Goal: Information Seeking & Learning: Learn about a topic

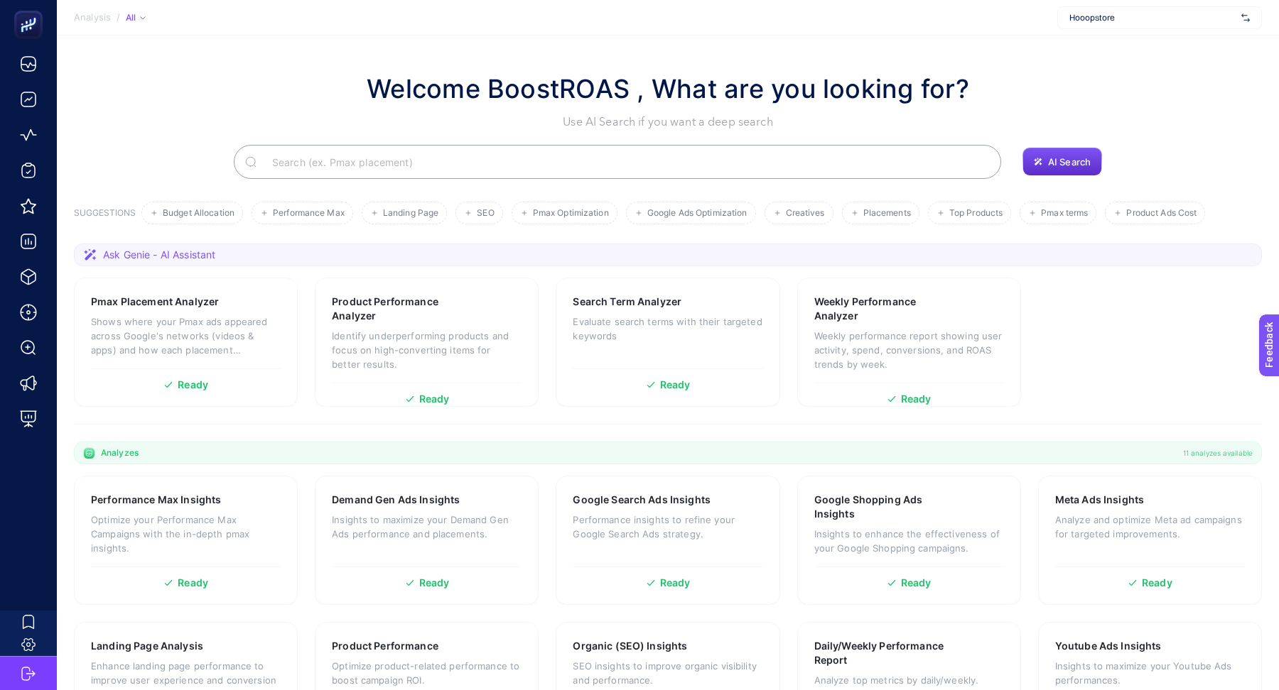
click at [1083, 11] on div "Hooopstore" at bounding box center [1159, 17] width 205 height 23
type input "jebi"
click at [1085, 35] on div "Jebinde + Add New Client" at bounding box center [1159, 61] width 205 height 53
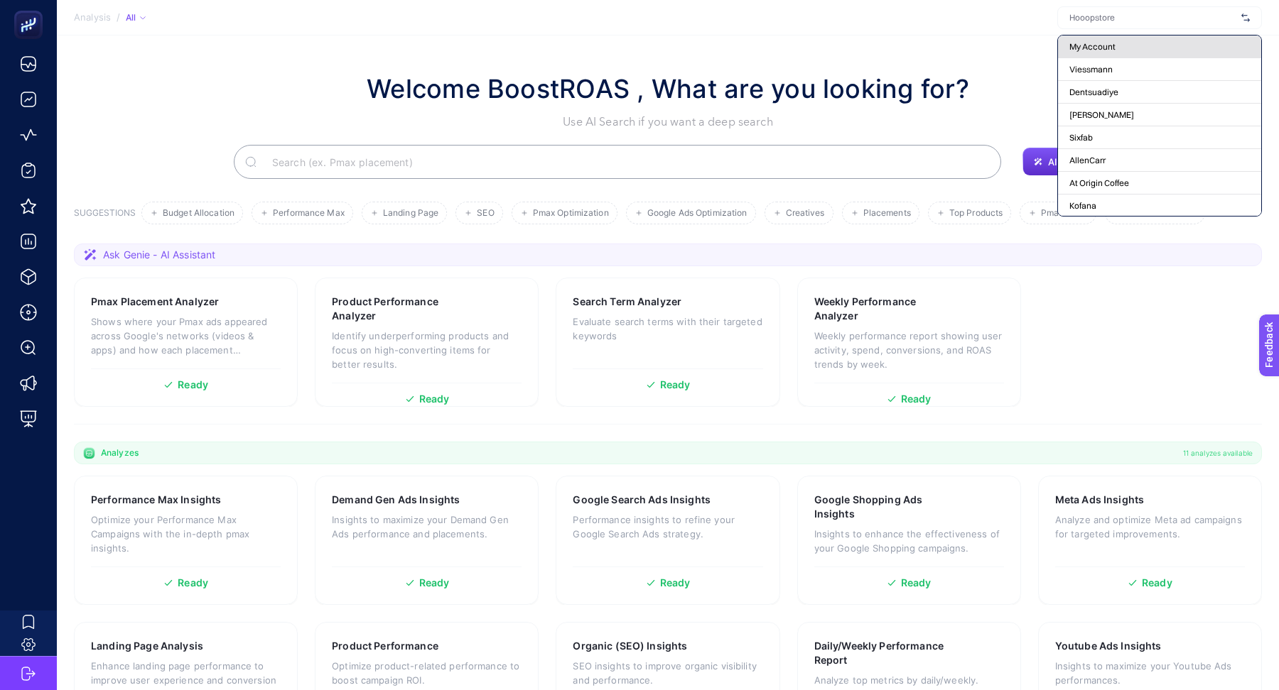
click at [1085, 46] on span "My Account" at bounding box center [1092, 46] width 46 height 11
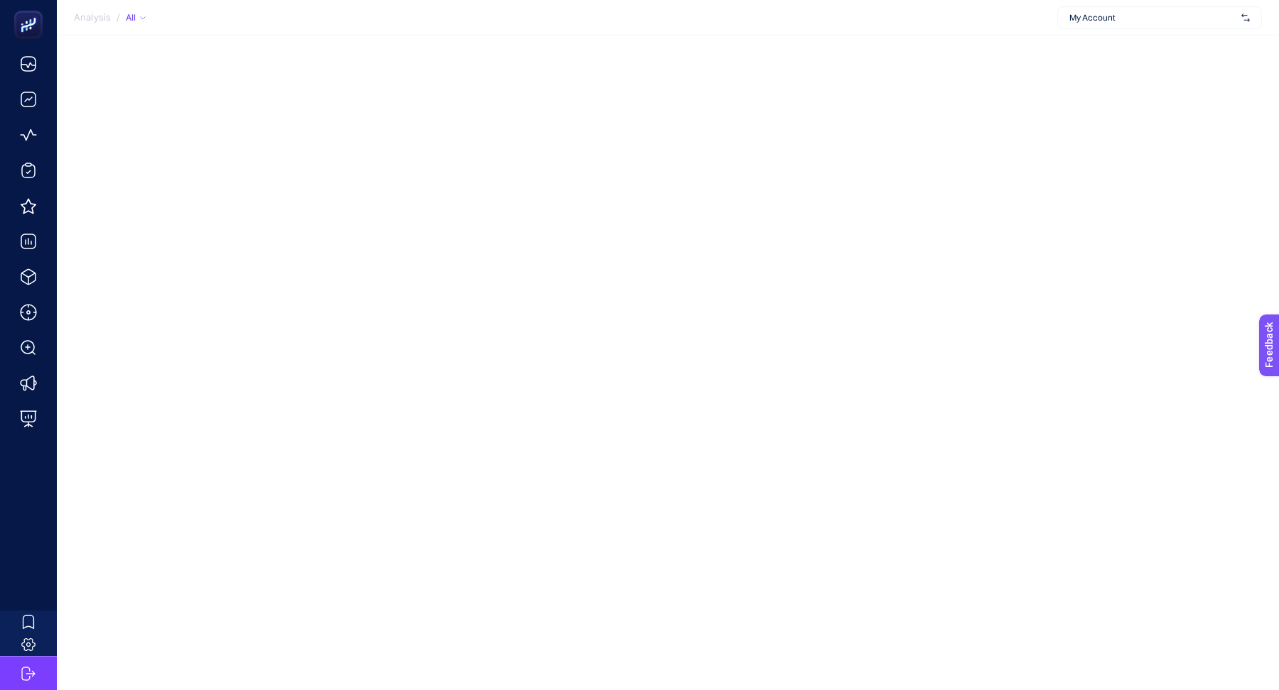
click at [1080, 24] on div "My Account" at bounding box center [1159, 17] width 205 height 23
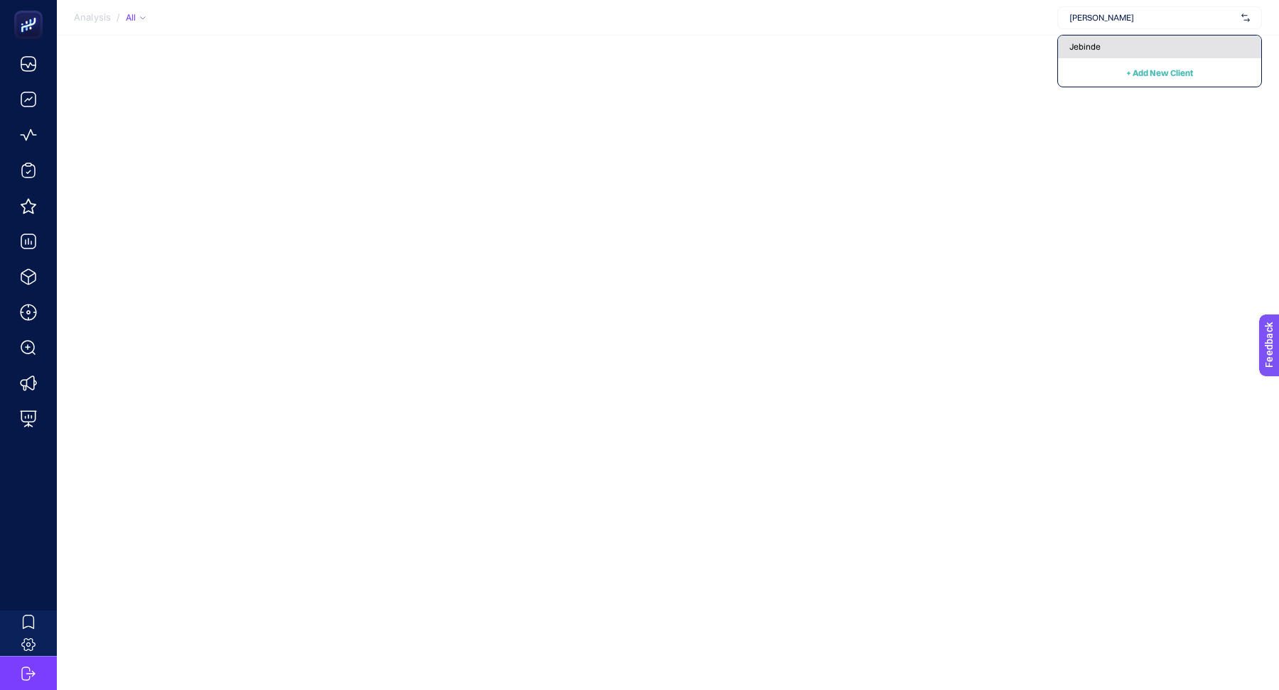
type input "[PERSON_NAME]"
click at [1085, 45] on span "Jebinde" at bounding box center [1084, 46] width 31 height 11
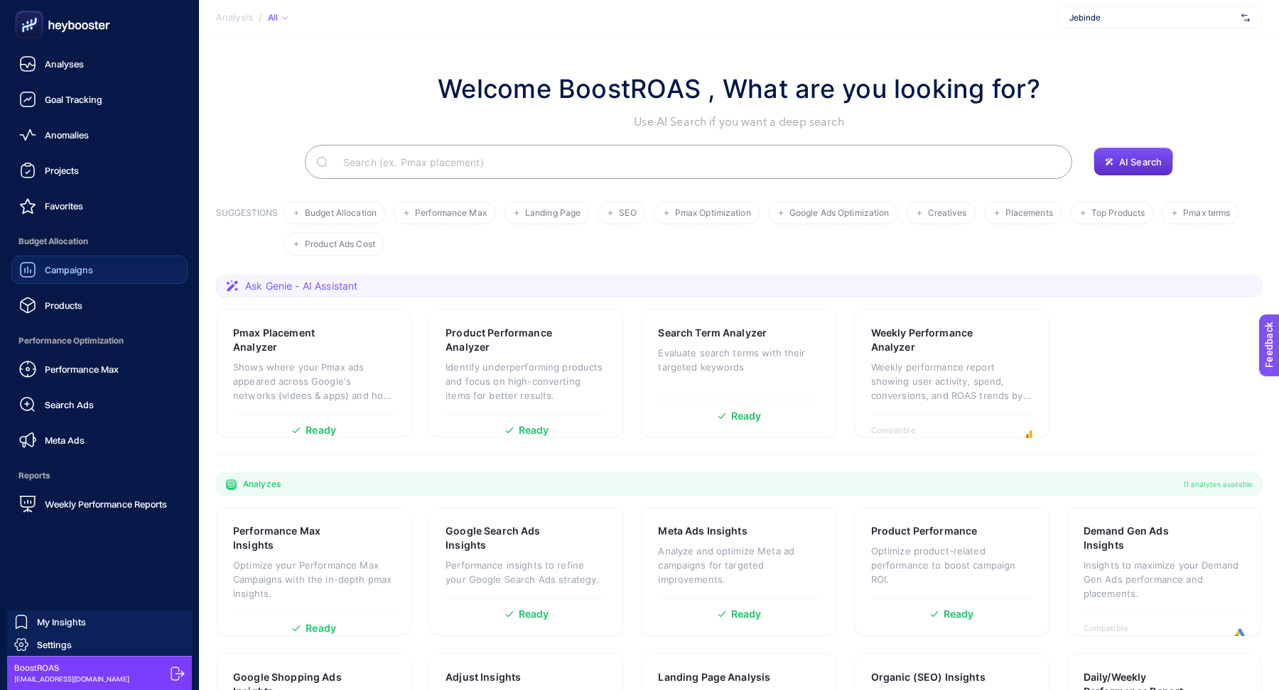
click at [73, 266] on span "Campaigns" at bounding box center [69, 269] width 48 height 11
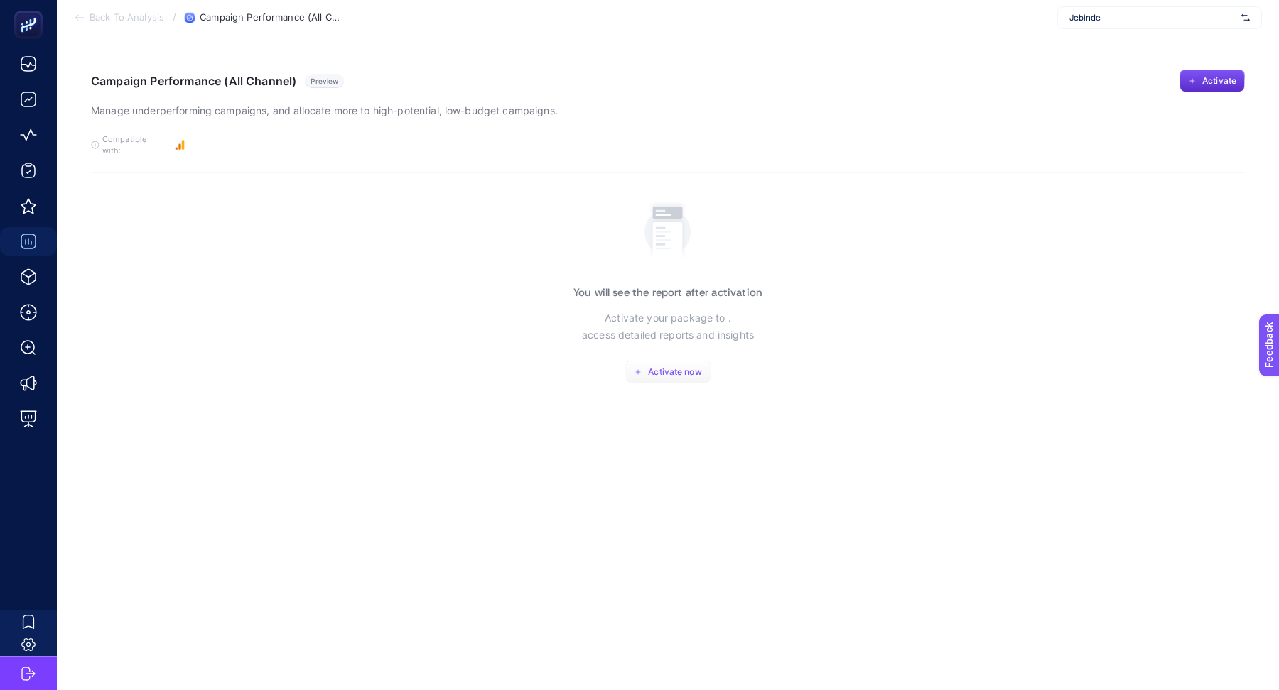
click at [679, 367] on span "Activate now" at bounding box center [674, 372] width 53 height 11
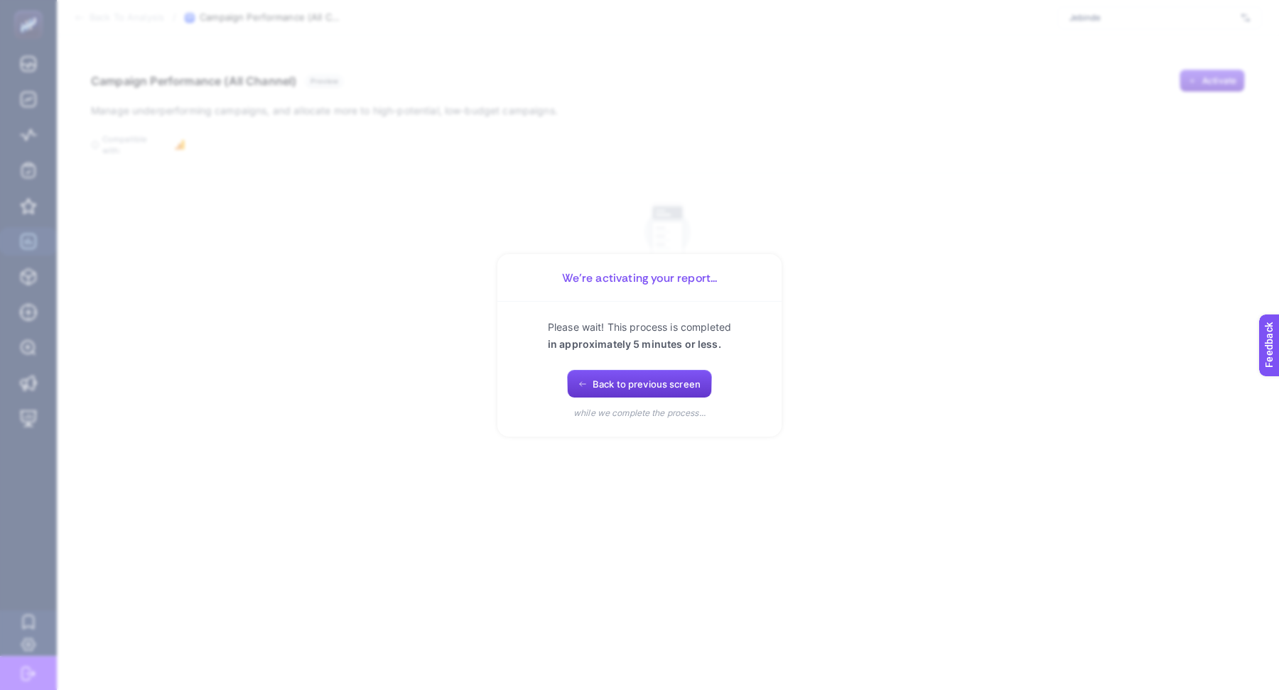
click at [667, 386] on span "Back to previous screen" at bounding box center [646, 384] width 108 height 11
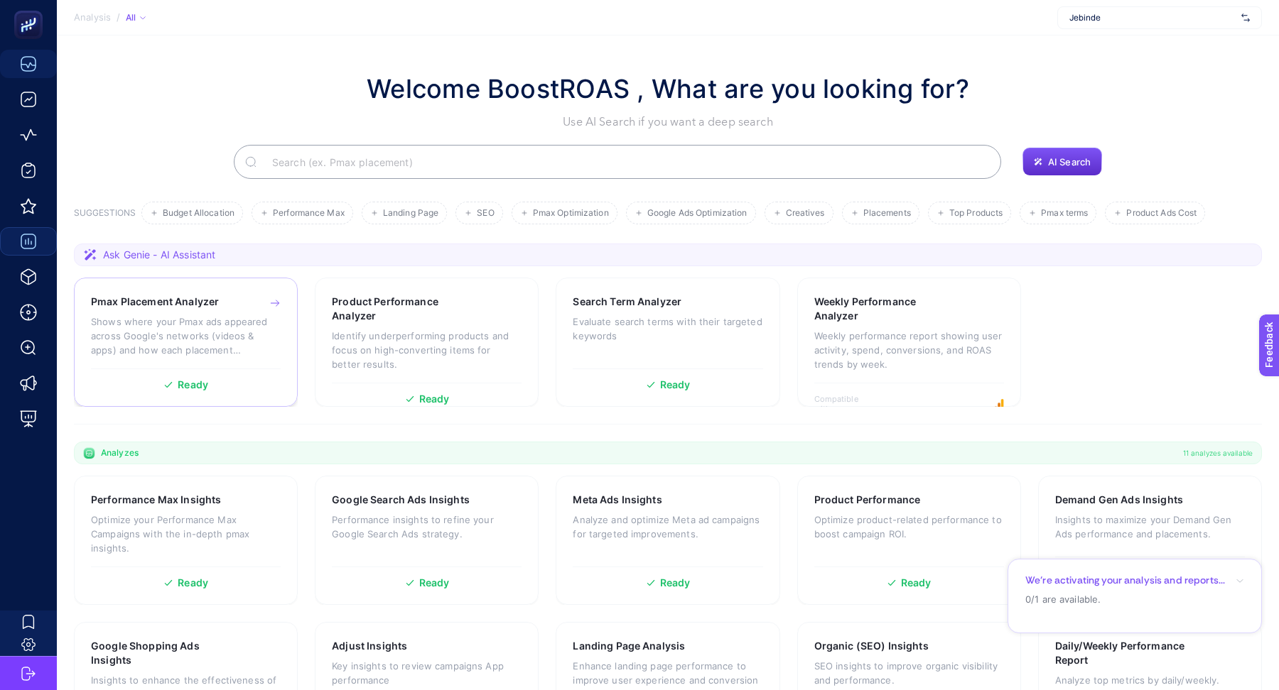
click at [248, 332] on p "Shows where your Pmax ads appeared across Google's networks (videos & apps) and…" at bounding box center [186, 336] width 190 height 43
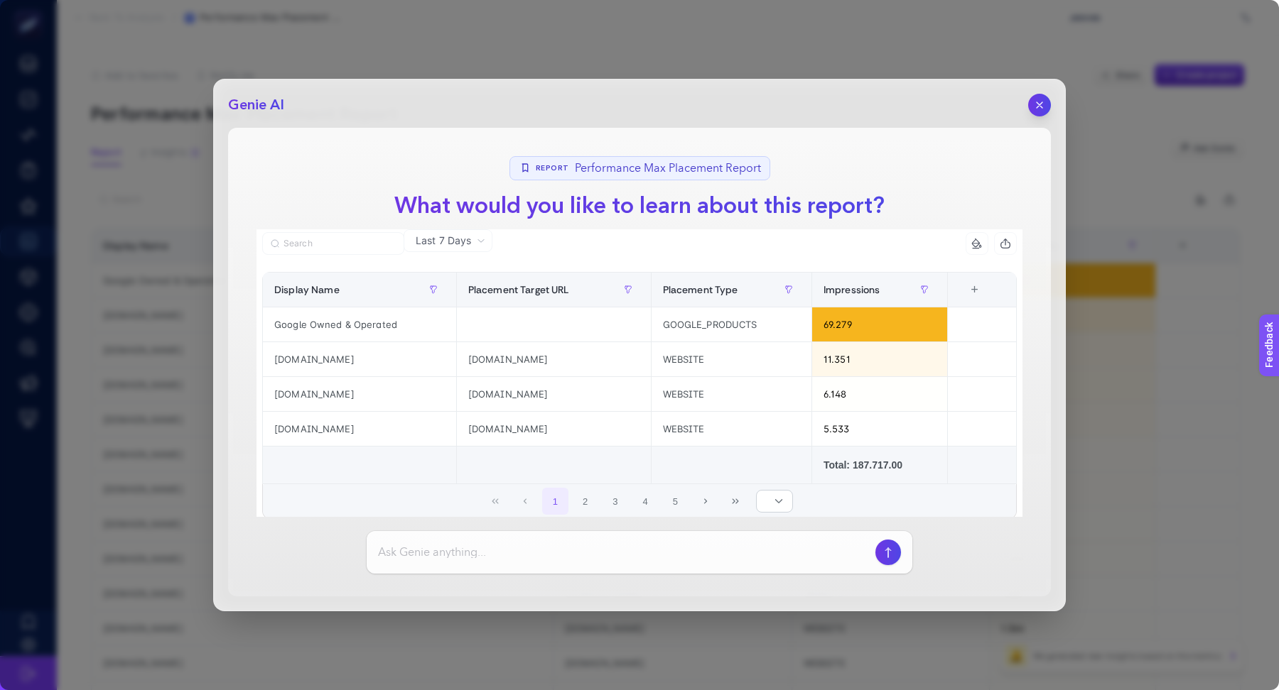
click at [669, 175] on span "Performance Max Placement Report" at bounding box center [668, 168] width 186 height 17
click at [894, 548] on icon "button" at bounding box center [888, 552] width 15 height 11
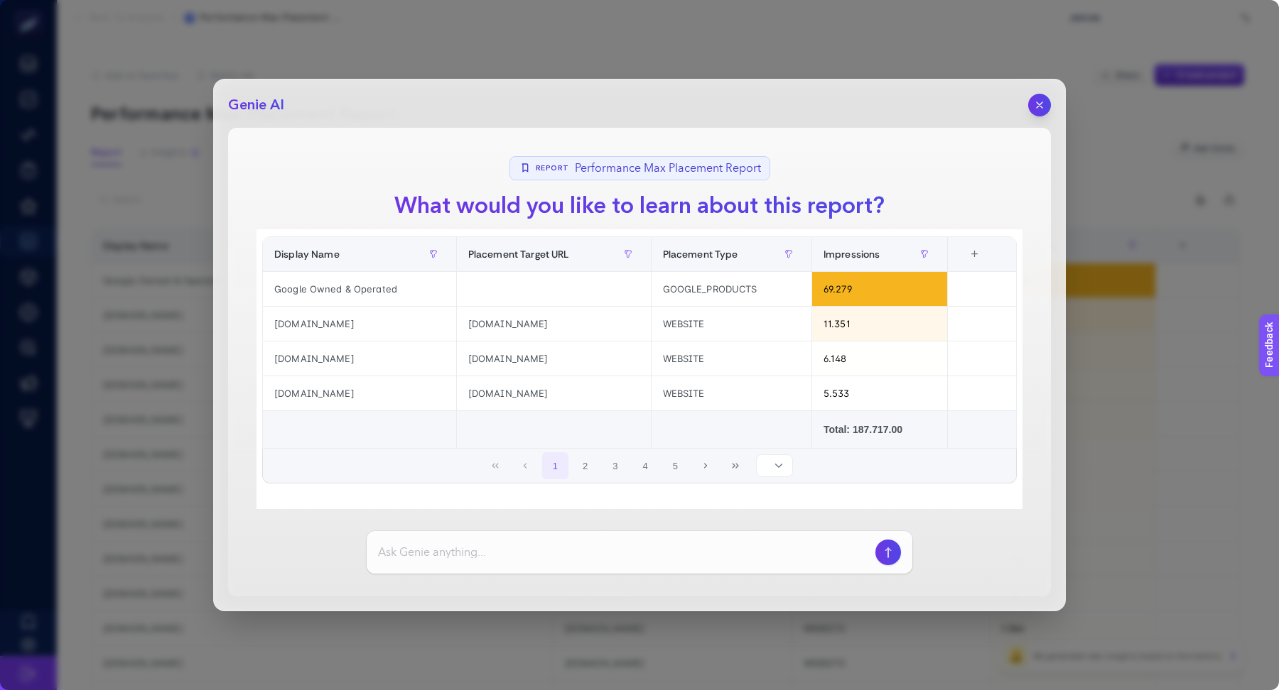
click at [783, 465] on icon at bounding box center [778, 466] width 9 height 9
click at [1038, 110] on icon "button" at bounding box center [1039, 105] width 12 height 12
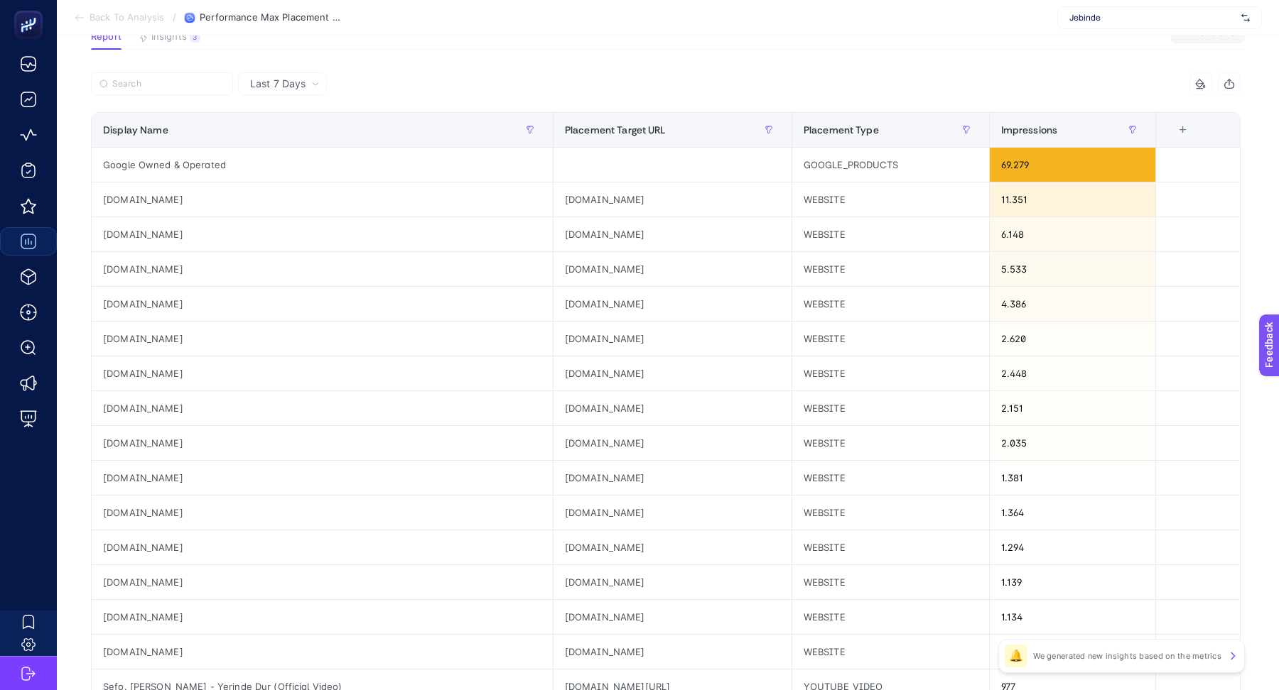
scroll to position [0, 0]
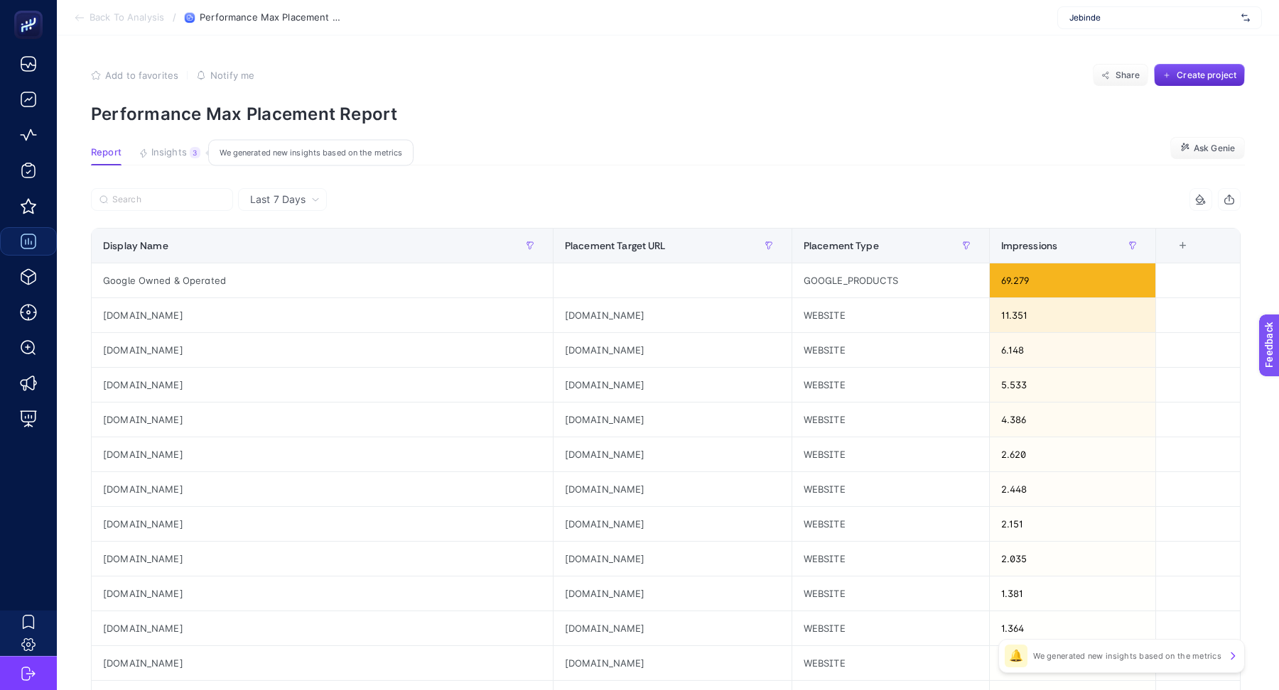
click at [175, 157] on span "Insights" at bounding box center [169, 152] width 36 height 11
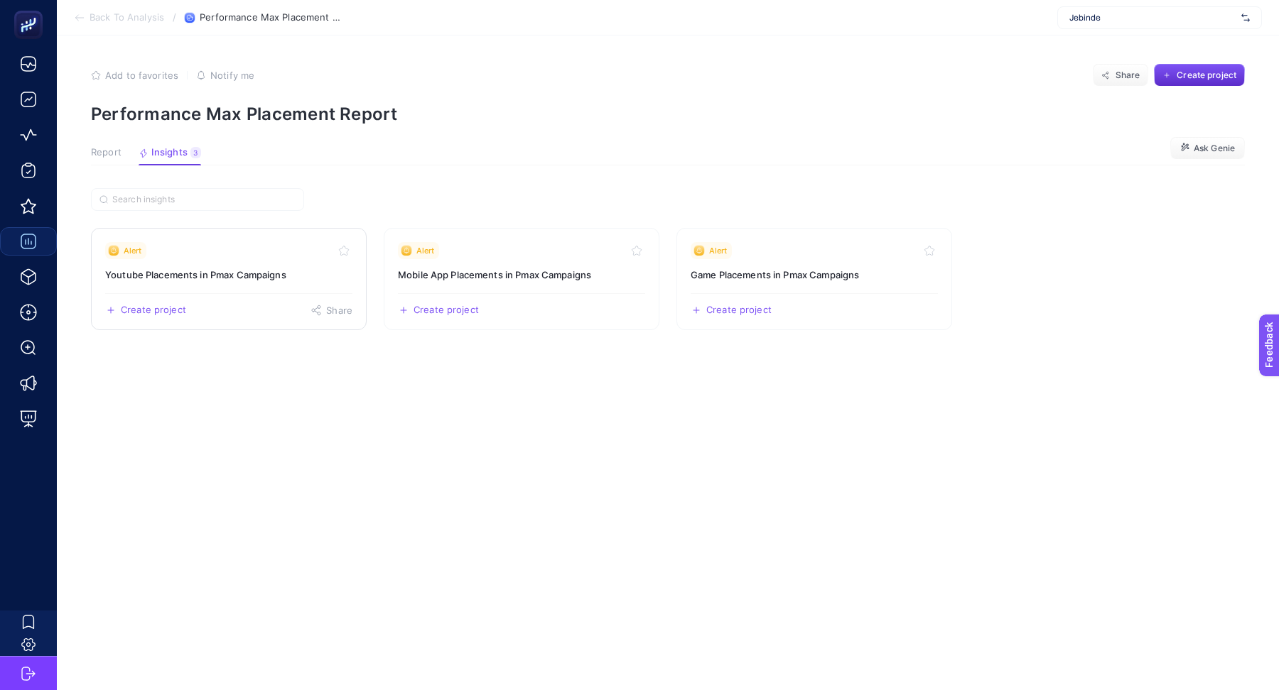
click at [271, 237] on link "Alert Youtube Placements in Pmax Campaigns Create project Share" at bounding box center [229, 279] width 276 height 102
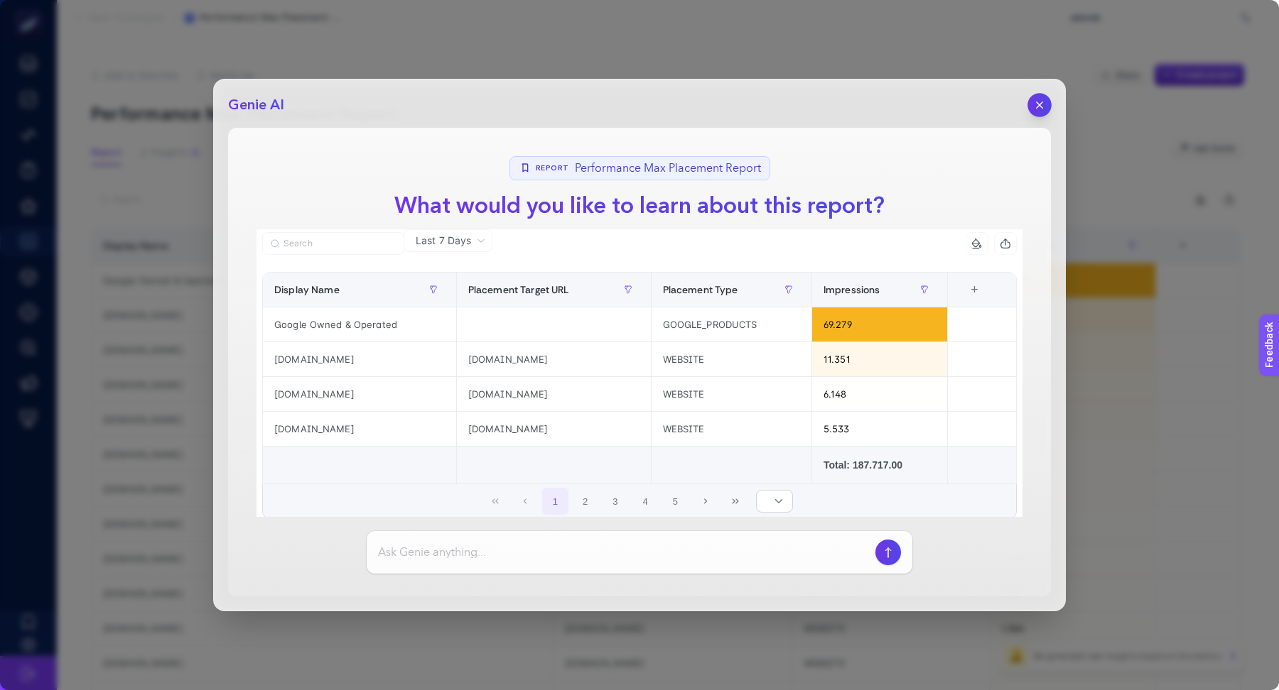
click at [1042, 114] on button "button" at bounding box center [1039, 105] width 24 height 24
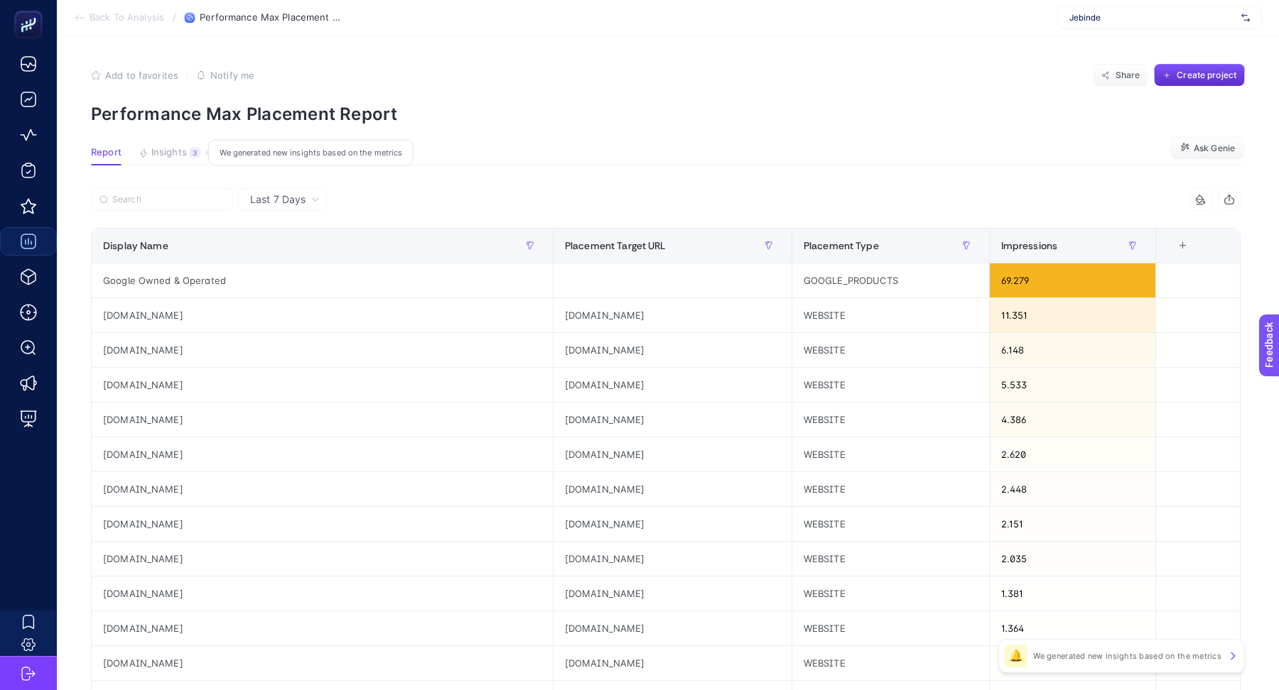
click at [191, 153] on div "3" at bounding box center [195, 152] width 11 height 11
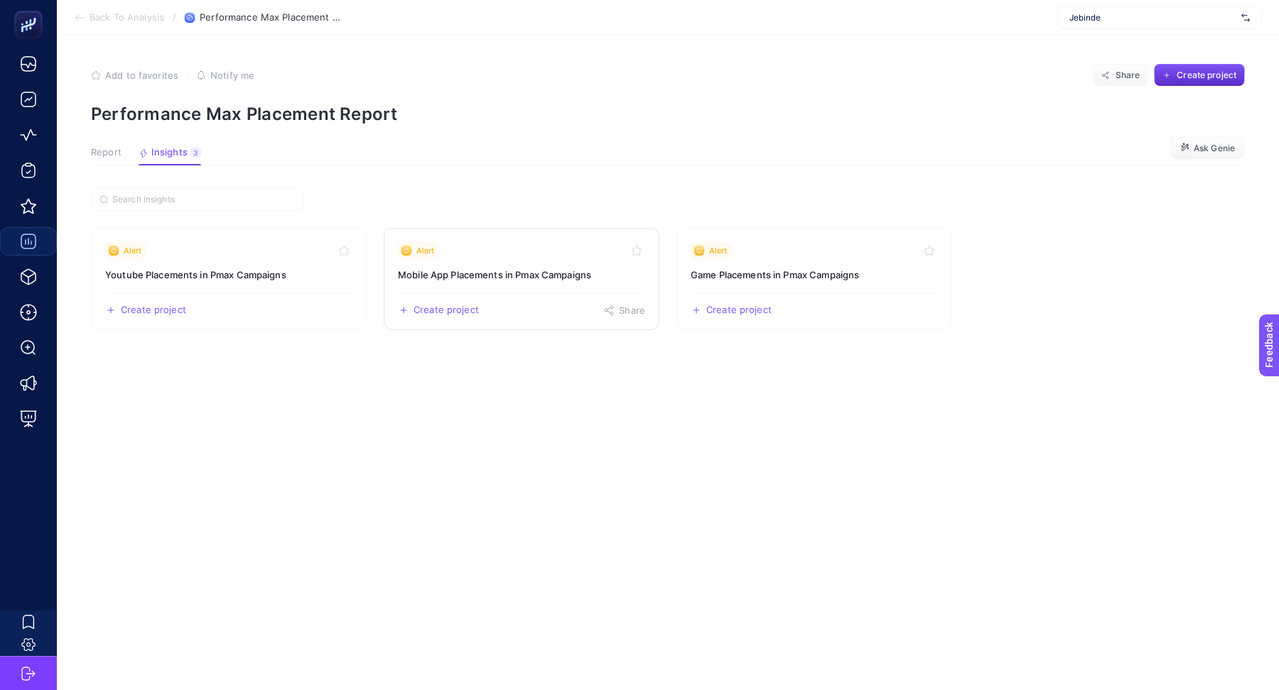
click at [496, 287] on link "Alert Mobile App Placements in Pmax Campaigns Create project Share" at bounding box center [522, 279] width 276 height 102
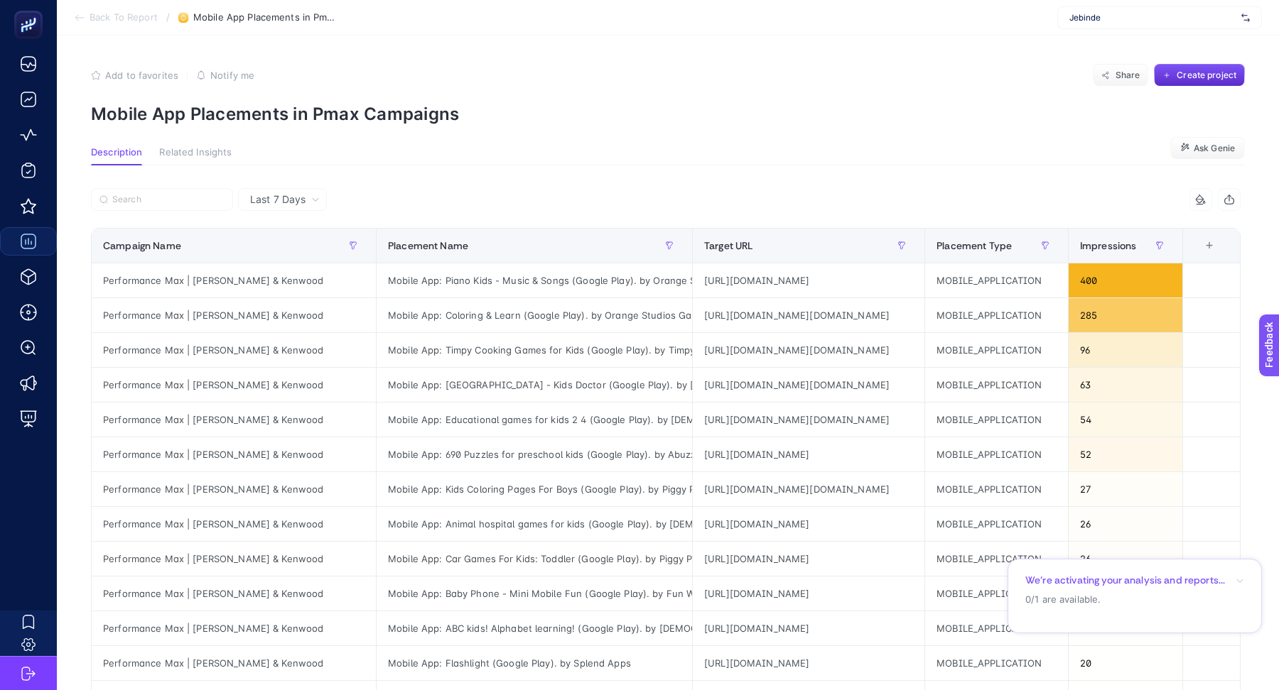
click at [1240, 196] on div "Last 7 Days Impressions Campaign Name Placement Name Target URL Placement Type …" at bounding box center [666, 658] width 1172 height 940
click at [1225, 202] on icon "button" at bounding box center [1229, 201] width 9 height 6
click at [99, 15] on span "Back To Report" at bounding box center [123, 17] width 68 height 11
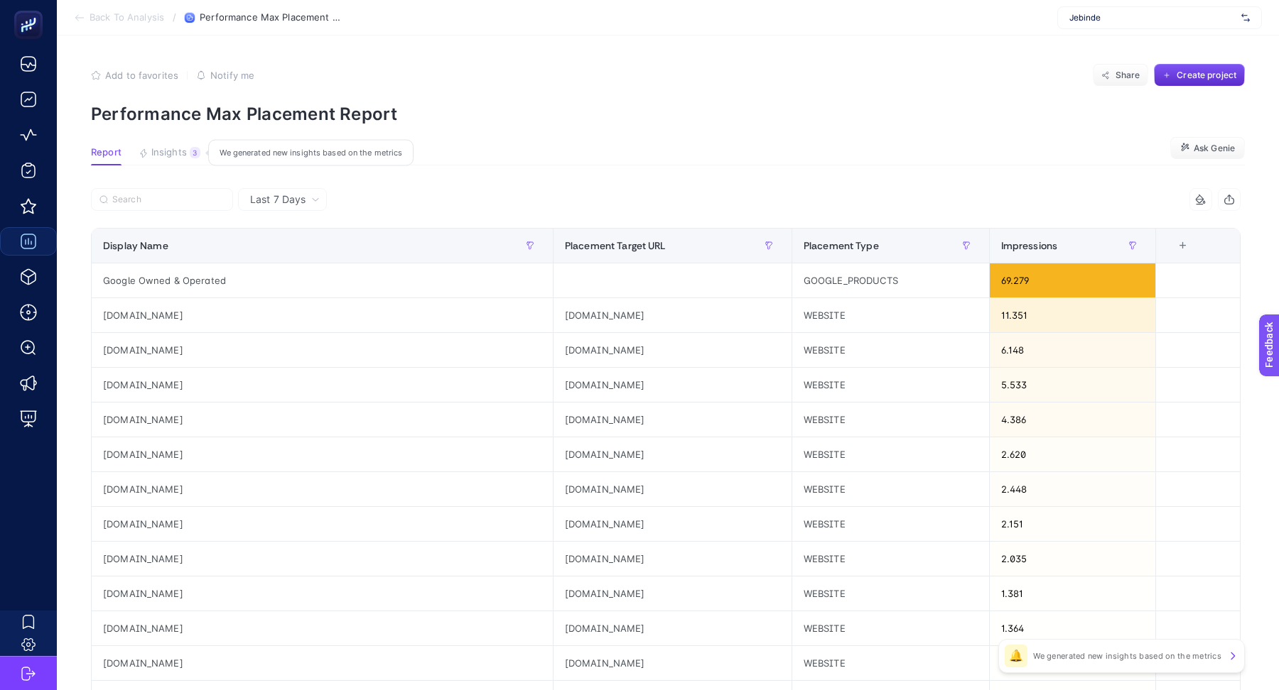
click at [171, 150] on span "Insights" at bounding box center [169, 152] width 36 height 11
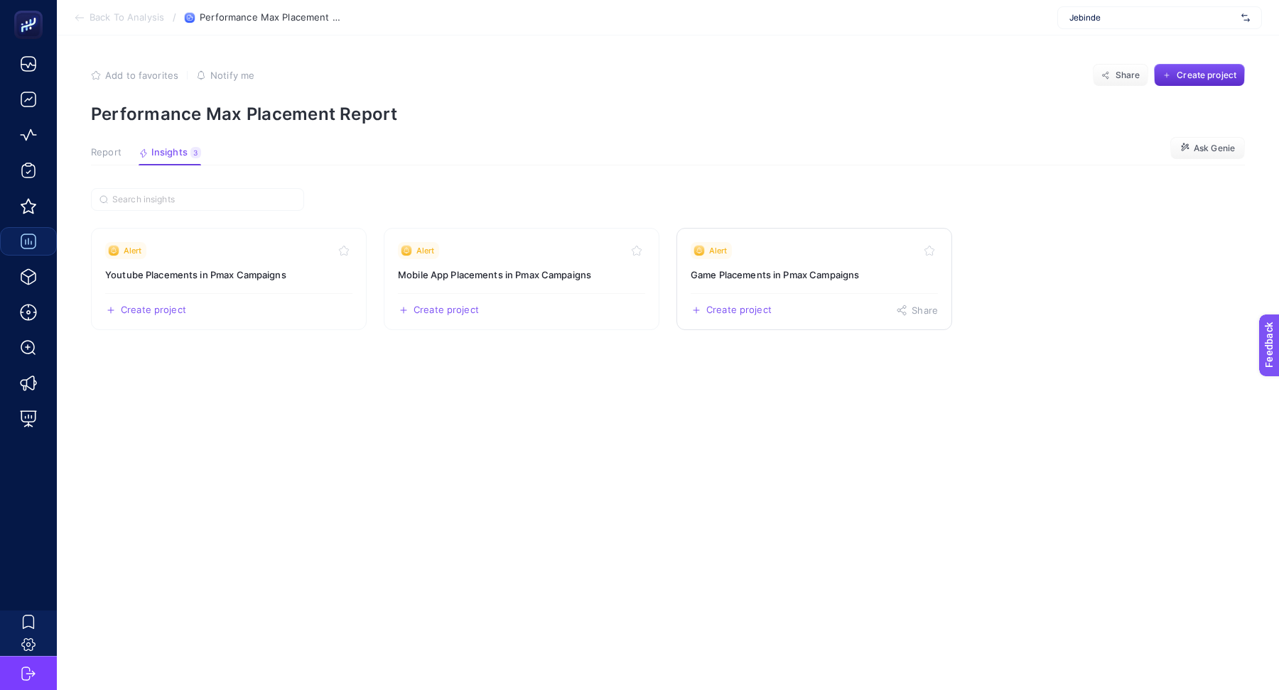
click at [770, 249] on div "Alert" at bounding box center [813, 250] width 247 height 17
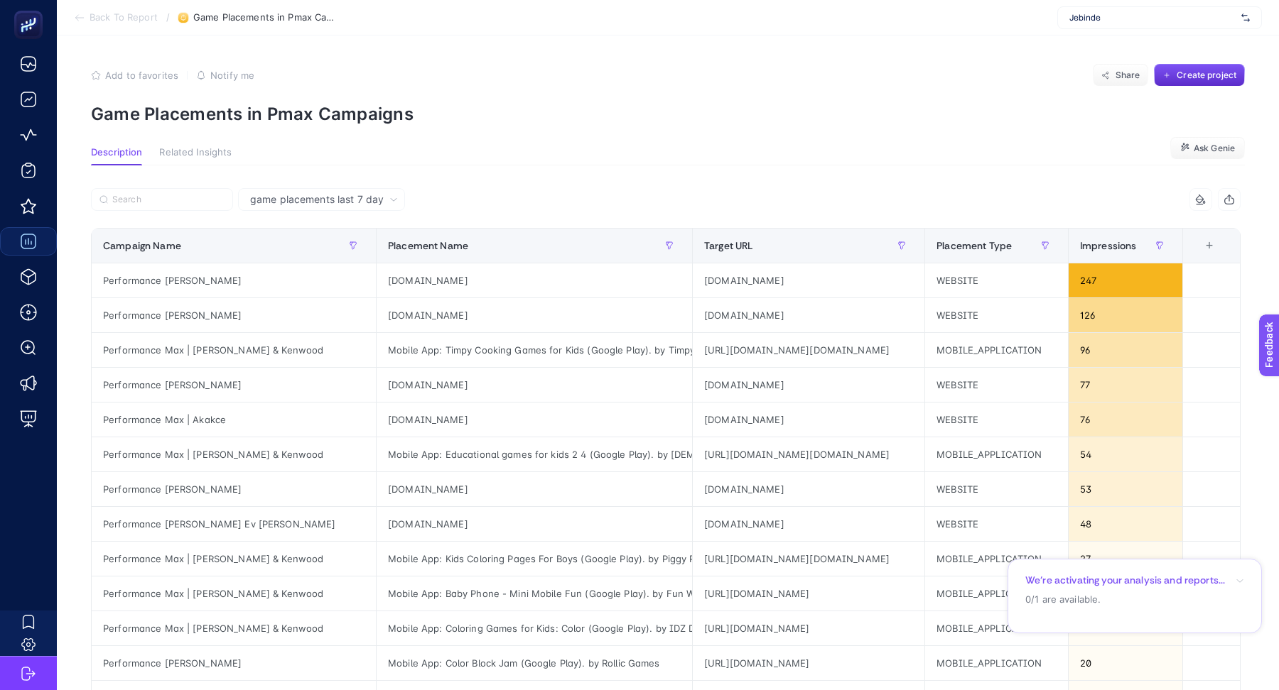
click at [332, 192] on div "game placements last 7 day" at bounding box center [321, 199] width 167 height 23
click at [351, 254] on li "game placements last 30 day" at bounding box center [321, 255] width 158 height 26
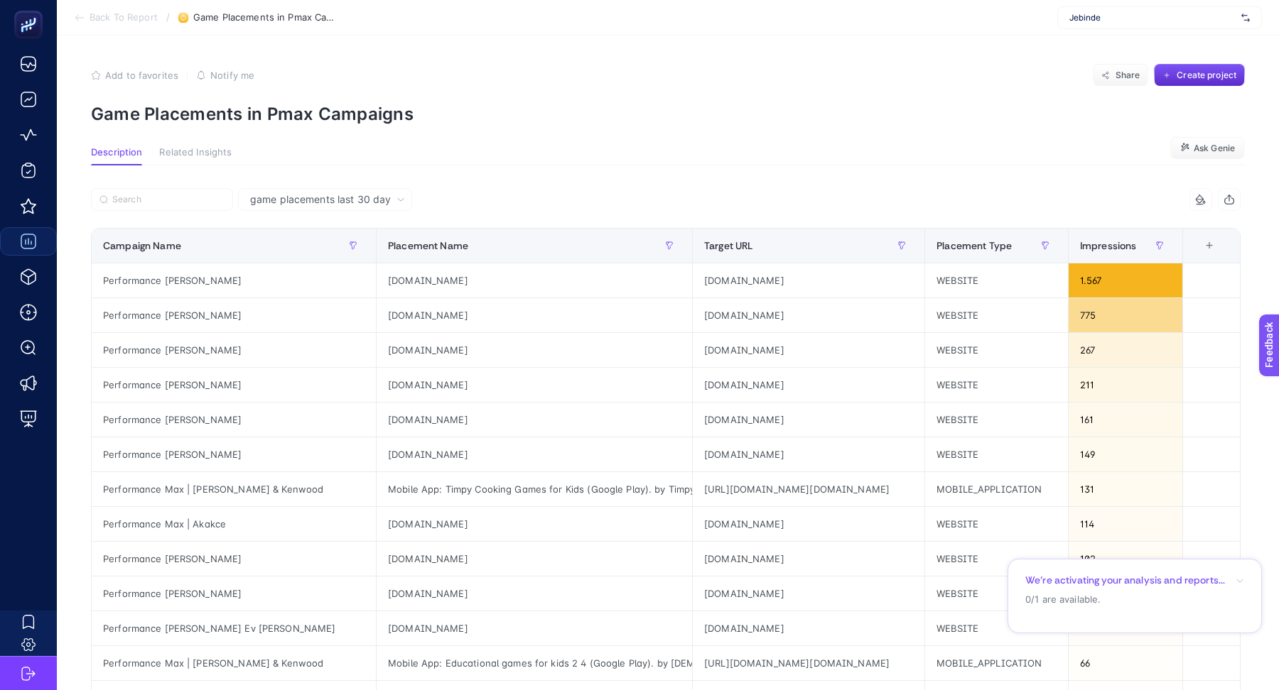
click at [1223, 195] on icon "button" at bounding box center [1228, 199] width 11 height 11
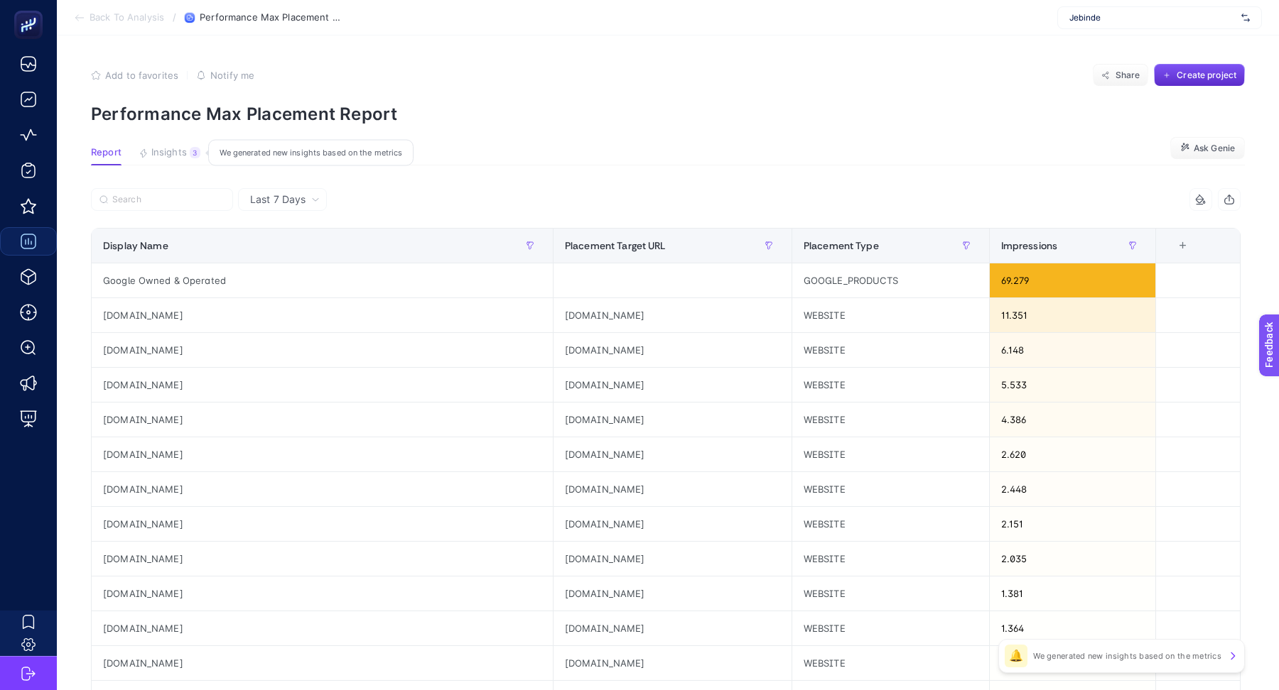
click at [168, 149] on span "Insights" at bounding box center [169, 152] width 36 height 11
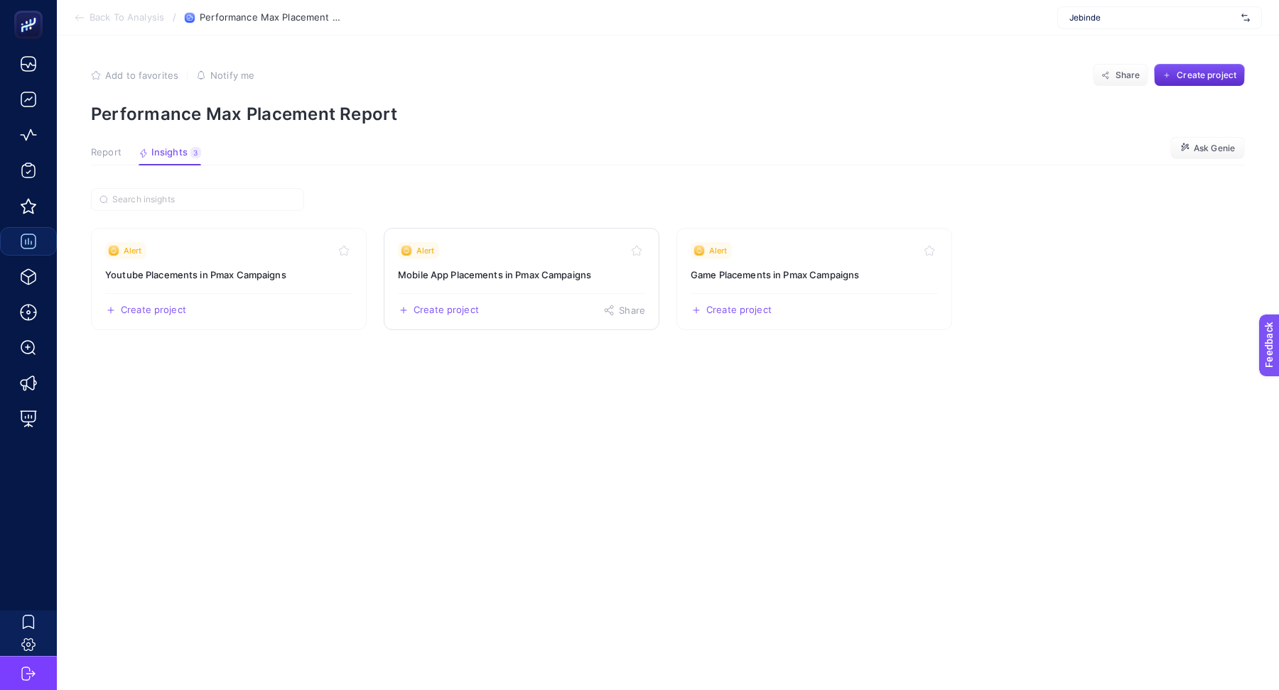
click at [467, 250] on div "Alert" at bounding box center [521, 250] width 247 height 17
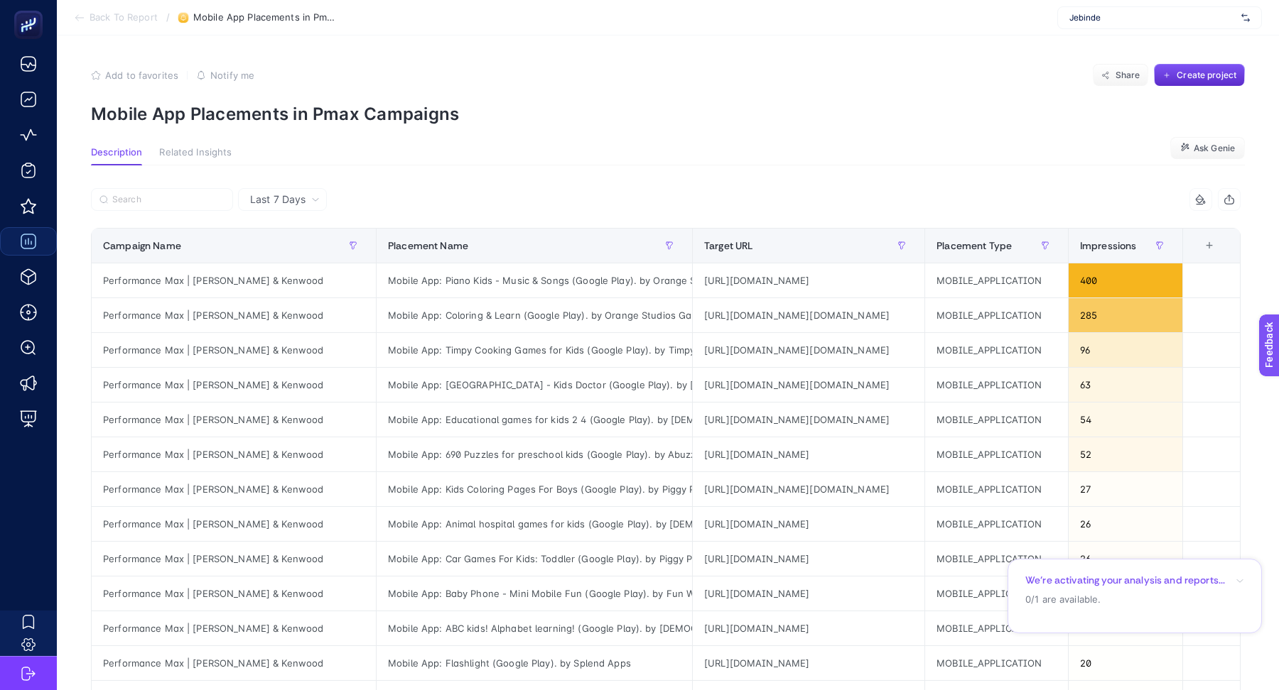
click at [299, 210] on div at bounding box center [378, 203] width 575 height 31
click at [298, 207] on div "Last 7 Days" at bounding box center [282, 199] width 89 height 23
click at [297, 249] on li "Last 30 Days" at bounding box center [282, 255] width 80 height 26
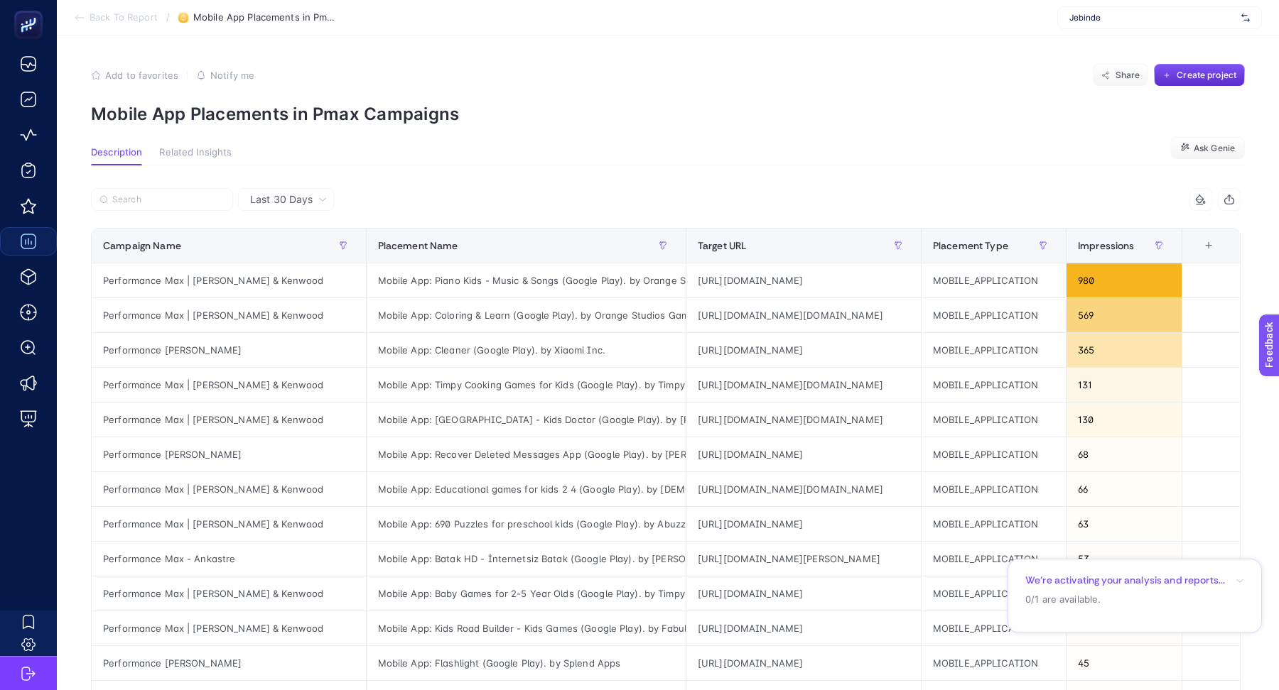
click at [1233, 200] on icon "button" at bounding box center [1229, 201] width 9 height 6
click at [116, 17] on span "Back To Report" at bounding box center [123, 17] width 68 height 11
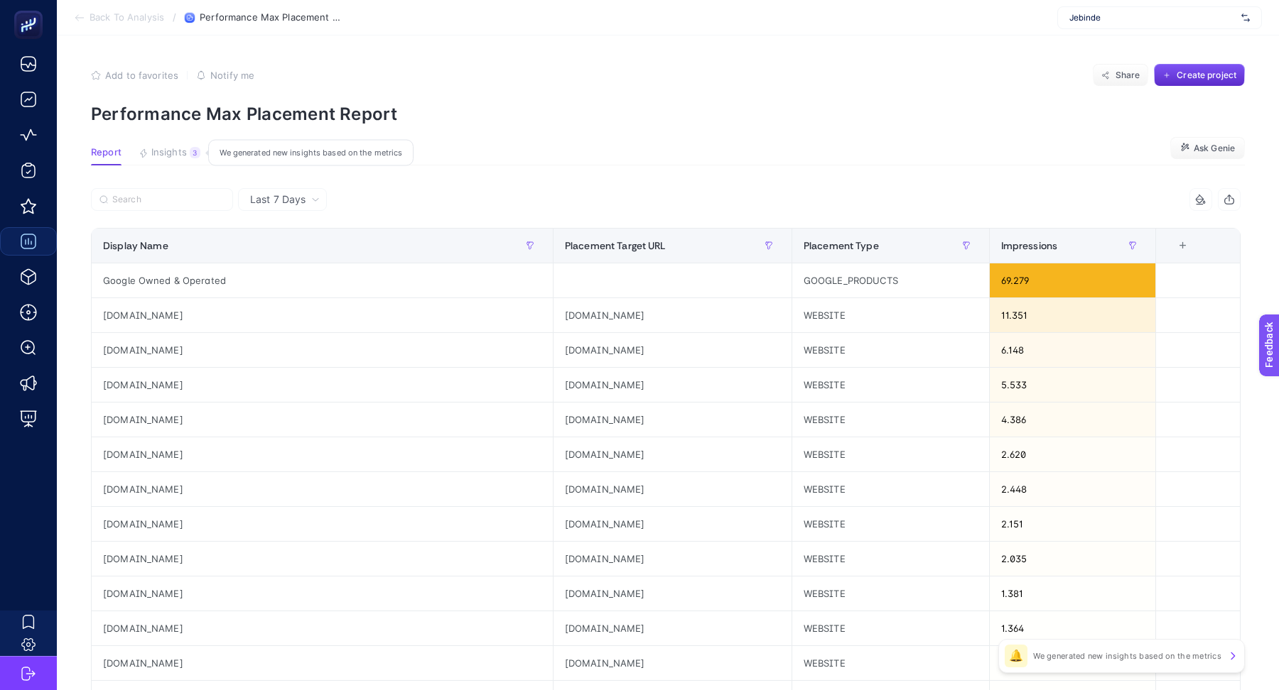
click at [178, 151] on span "Insights" at bounding box center [169, 152] width 36 height 11
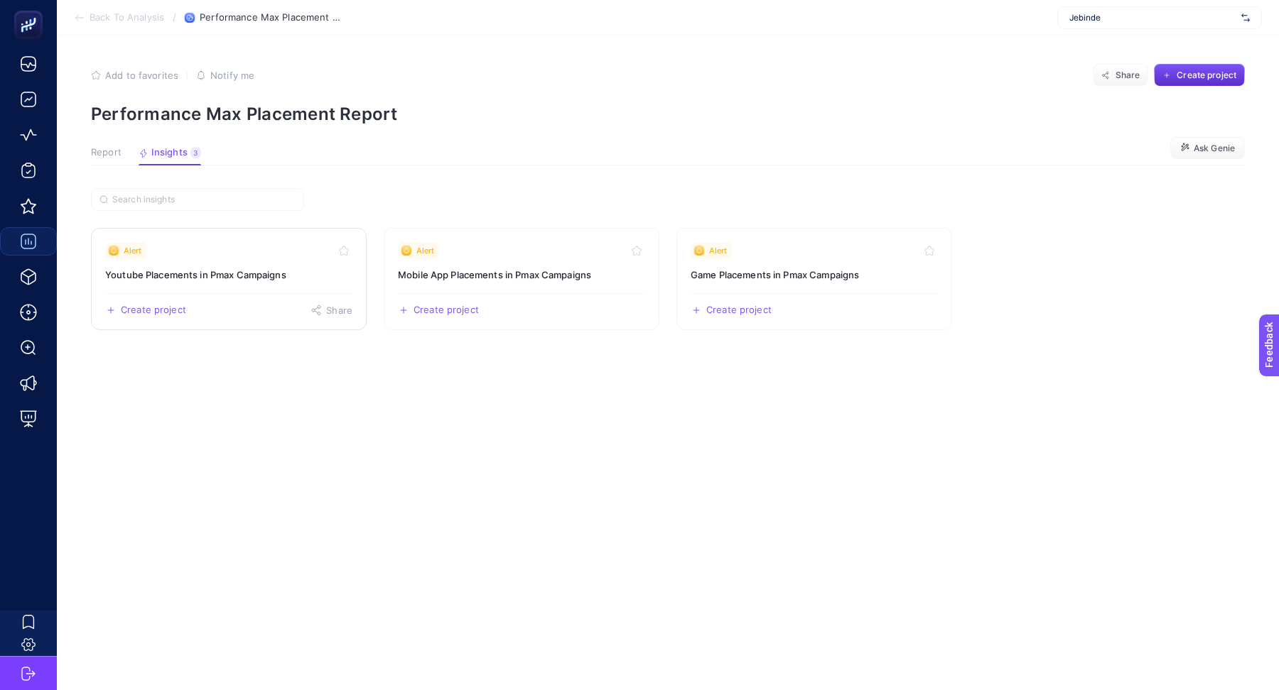
click at [240, 286] on link "Alert Youtube Placements in Pmax Campaigns Create project Share" at bounding box center [229, 279] width 276 height 102
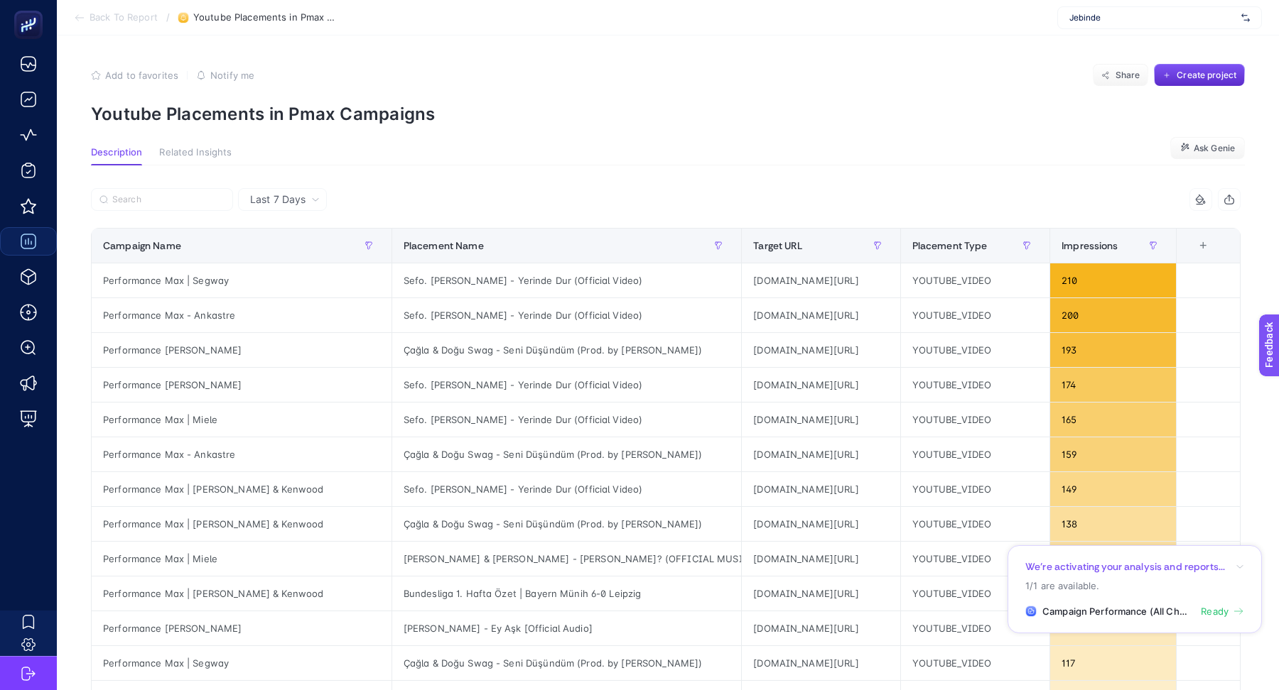
click at [305, 204] on div "Last 7 Days" at bounding box center [284, 200] width 81 height 10
click at [293, 248] on li "Last 30 Days" at bounding box center [282, 255] width 80 height 26
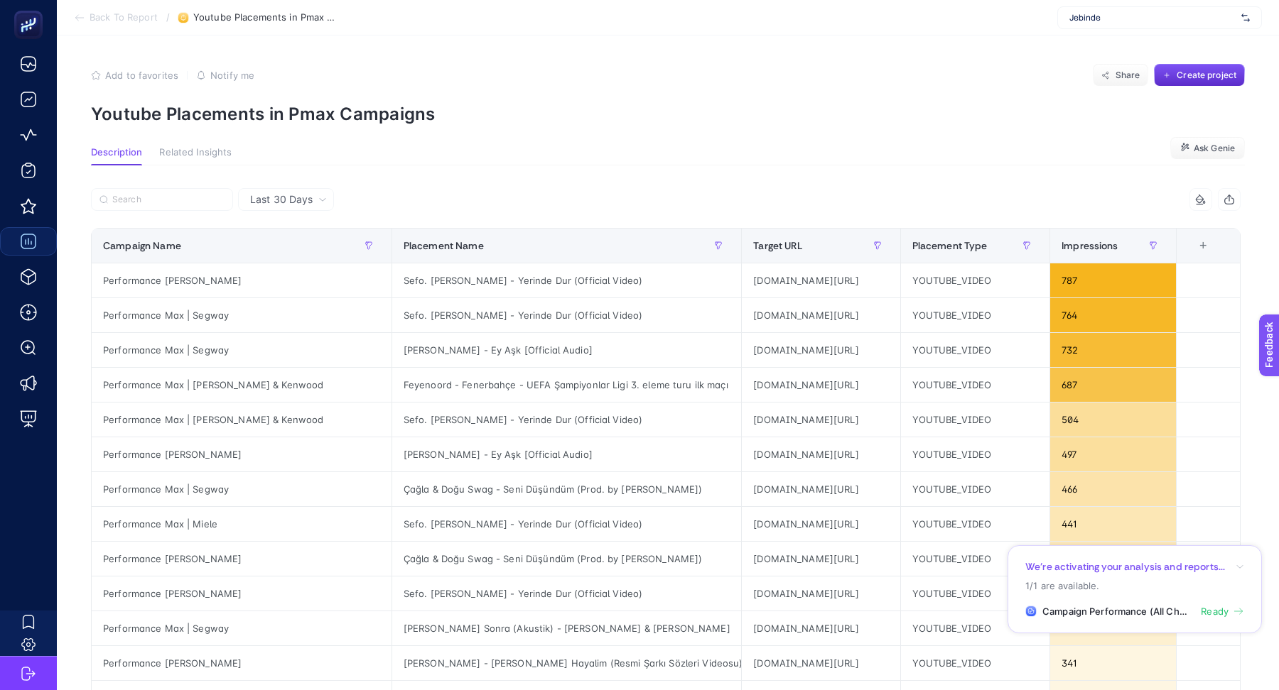
click at [1228, 205] on icon "button" at bounding box center [1228, 199] width 11 height 11
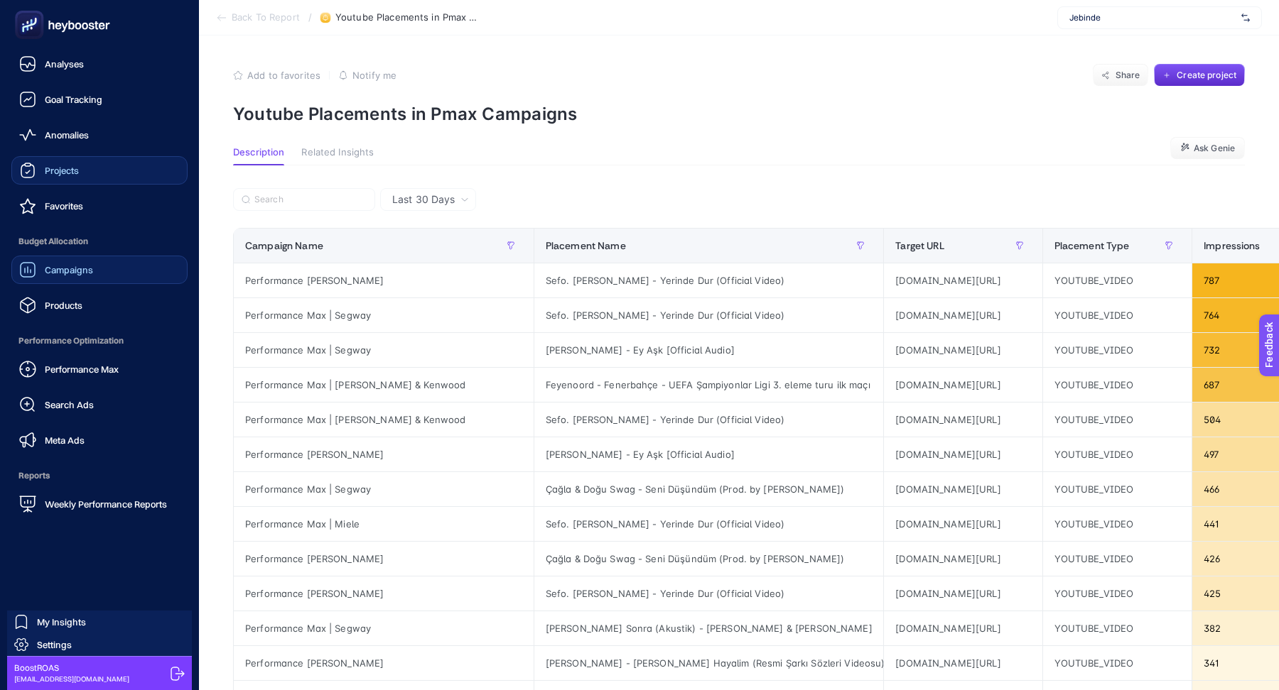
click at [84, 172] on link "Projects" at bounding box center [99, 170] width 176 height 28
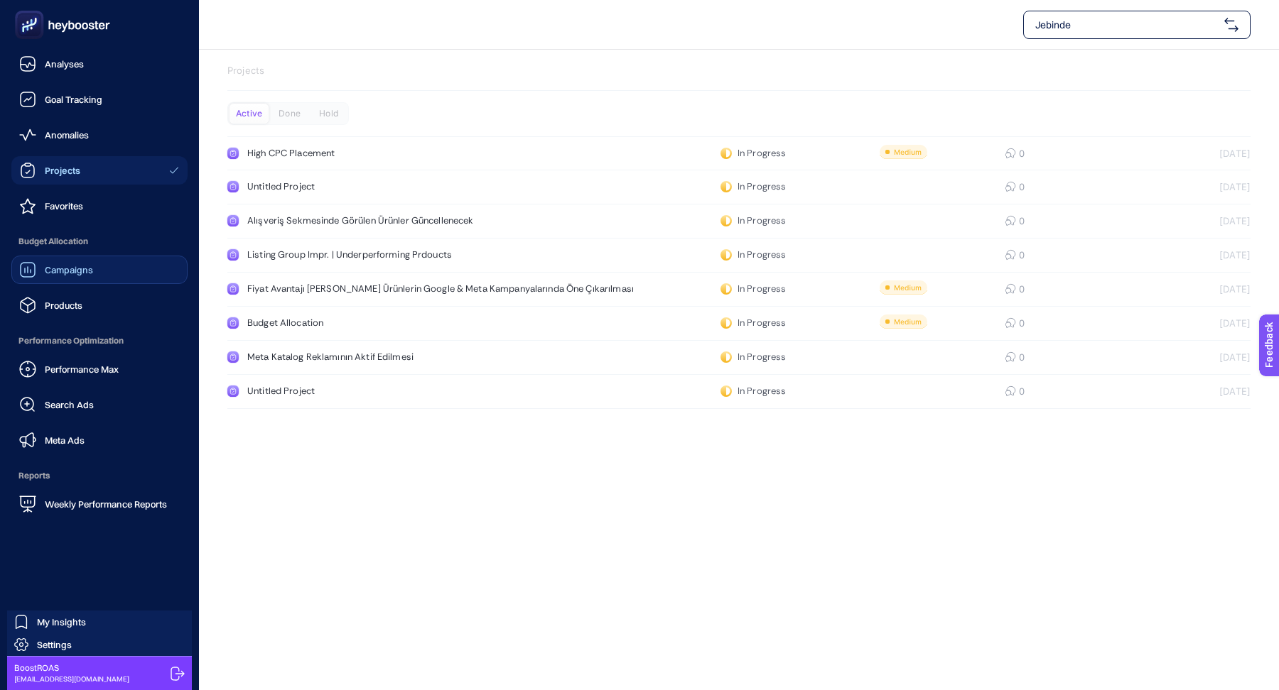
click at [82, 283] on link "Campaigns" at bounding box center [99, 270] width 176 height 28
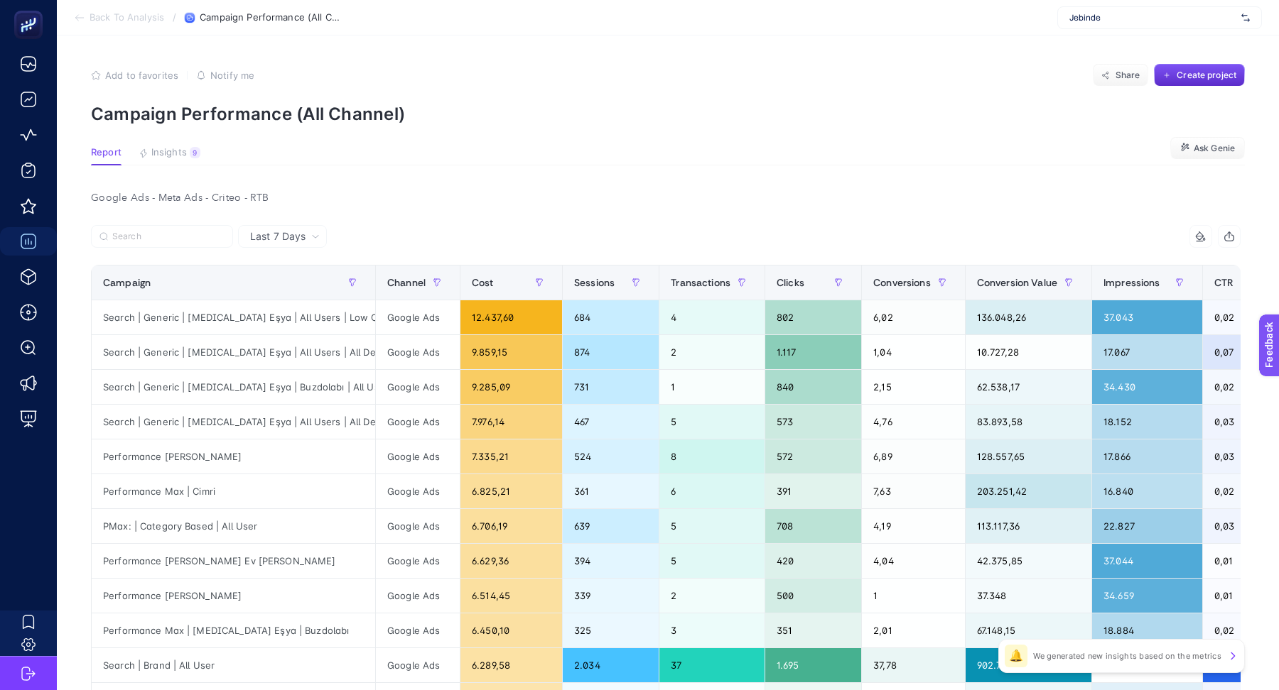
click at [170, 146] on article "Add to favorites false Notify me Share Create project Campaign Performance (All…" at bounding box center [668, 609] width 1222 height 1147
click at [170, 148] on span "Insights" at bounding box center [169, 152] width 36 height 11
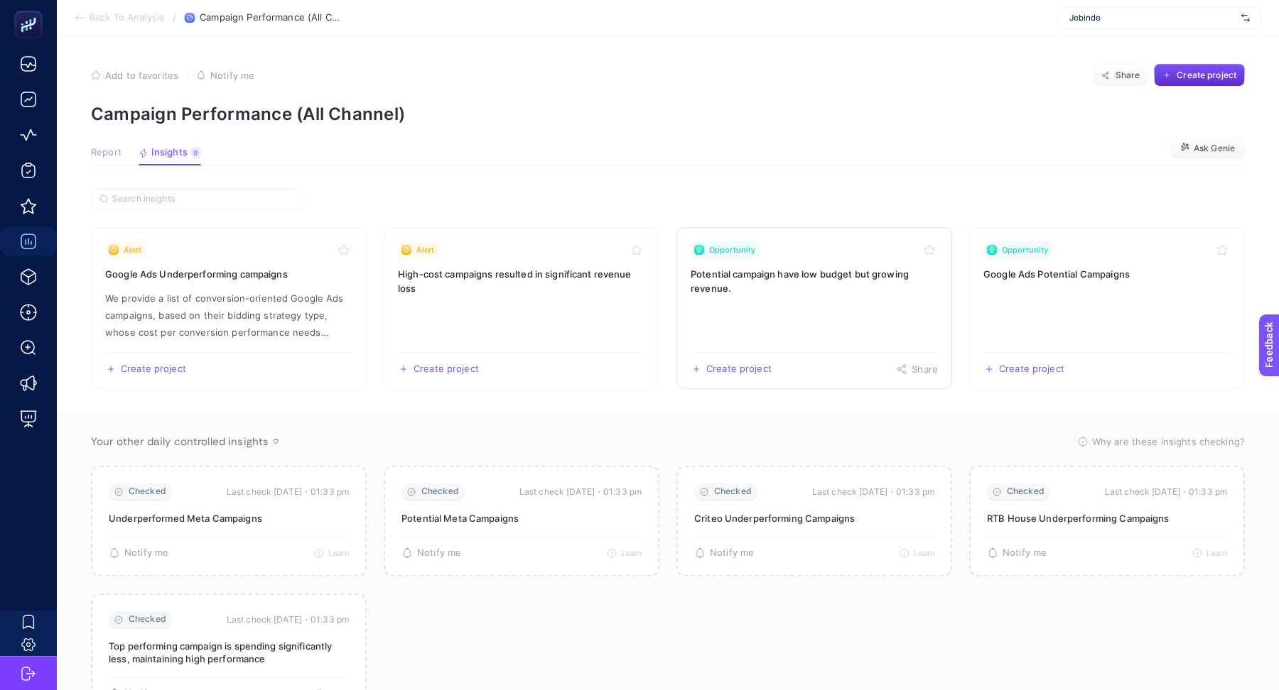
click at [793, 279] on h3 "Potential campaign have low budget but growing revenue." at bounding box center [813, 281] width 247 height 28
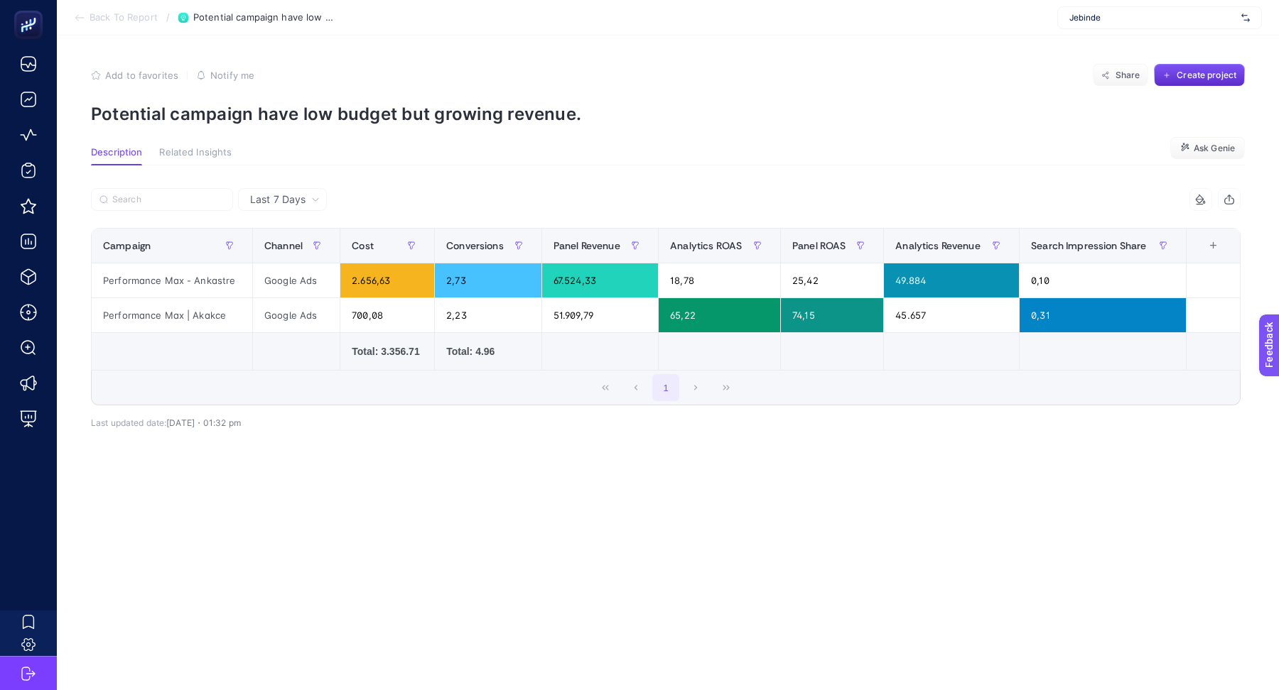
click at [199, 158] on button "Related Insights" at bounding box center [195, 156] width 72 height 18
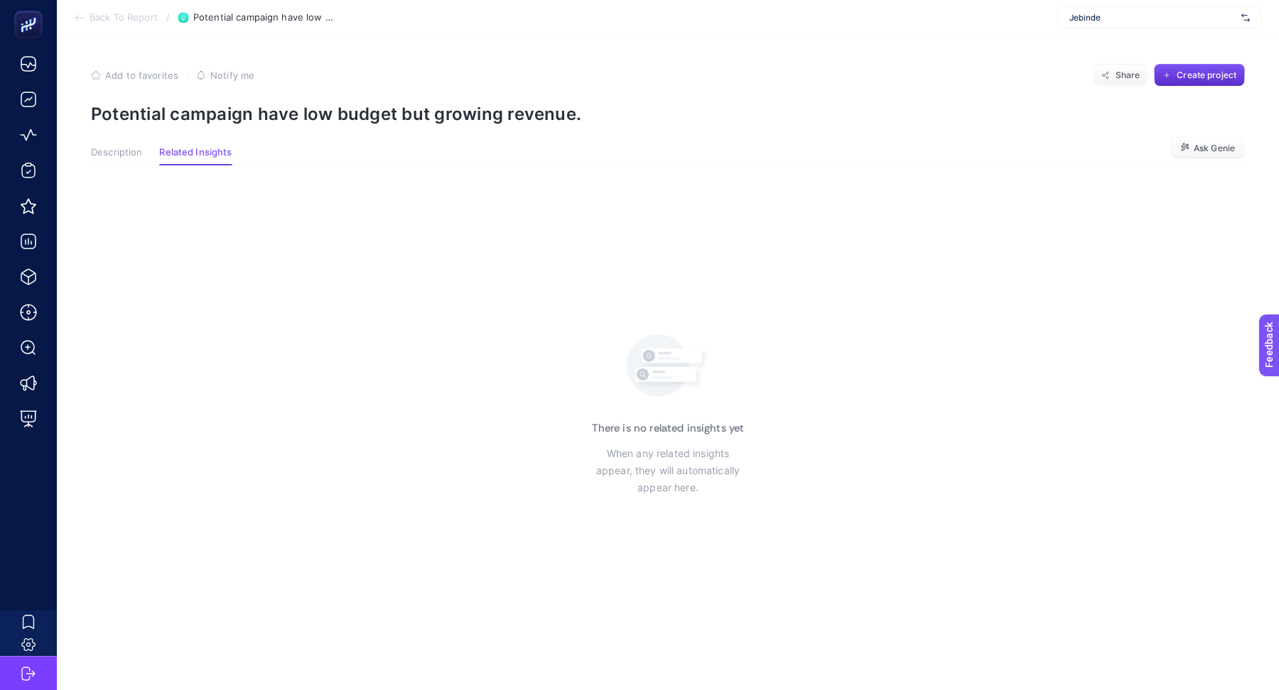
click at [74, 149] on article "Add to favorites false Notify me Share Create project Potential campaign have l…" at bounding box center [668, 363] width 1222 height 655
click at [97, 150] on span "Description" at bounding box center [116, 152] width 51 height 11
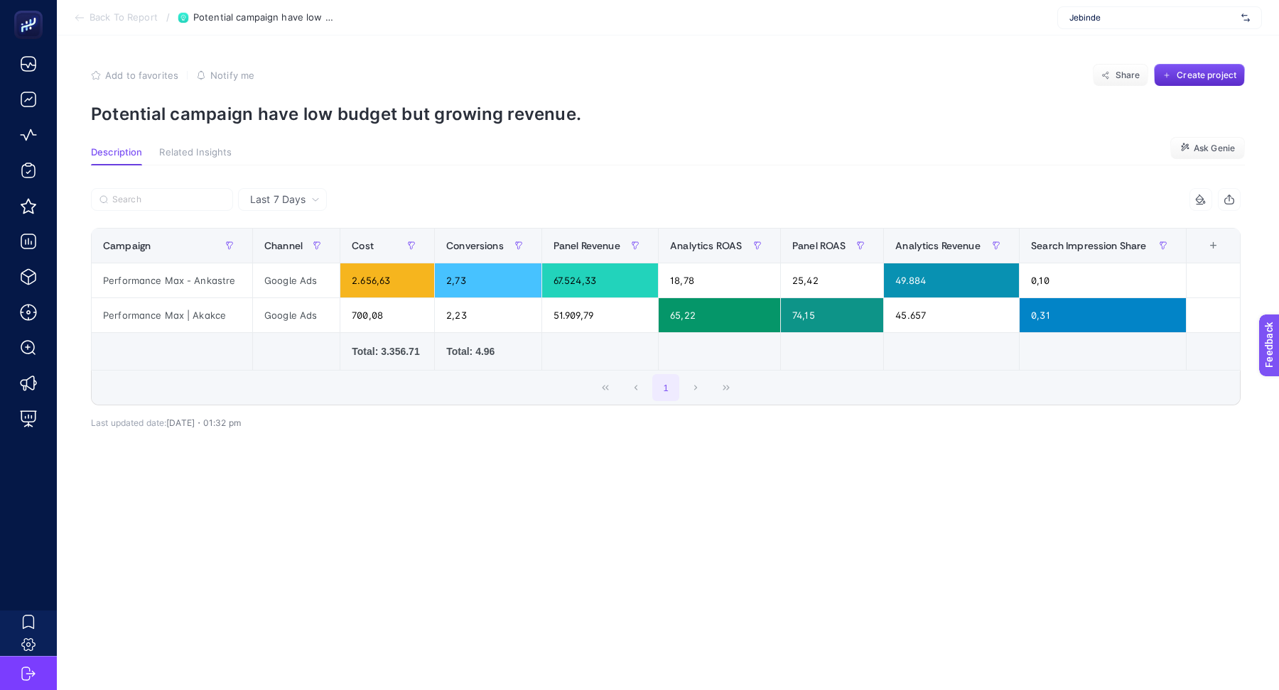
click at [237, 109] on p "Potential campaign have low budget but growing revenue." at bounding box center [668, 114] width 1154 height 21
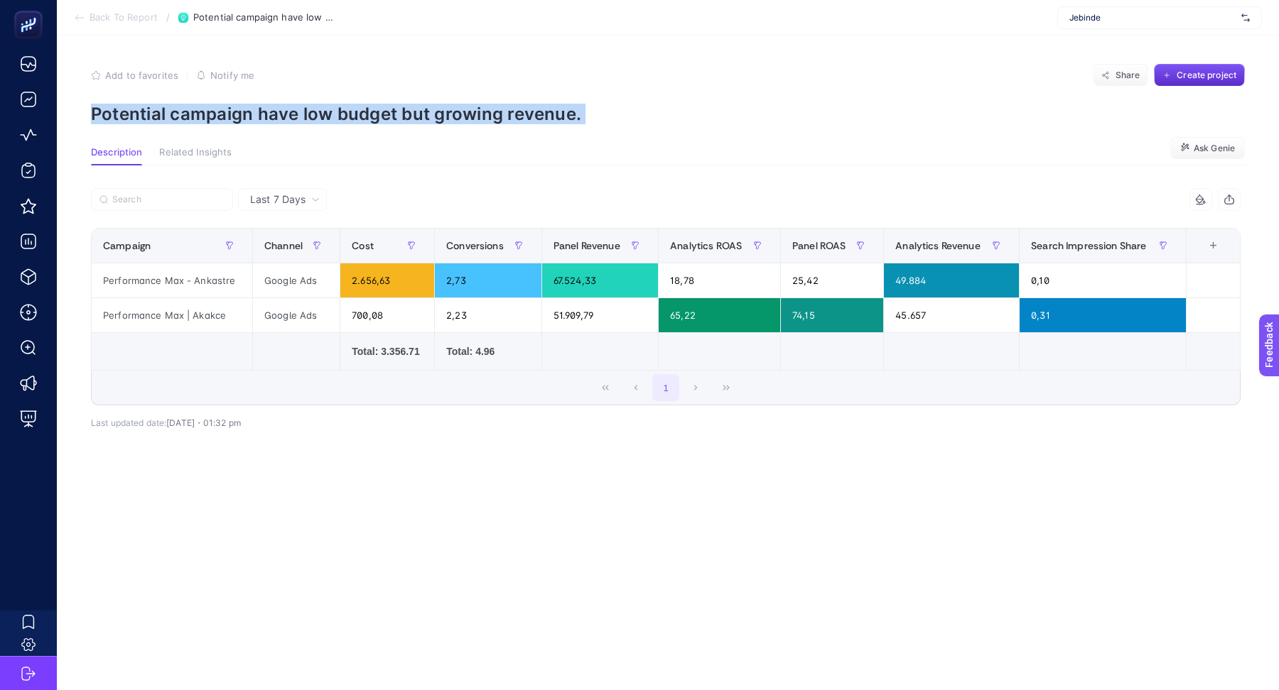
click at [237, 109] on p "Potential campaign have low budget but growing revenue." at bounding box center [668, 114] width 1154 height 21
copy article "Potential campaign have low budget but growing revenue."
click at [1181, 156] on button "Ask Genie" at bounding box center [1207, 148] width 75 height 23
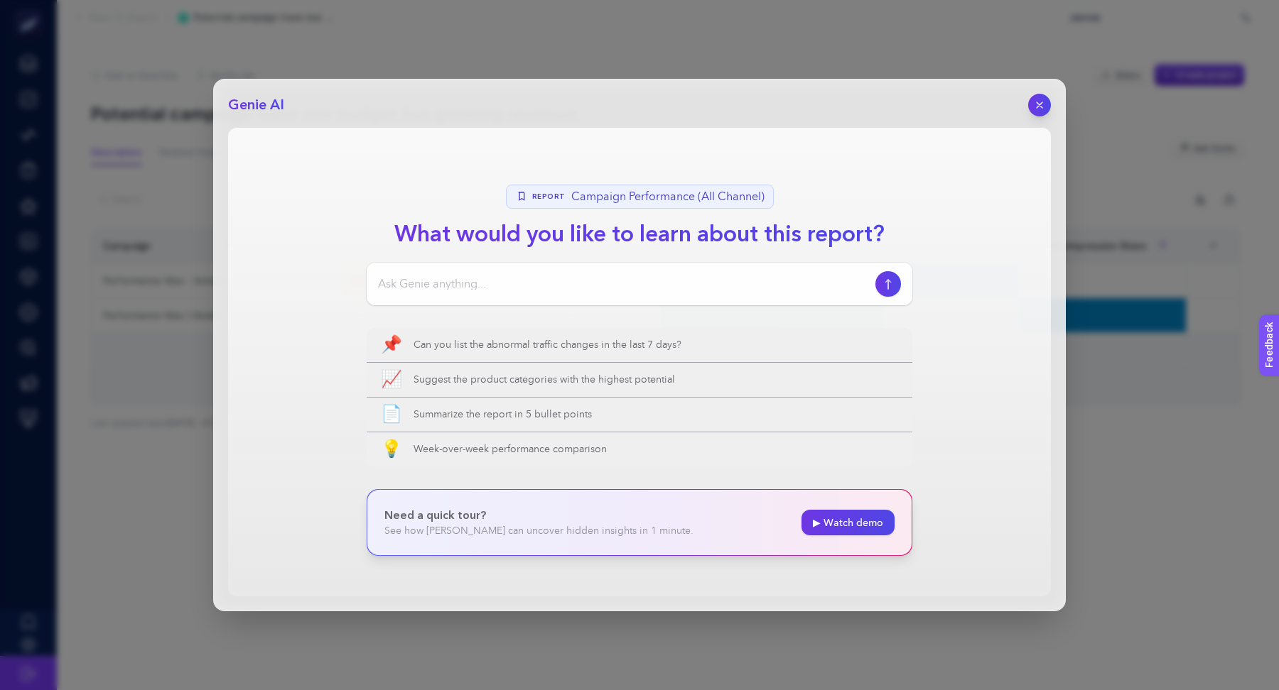
click at [636, 276] on input at bounding box center [624, 284] width 492 height 17
paste input "Potential campaign have low budget but growing revenue."
type input "Potential campaign have low budget but growing revenue."
click at [879, 292] on button "button" at bounding box center [887, 284] width 27 height 27
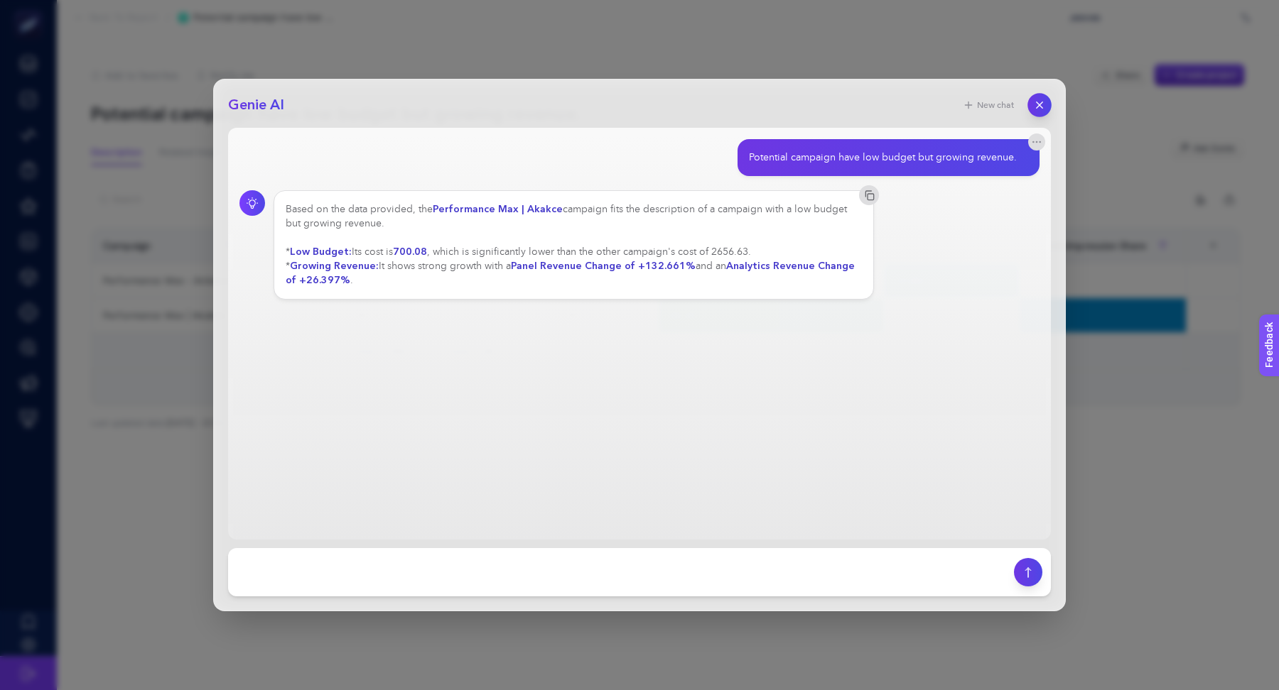
click at [1048, 99] on button "button" at bounding box center [1039, 105] width 24 height 24
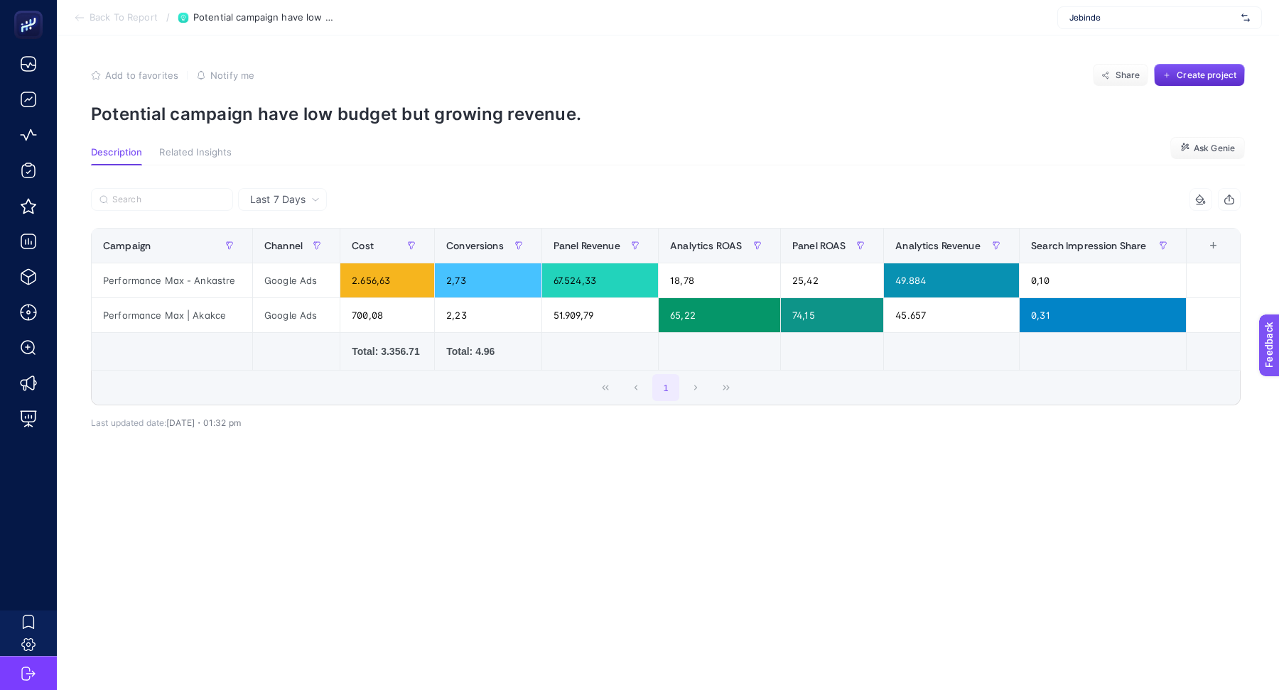
click at [129, 12] on span "Back To Report" at bounding box center [123, 17] width 68 height 11
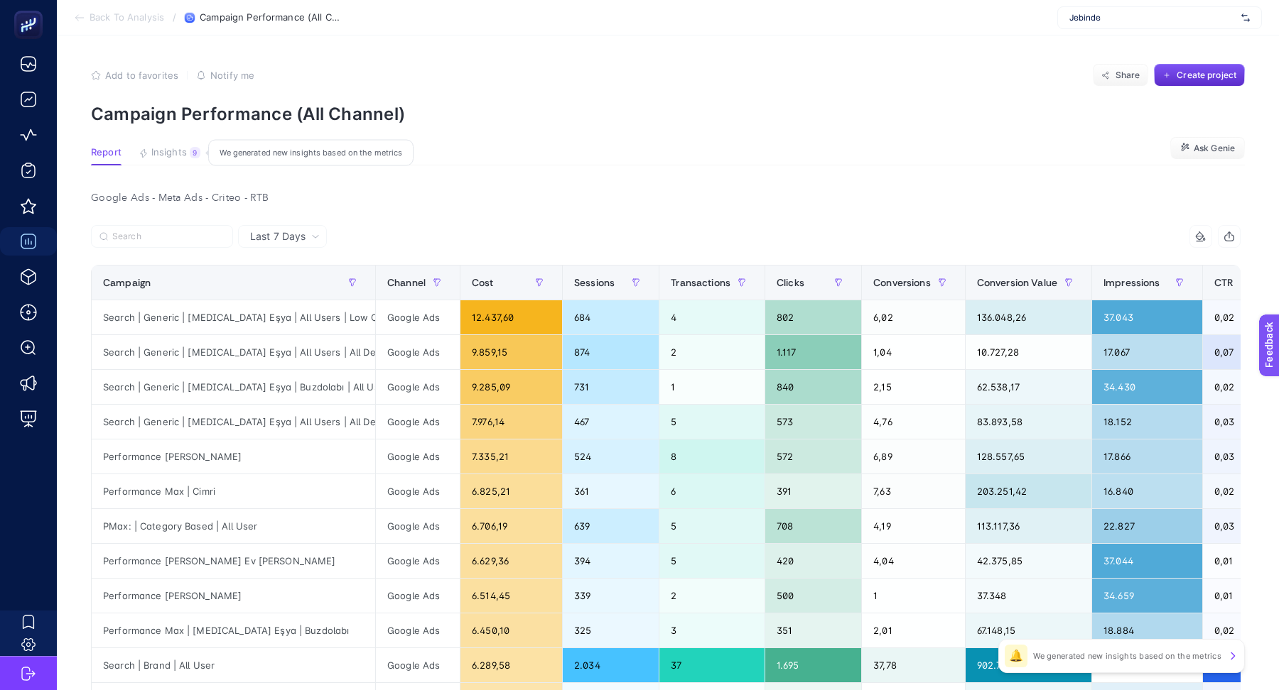
click at [169, 153] on span "Insights" at bounding box center [169, 152] width 36 height 11
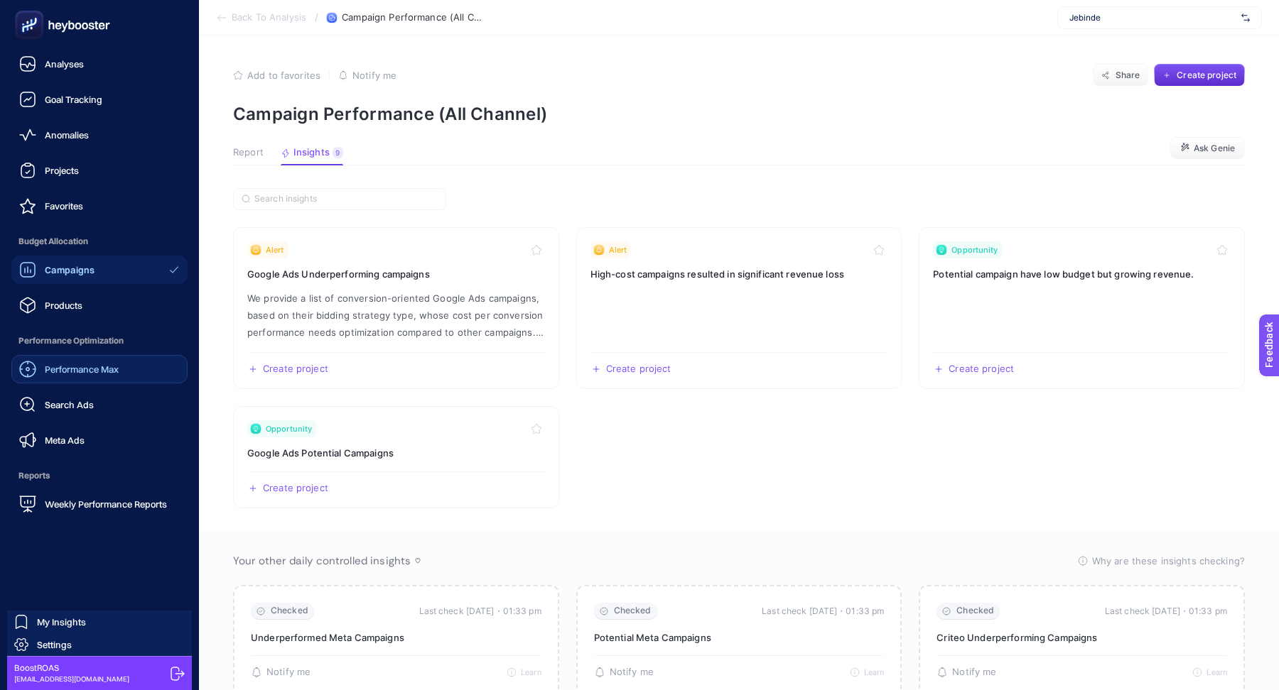
click at [102, 366] on span "Performance Max" at bounding box center [82, 369] width 74 height 11
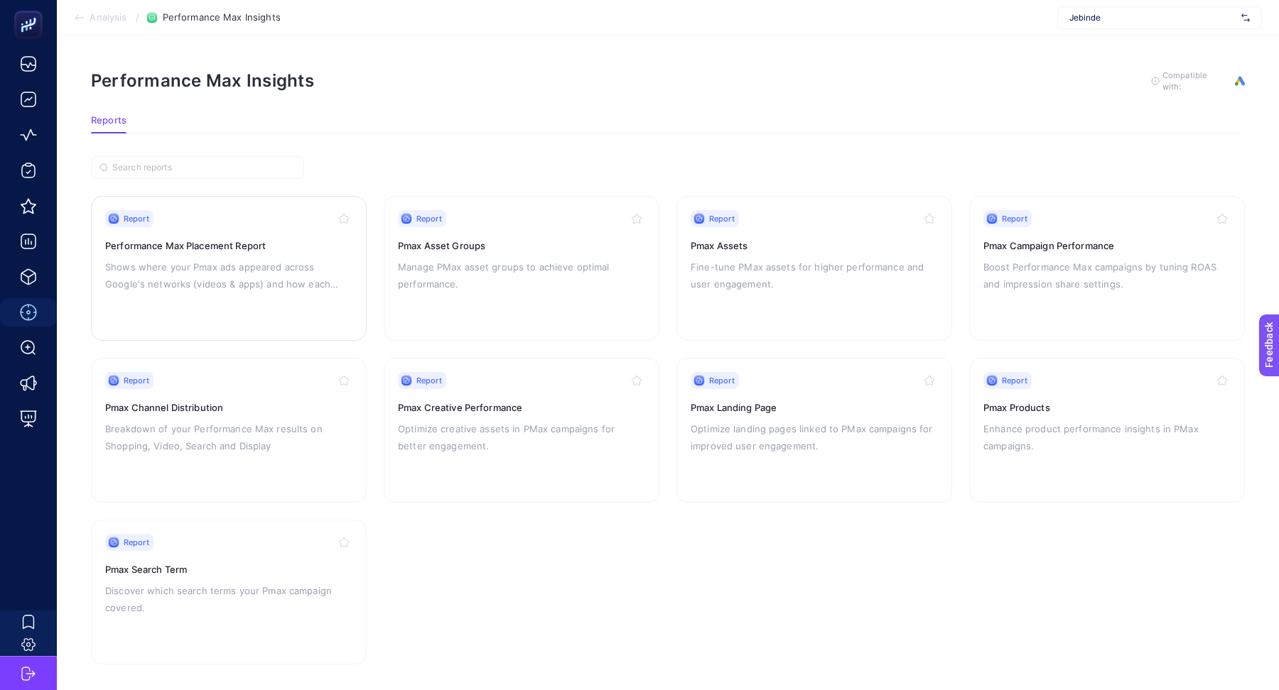
click at [317, 293] on div "Report Performance Max Placement Report Shows where your Pmax ads appeared acro…" at bounding box center [228, 268] width 247 height 116
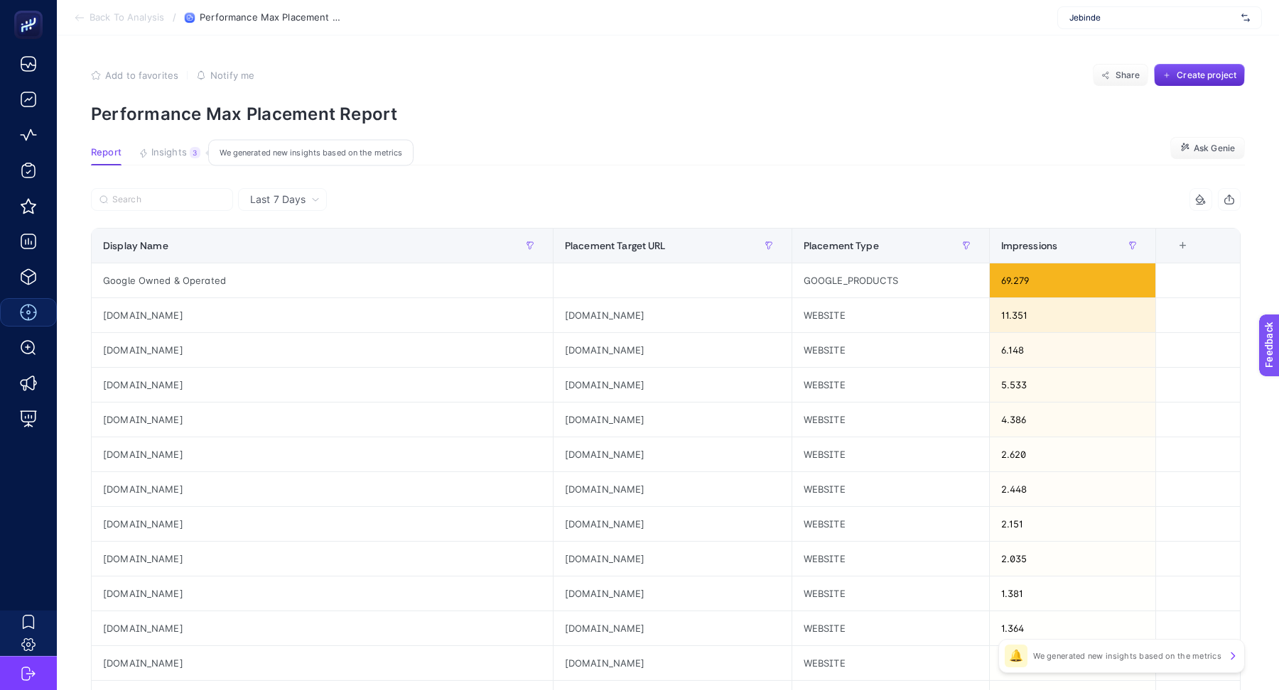
click at [178, 162] on button "Insights 3 We generated new insights based on the metrics" at bounding box center [170, 156] width 62 height 18
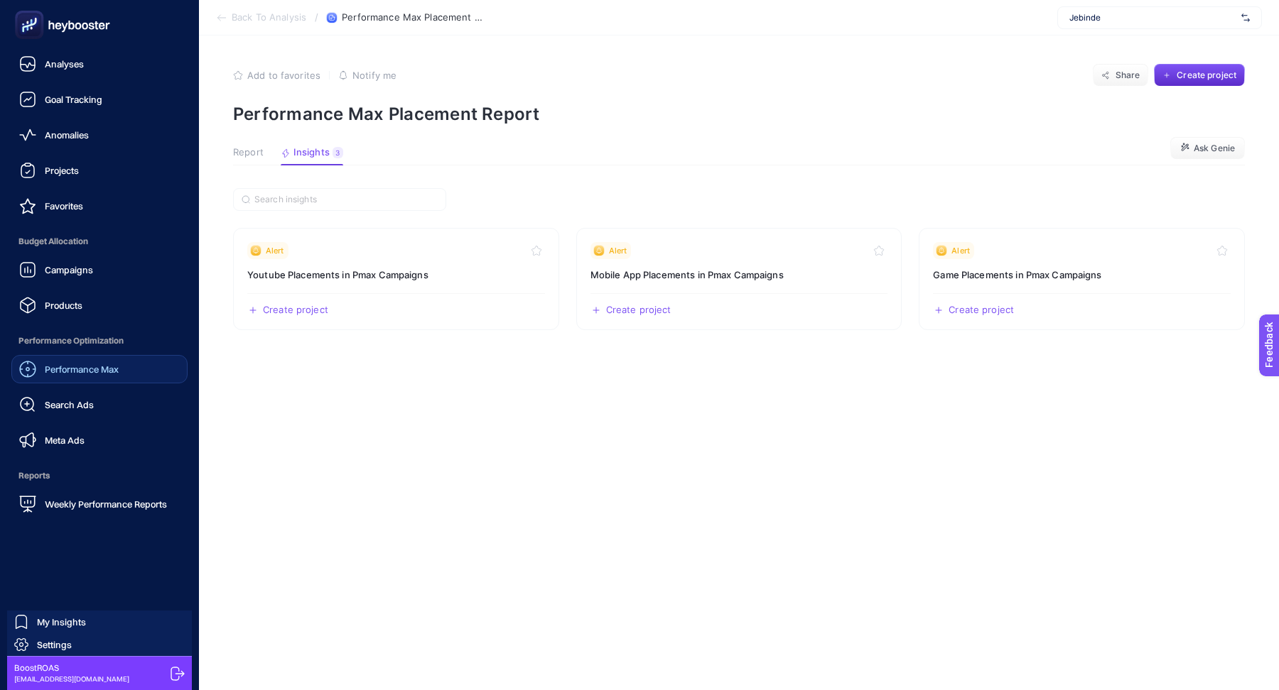
click at [74, 271] on span "Campaigns" at bounding box center [69, 269] width 48 height 11
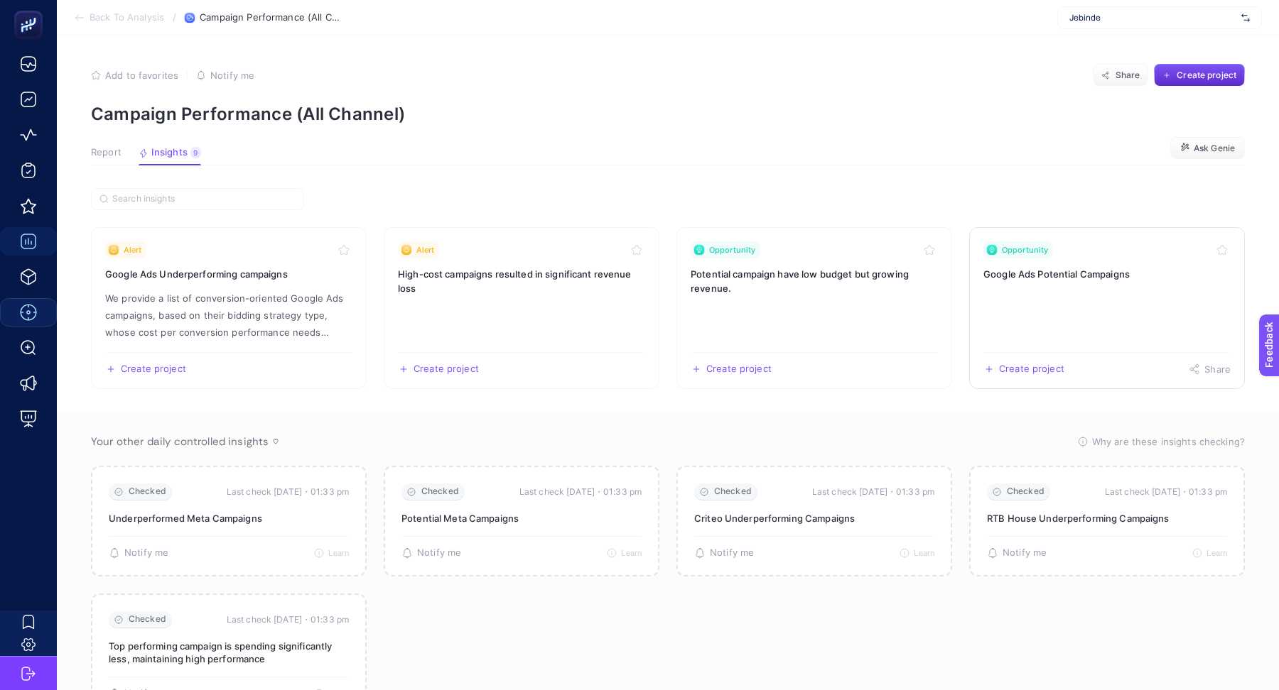
click at [1066, 310] on link "Opportunity Google Ads Potential Campaigns Create project Share" at bounding box center [1107, 308] width 276 height 162
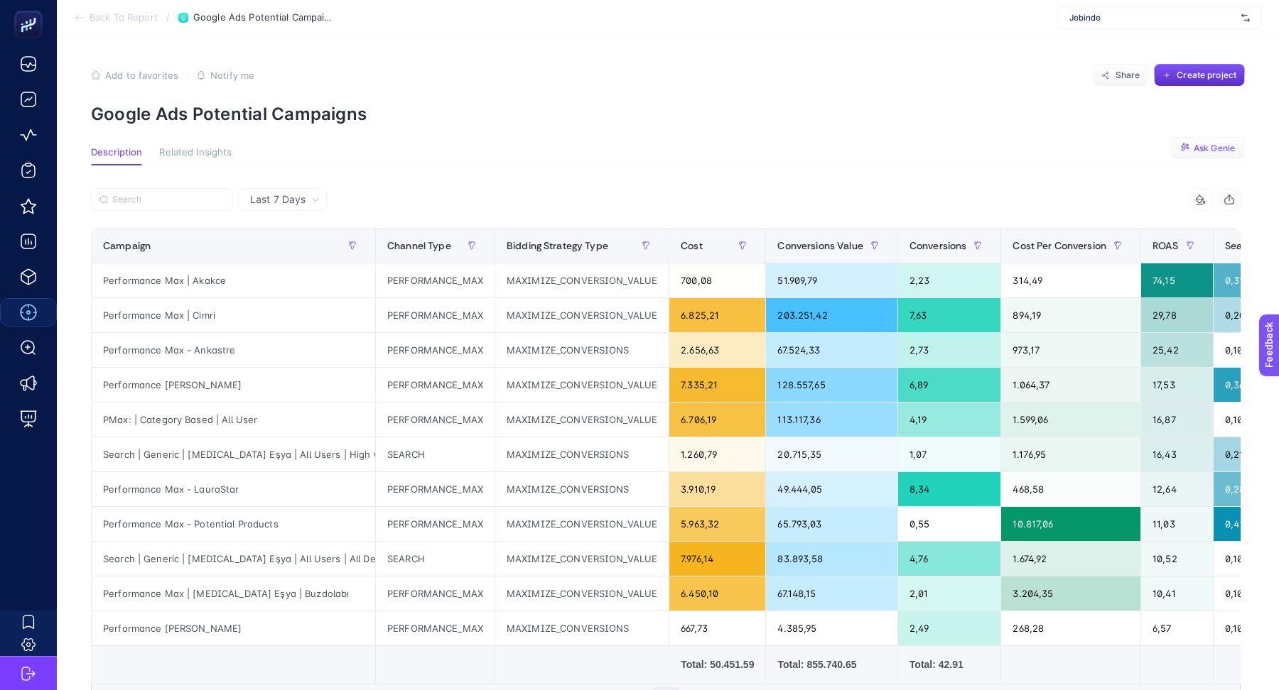
click at [1199, 153] on span "Ask Genie" at bounding box center [1213, 148] width 41 height 11
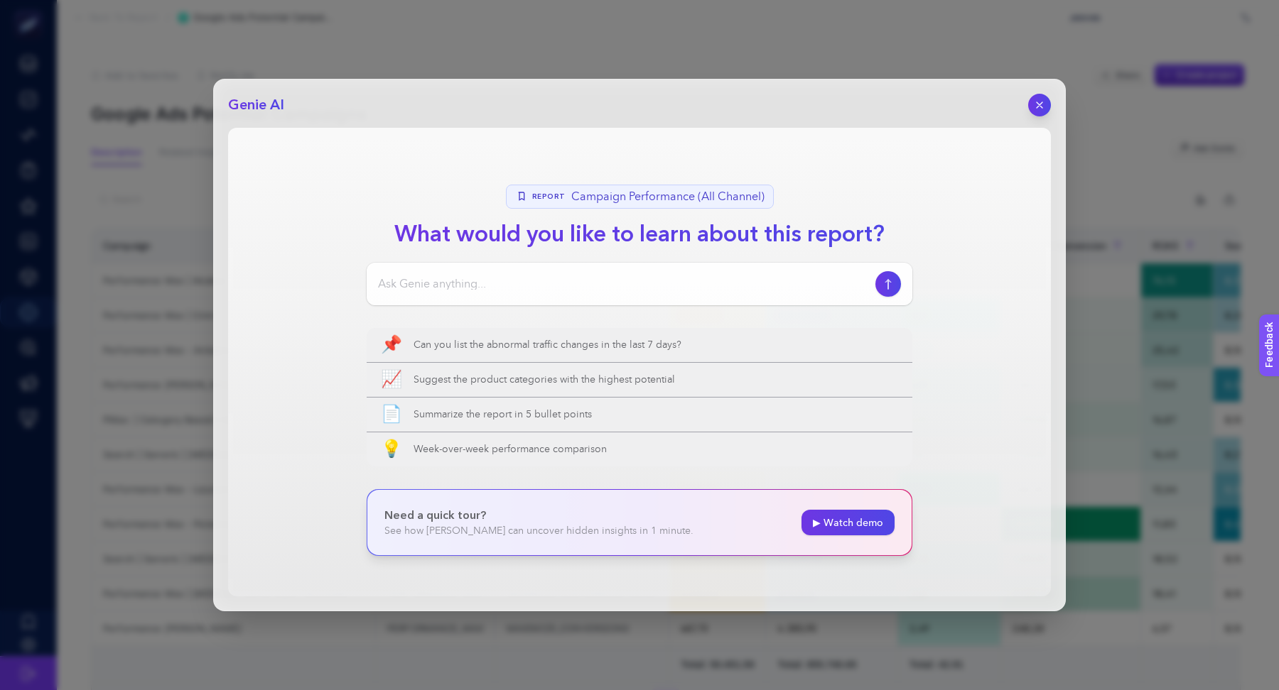
click at [1052, 99] on div "Genie AI Report Campaign Performance (All Channel) What would you like to learn…" at bounding box center [639, 345] width 852 height 533
click at [1033, 99] on icon "button" at bounding box center [1039, 105] width 12 height 12
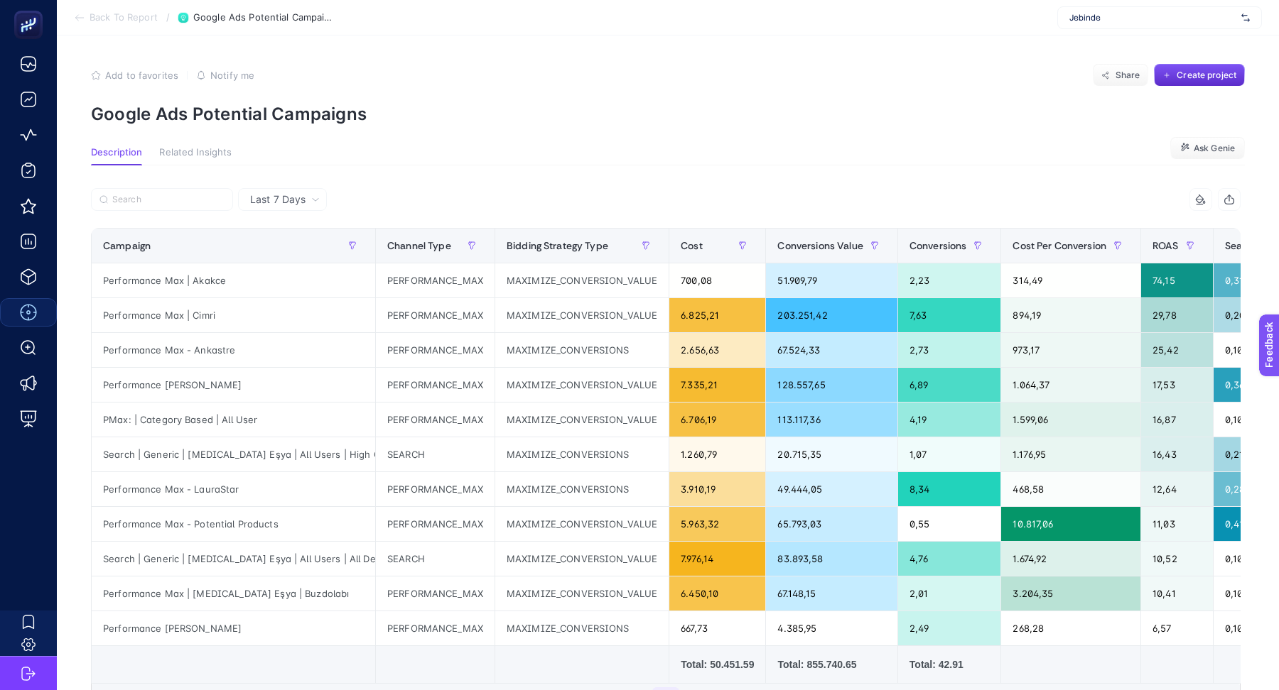
click at [271, 113] on p "Google Ads Potential Campaigns" at bounding box center [668, 114] width 1154 height 21
copy article "Google Ads Potential Campaigns"
click at [1209, 157] on button "Ask Genie" at bounding box center [1207, 148] width 75 height 23
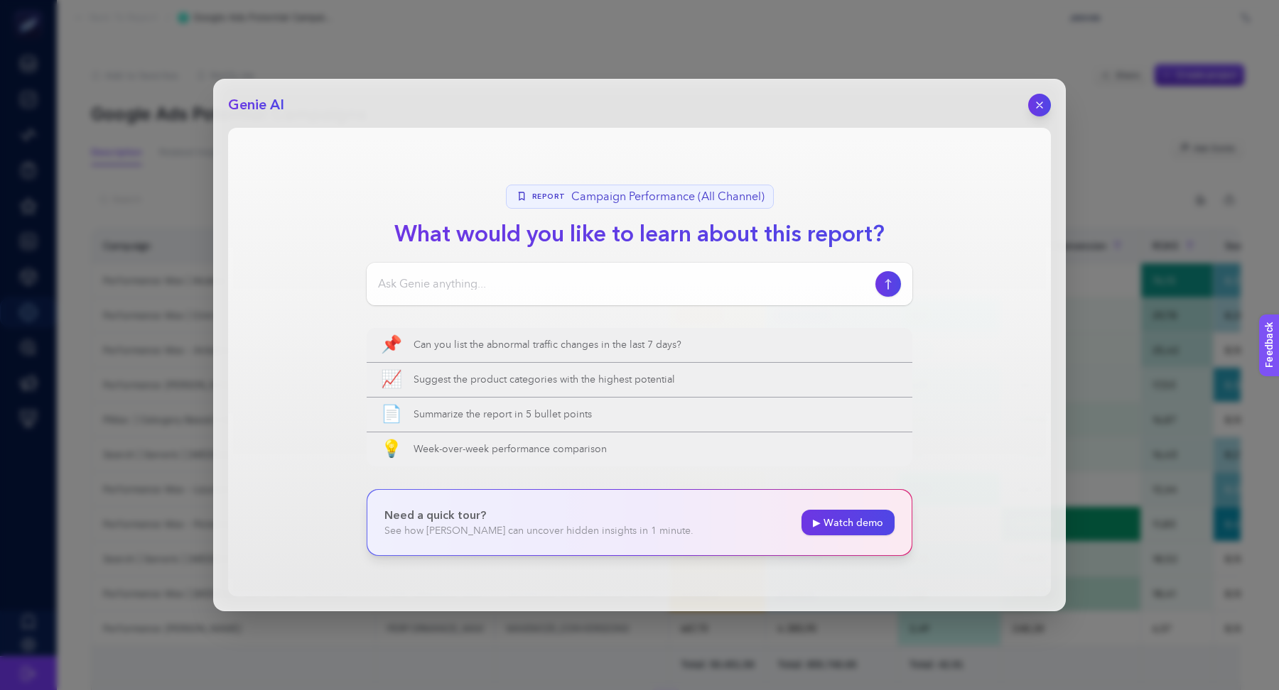
click at [581, 289] on input at bounding box center [624, 284] width 492 height 17
paste input "Google Ads Potential Campaigns"
type input "Google Ads Potential Campaigns"
click at [886, 295] on button "button" at bounding box center [887, 284] width 27 height 27
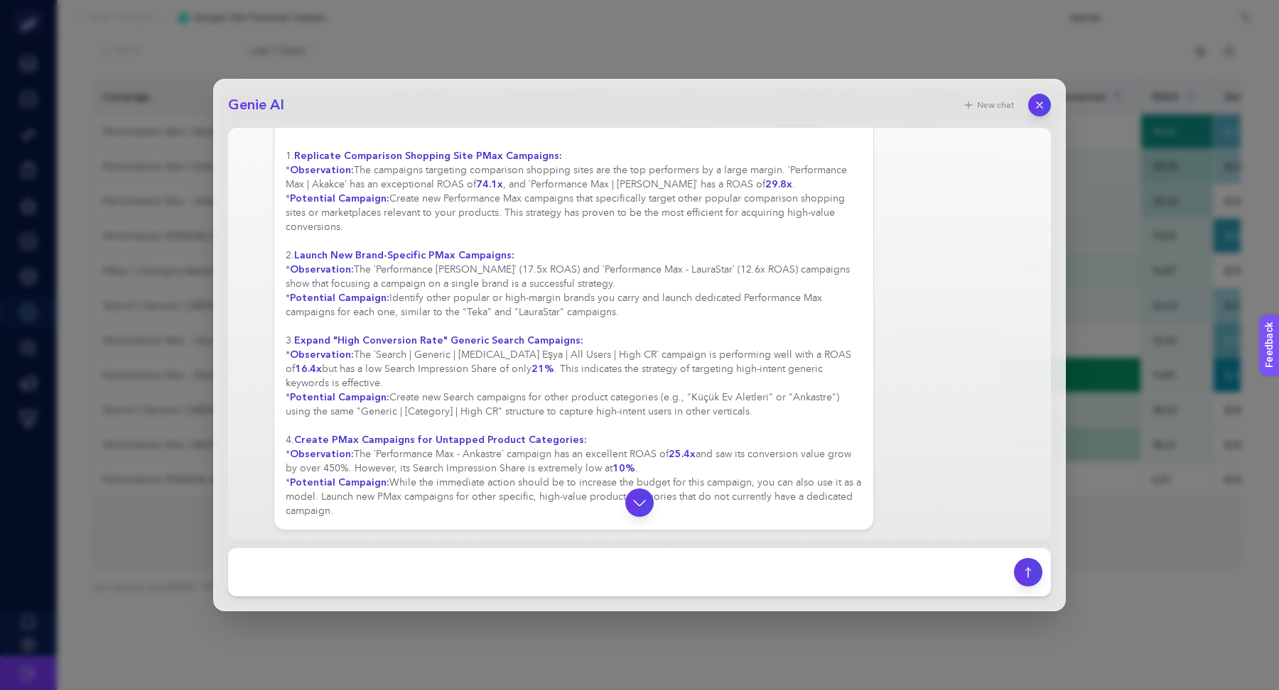
scroll to position [224, 0]
drag, startPoint x: 344, startPoint y: 505, endPoint x: 300, endPoint y: 381, distance: 131.2
click at [300, 381] on div "Based on the performance data from the last 7 days, here are potential new camp…" at bounding box center [574, 248] width 576 height 540
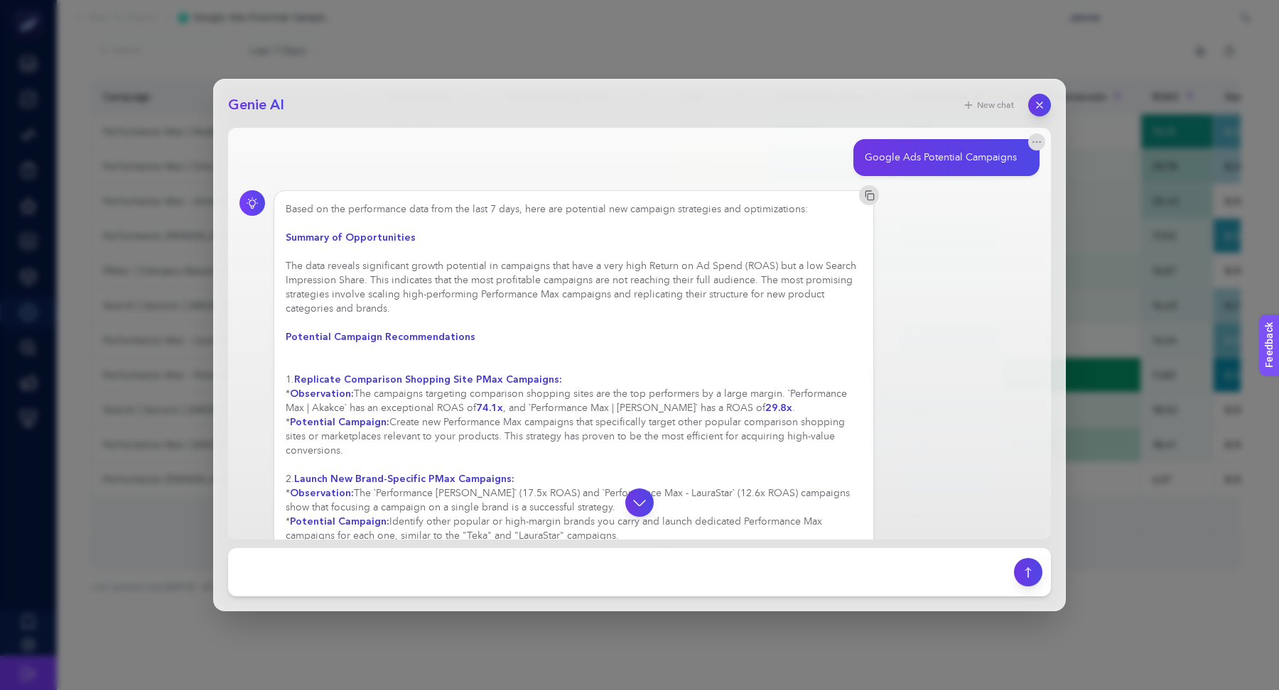
scroll to position [0, 0]
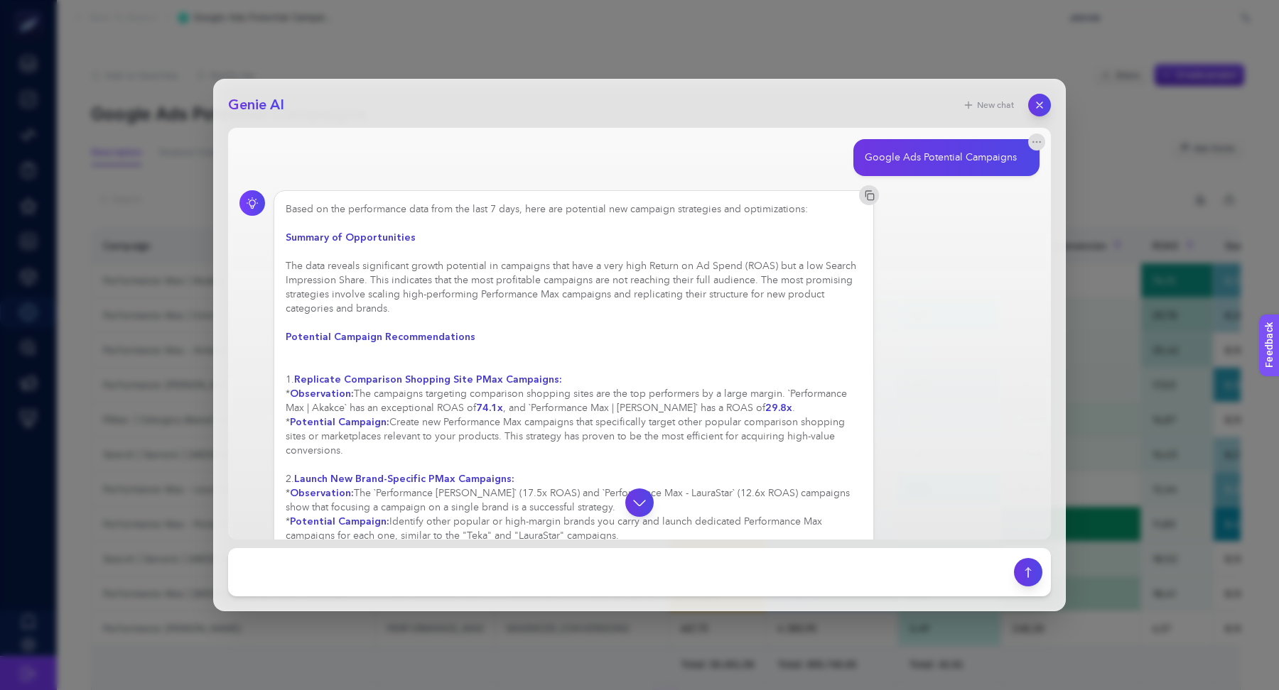
click at [286, 236] on strong "Summary of Opportunities" at bounding box center [351, 237] width 130 height 13
copy div "Summary of Opportunities The data reveals significant growth potential in campa…"
click at [1040, 99] on icon "button" at bounding box center [1039, 105] width 12 height 12
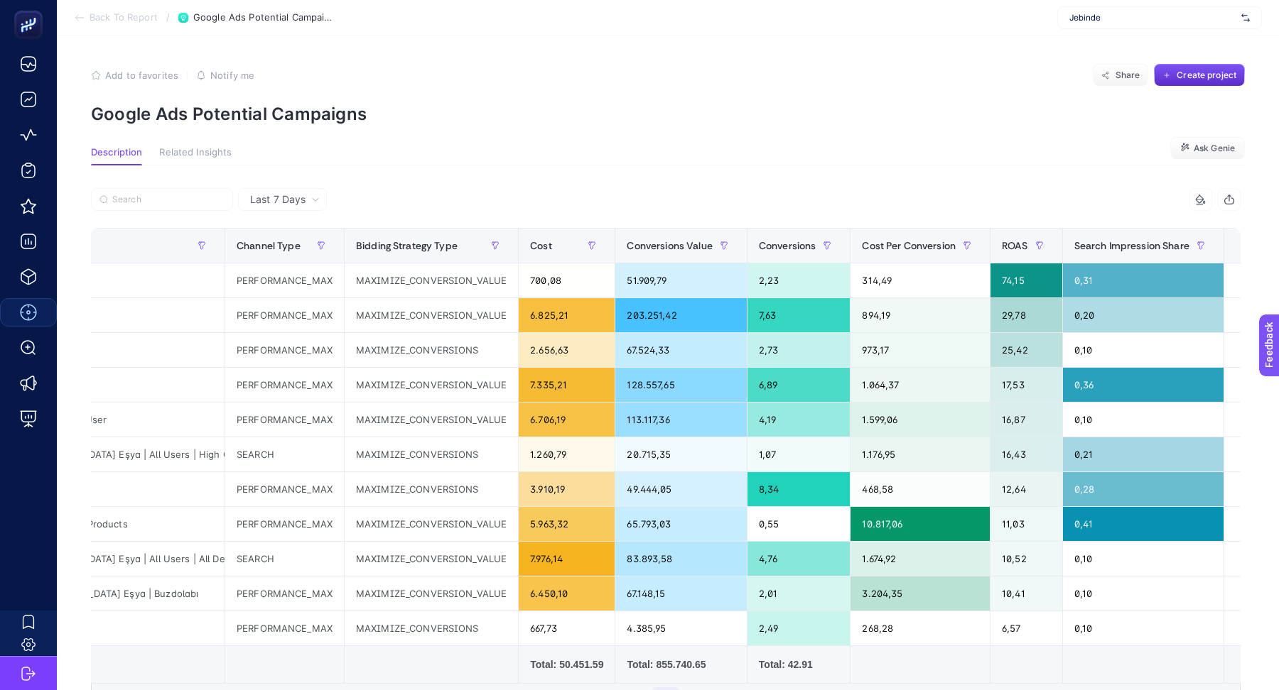
scroll to position [0, 180]
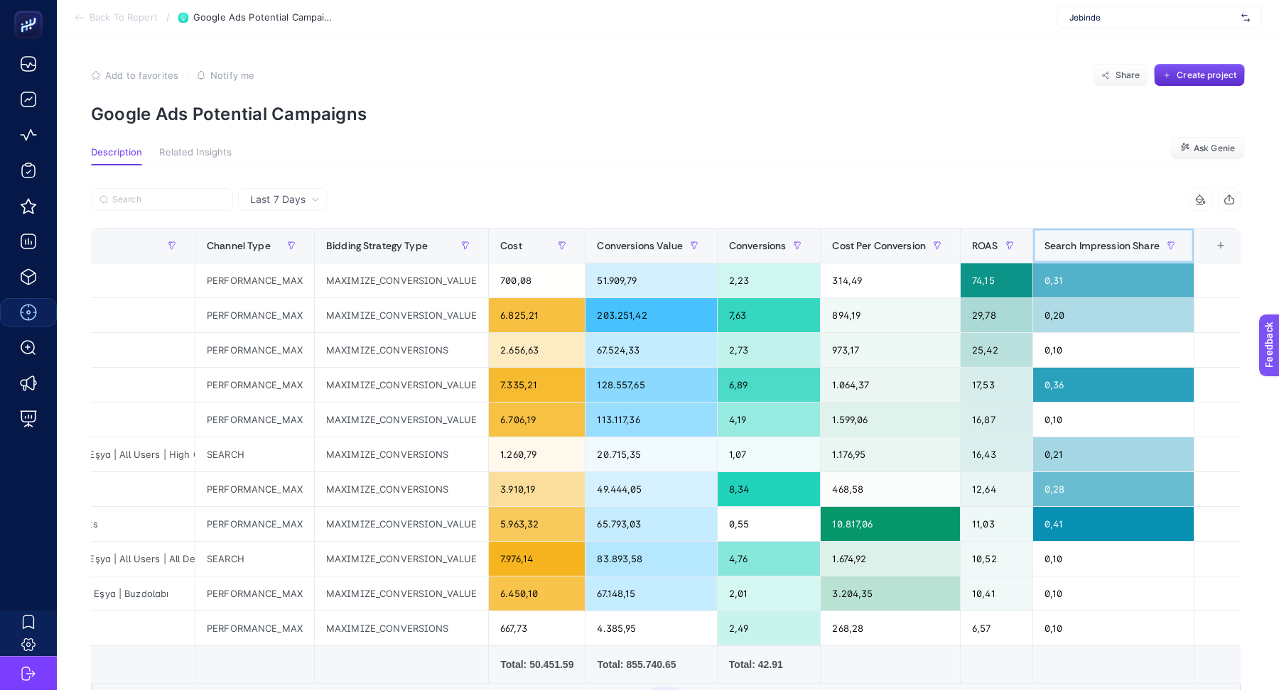
click at [1078, 253] on div "Search Impression Share" at bounding box center [1113, 245] width 138 height 23
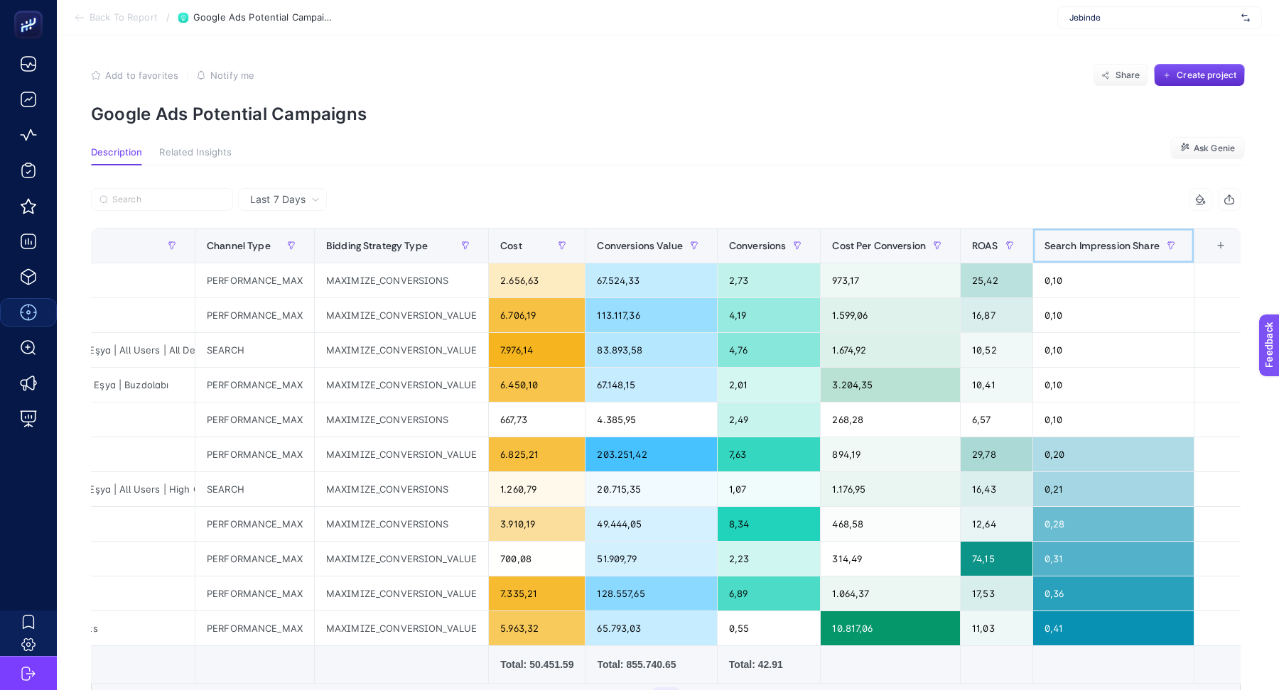
click at [1078, 253] on div "Search Impression Share" at bounding box center [1113, 245] width 138 height 23
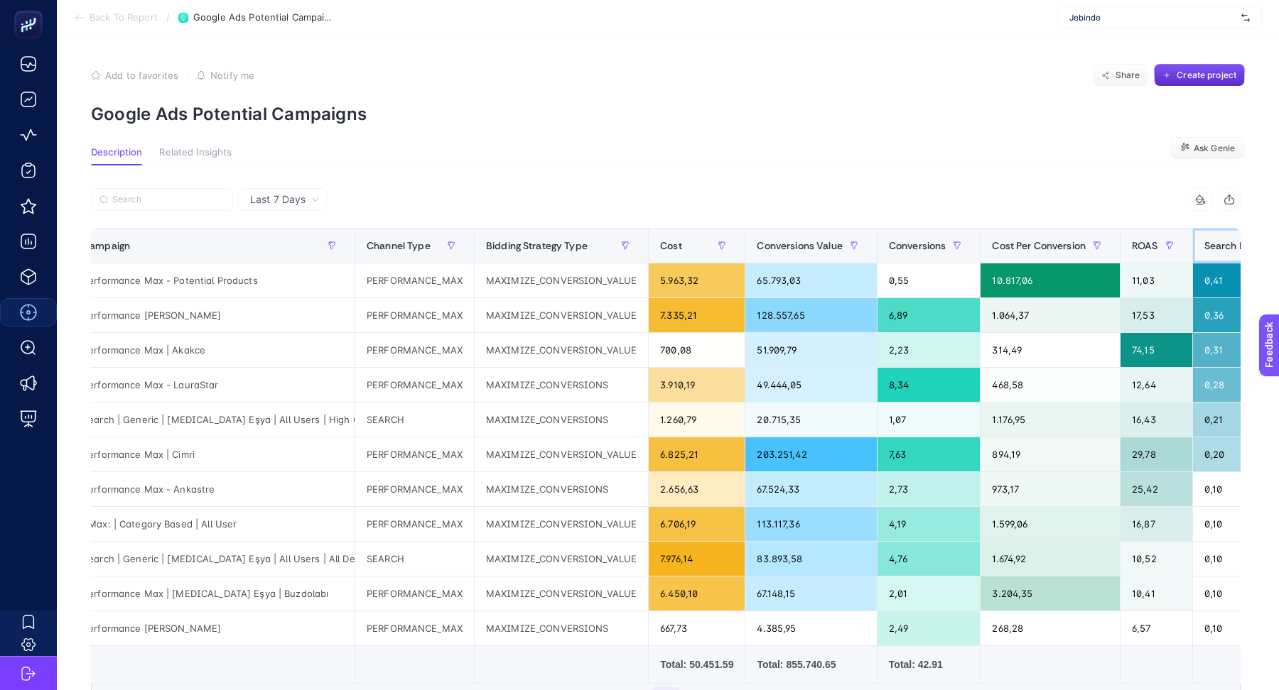
scroll to position [0, 0]
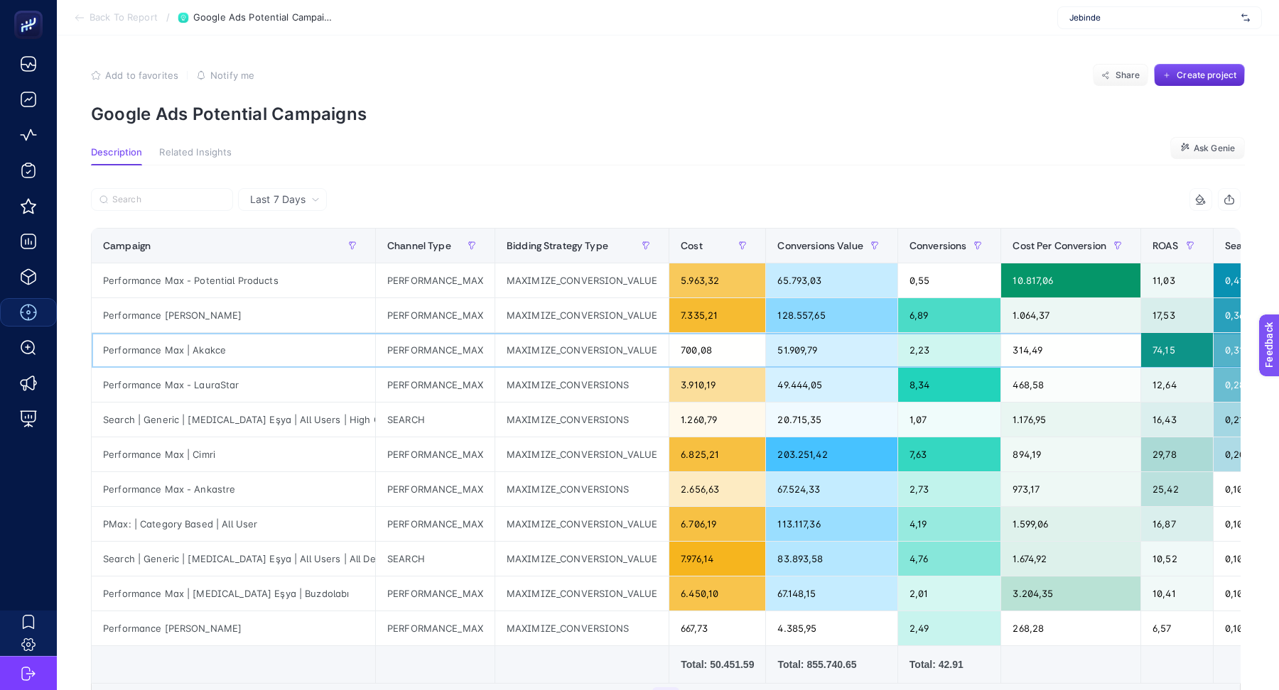
click at [215, 354] on div "Performance Max | Akakce" at bounding box center [233, 350] width 283 height 34
copy tr "Performance Max | Akakce"
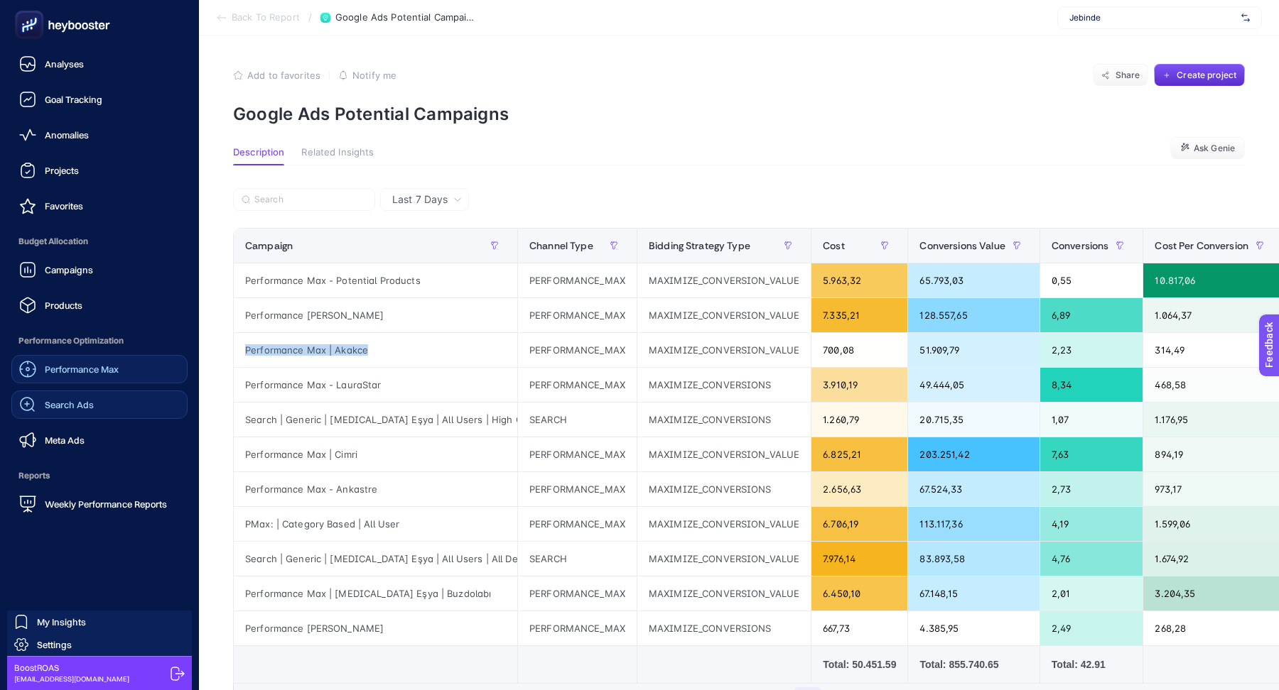
click at [71, 404] on span "Search Ads" at bounding box center [69, 404] width 49 height 11
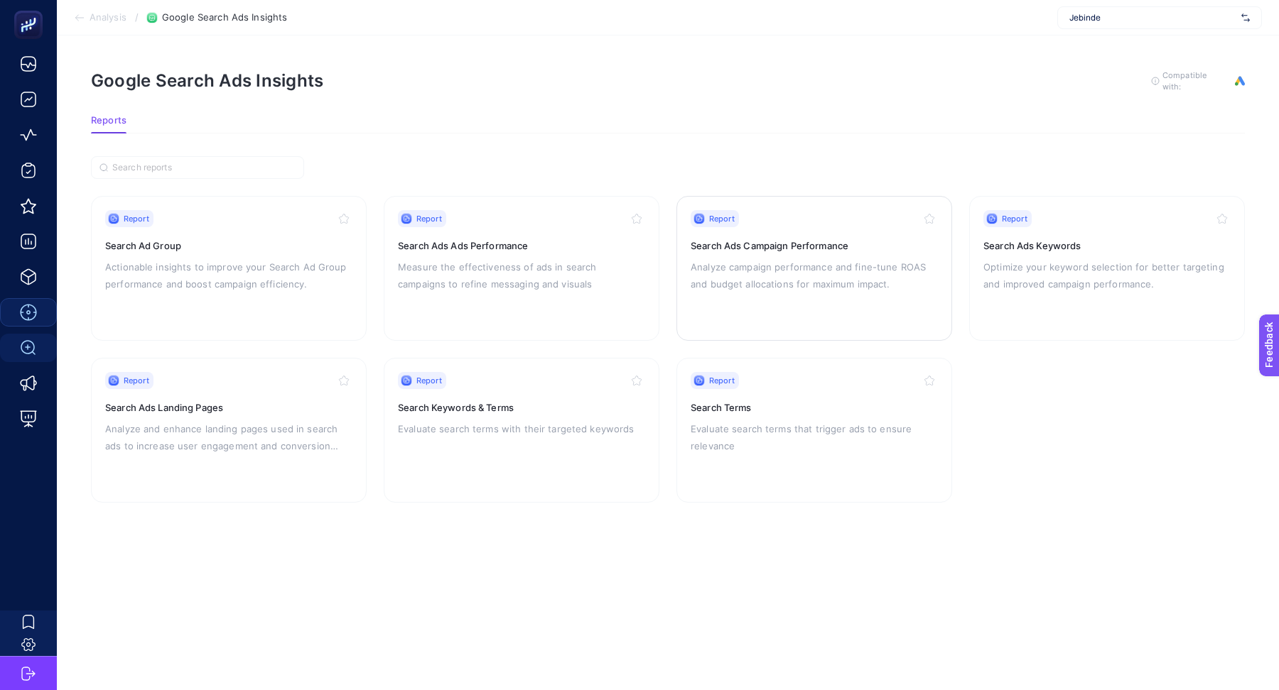
click at [746, 242] on h3 "Search Ads Campaign Performance" at bounding box center [813, 246] width 247 height 14
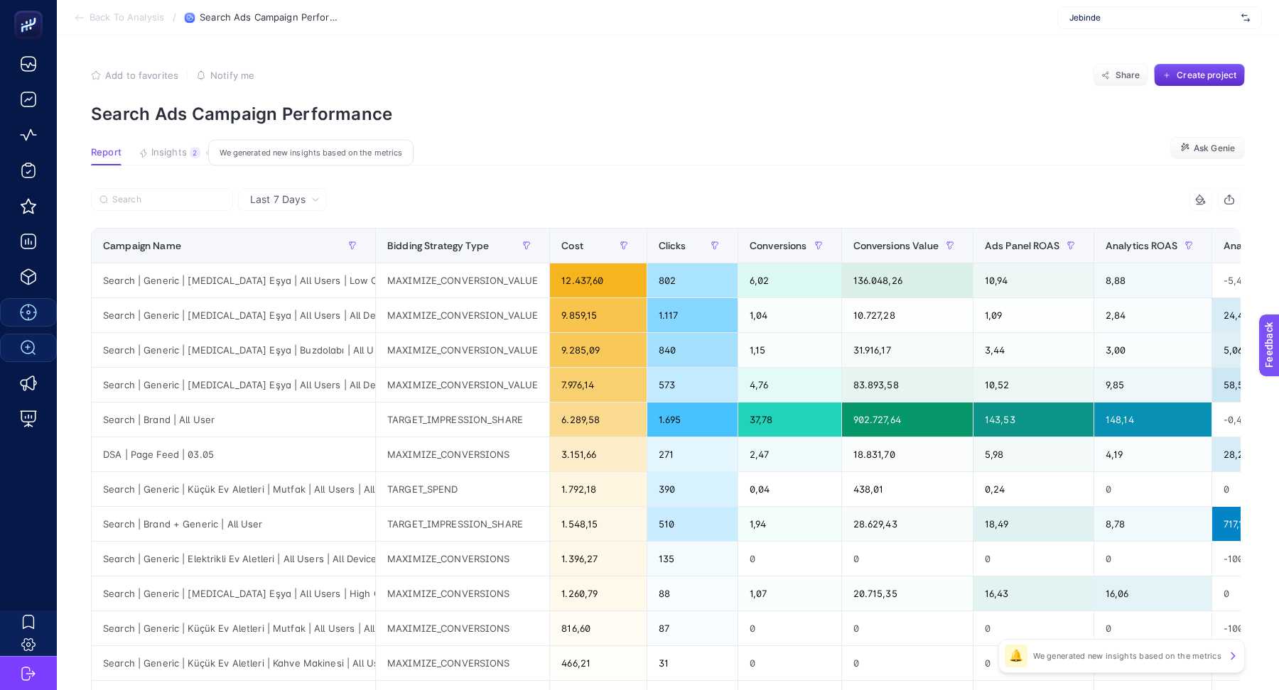
click at [156, 156] on span "Insights" at bounding box center [169, 152] width 36 height 11
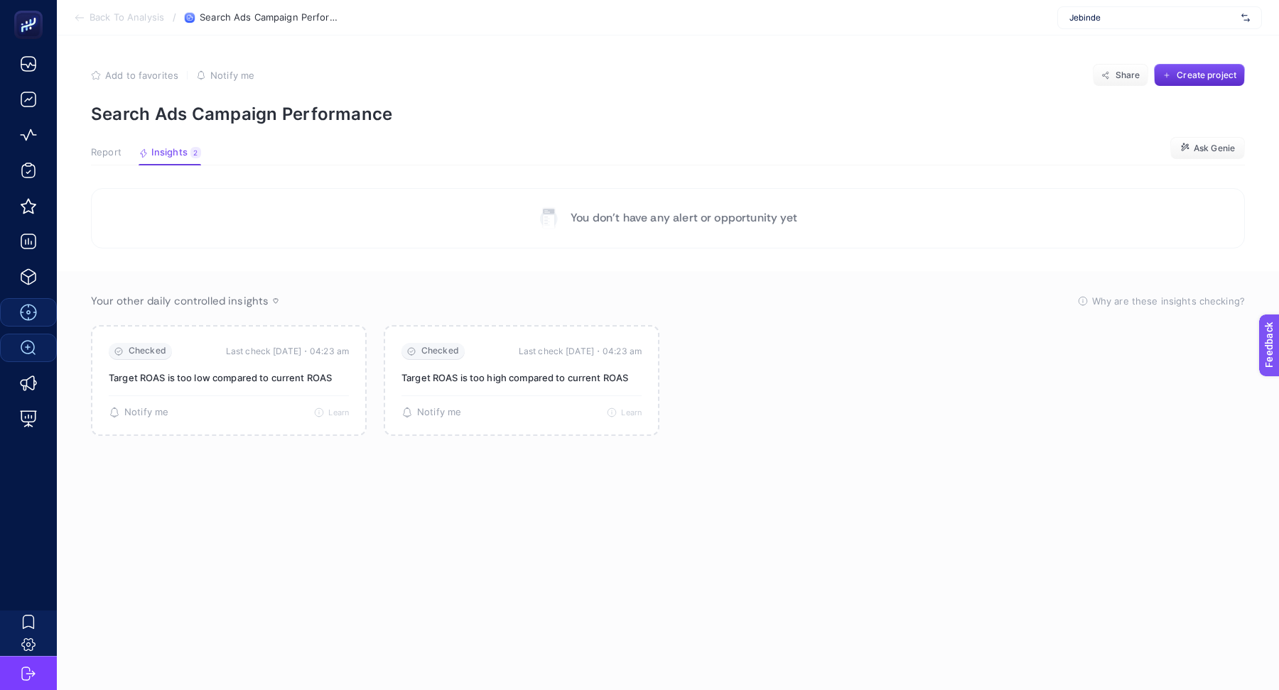
click at [96, 152] on span "Report" at bounding box center [106, 152] width 31 height 11
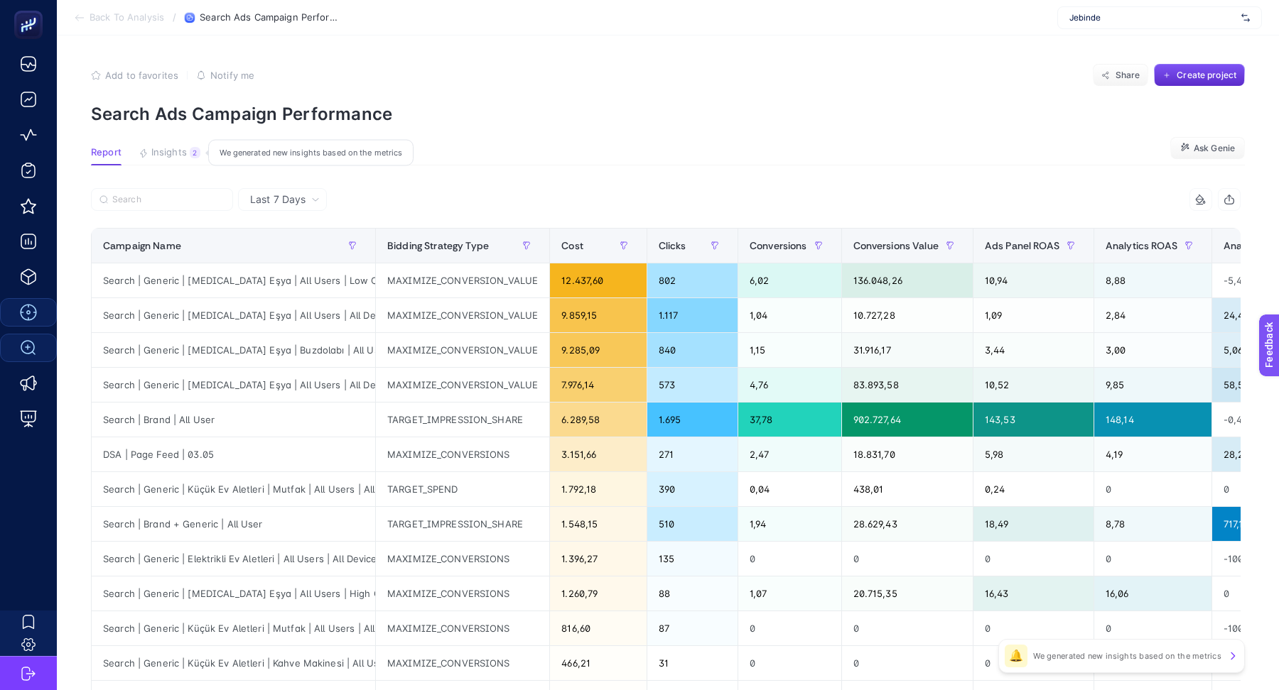
click at [178, 151] on span "Insights" at bounding box center [169, 152] width 36 height 11
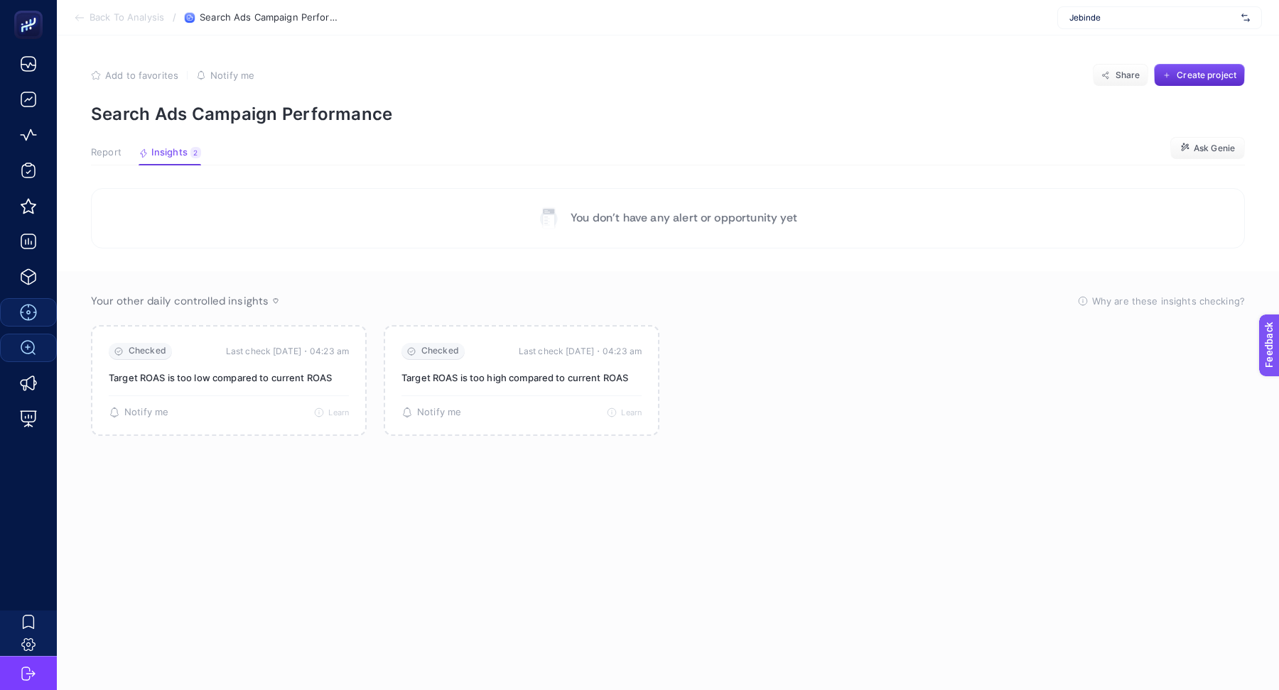
click at [108, 149] on span "Report" at bounding box center [106, 152] width 31 height 11
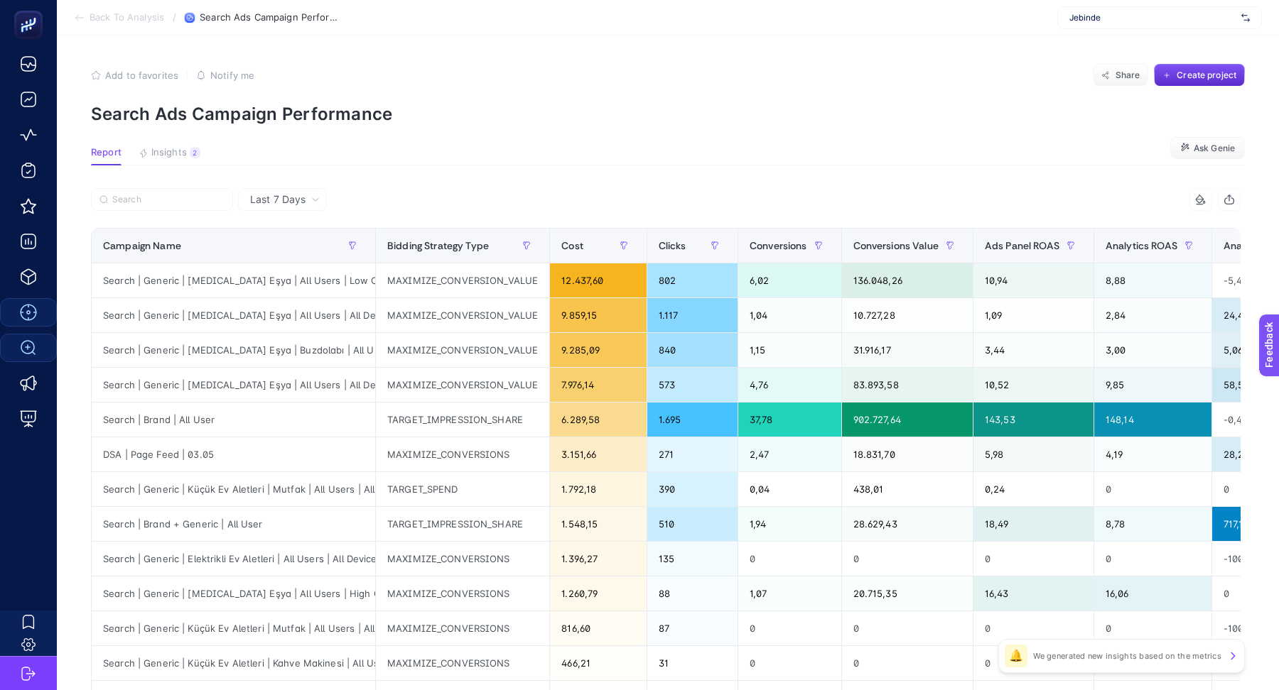
click at [1081, 17] on span "Jebinde" at bounding box center [1152, 17] width 166 height 11
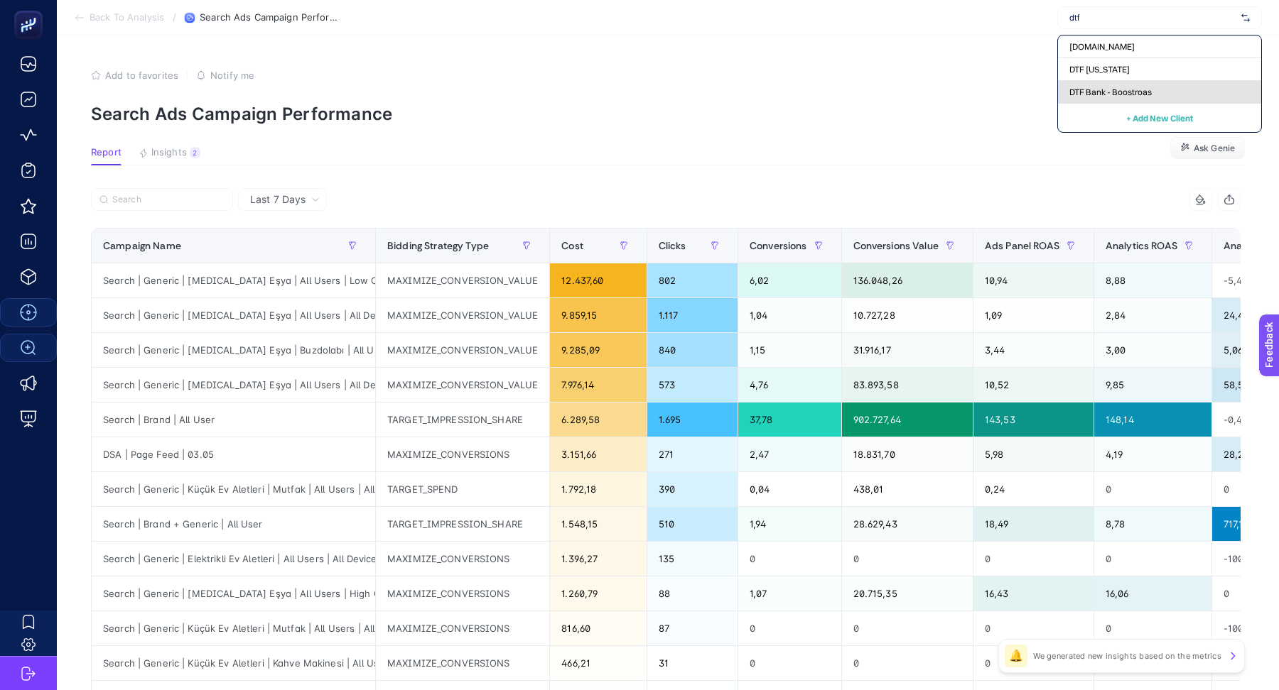
type input "dtf"
click at [1122, 85] on div "DTF Bank - Boostroas" at bounding box center [1159, 92] width 203 height 23
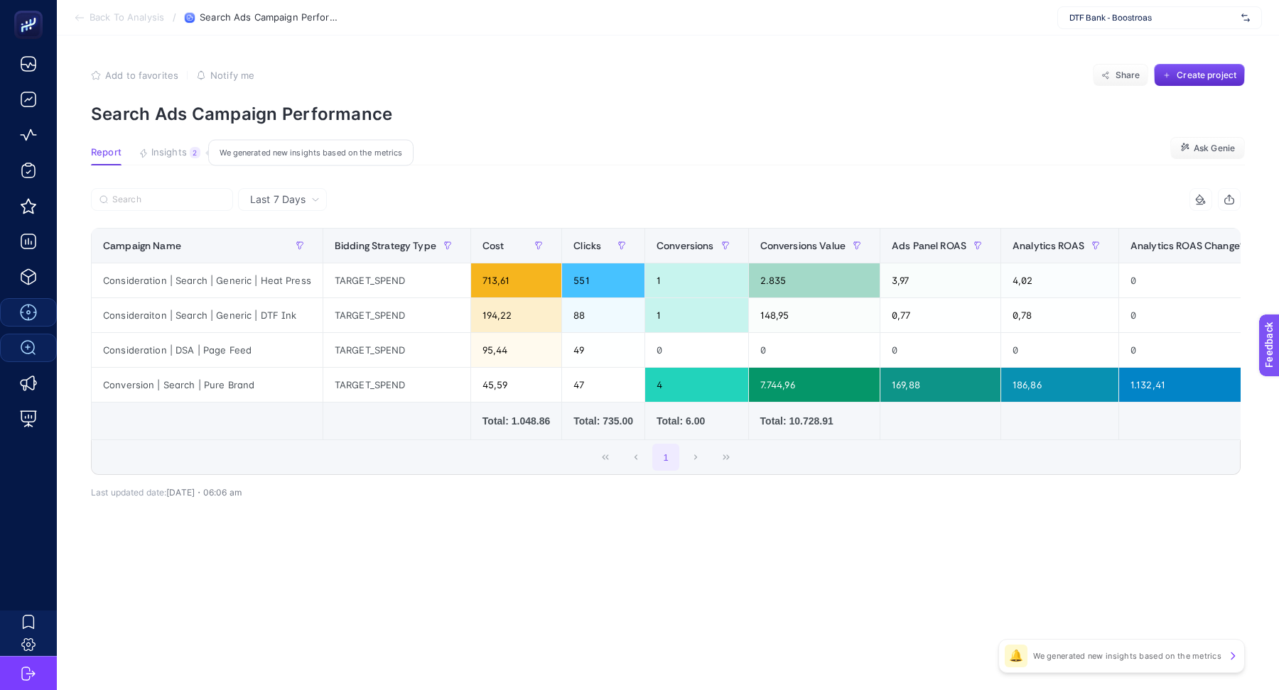
click at [164, 160] on button "Insights 2 We generated new insights based on the metrics" at bounding box center [170, 156] width 62 height 18
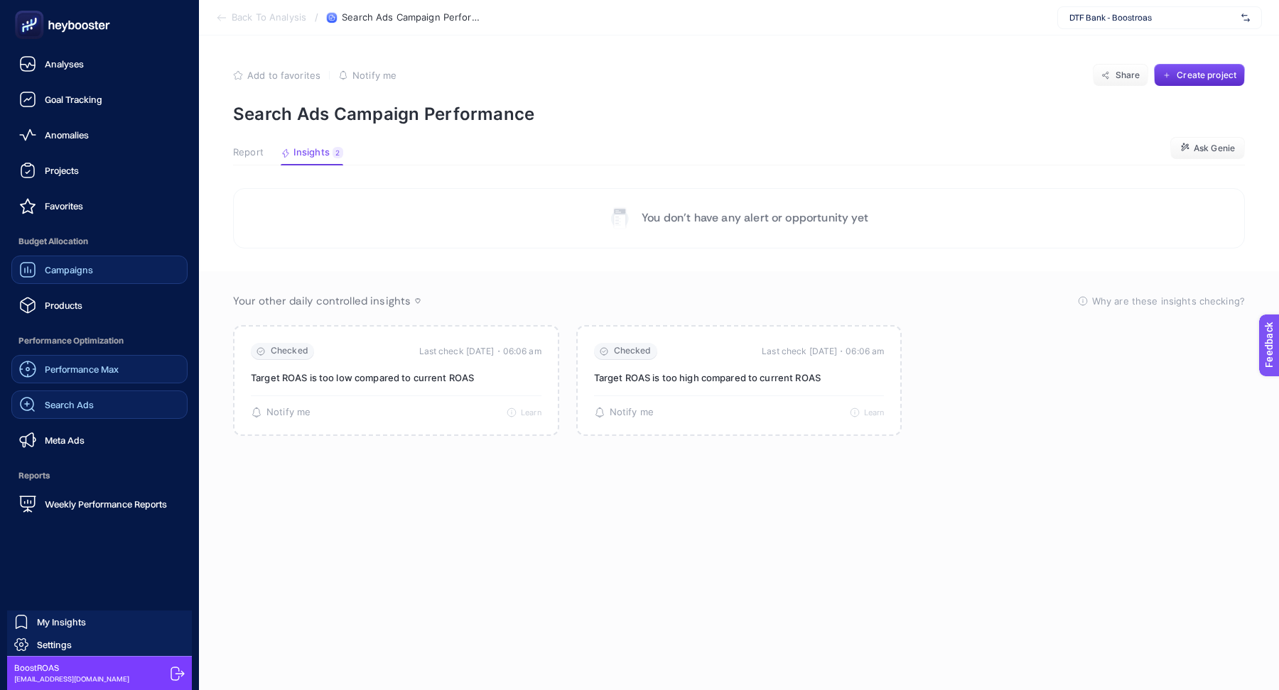
click at [62, 260] on link "Campaigns" at bounding box center [99, 270] width 176 height 28
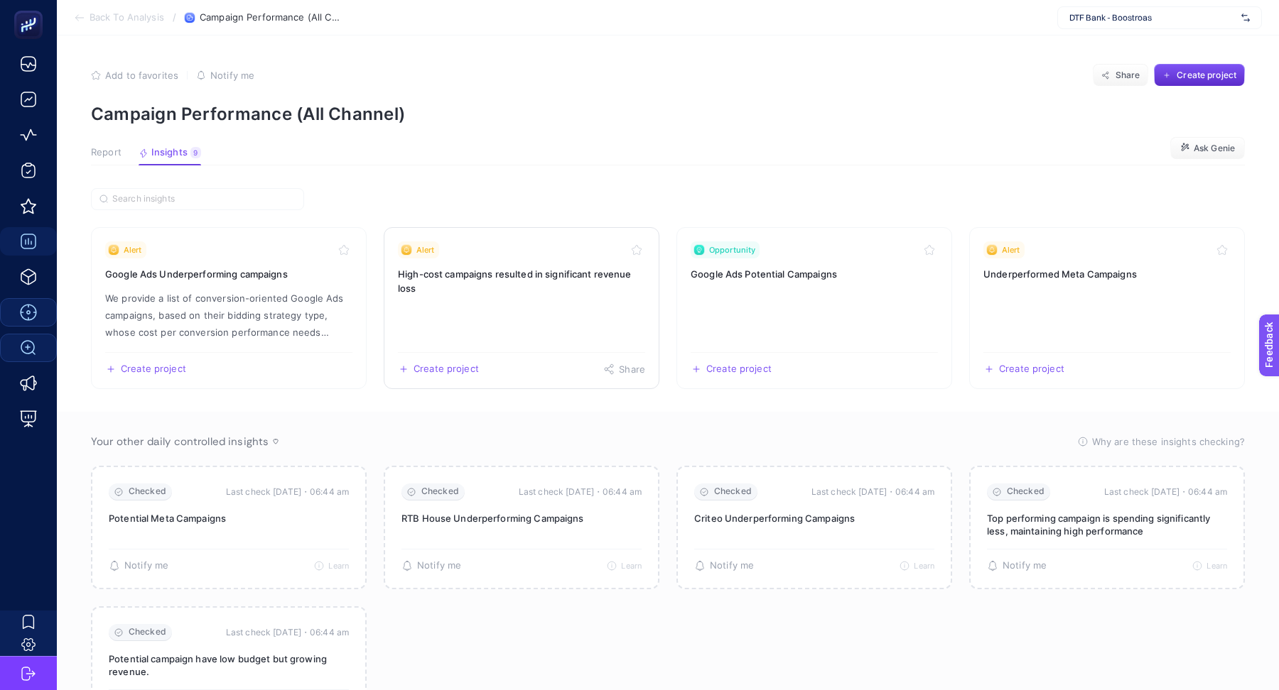
click at [501, 305] on link "Alert High-cost campaigns resulted in significant revenue loss Create project S…" at bounding box center [522, 308] width 276 height 162
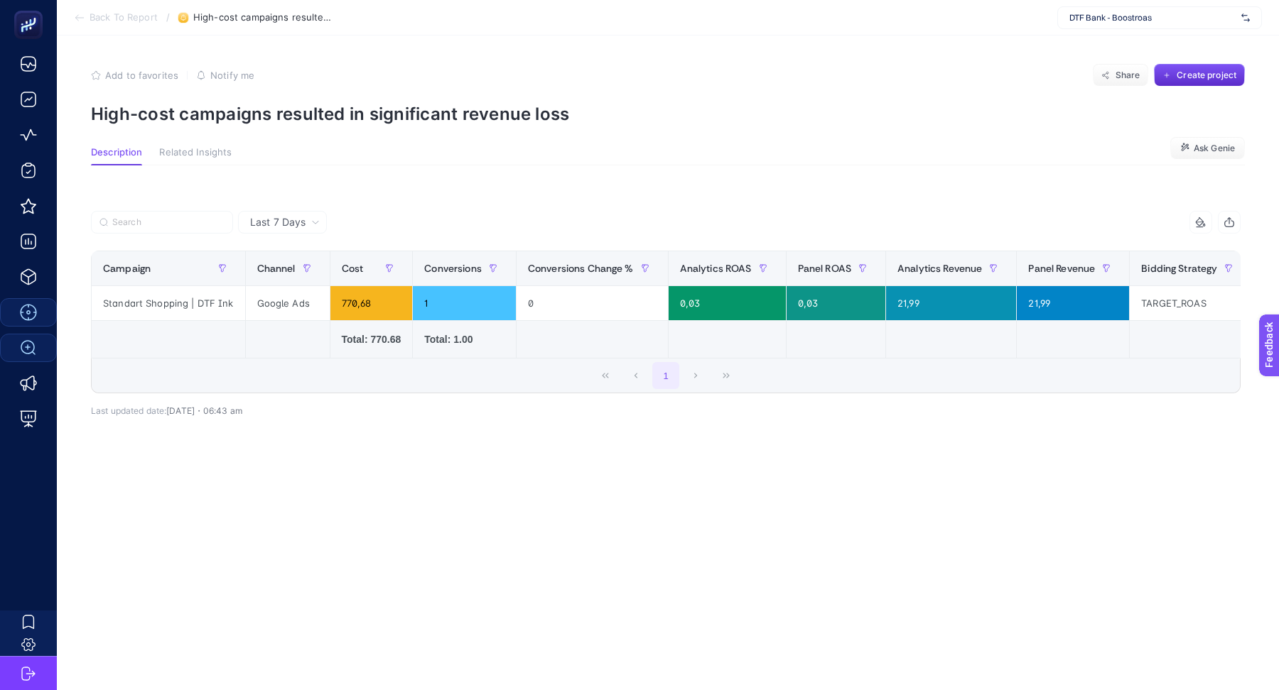
click at [168, 118] on p "High-cost campaigns resulted in significant revenue loss" at bounding box center [668, 114] width 1154 height 21
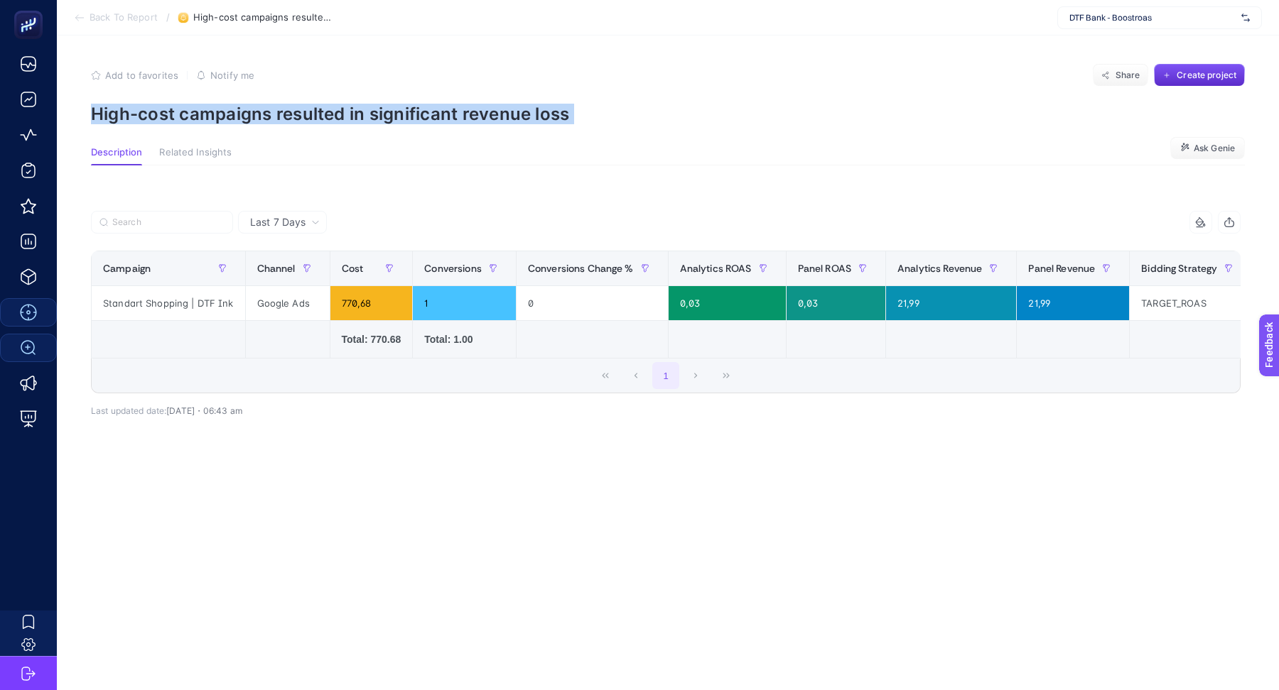
click at [168, 118] on p "High-cost campaigns resulted in significant revenue loss" at bounding box center [668, 114] width 1154 height 21
copy article "High-cost campaigns resulted in significant revenue loss"
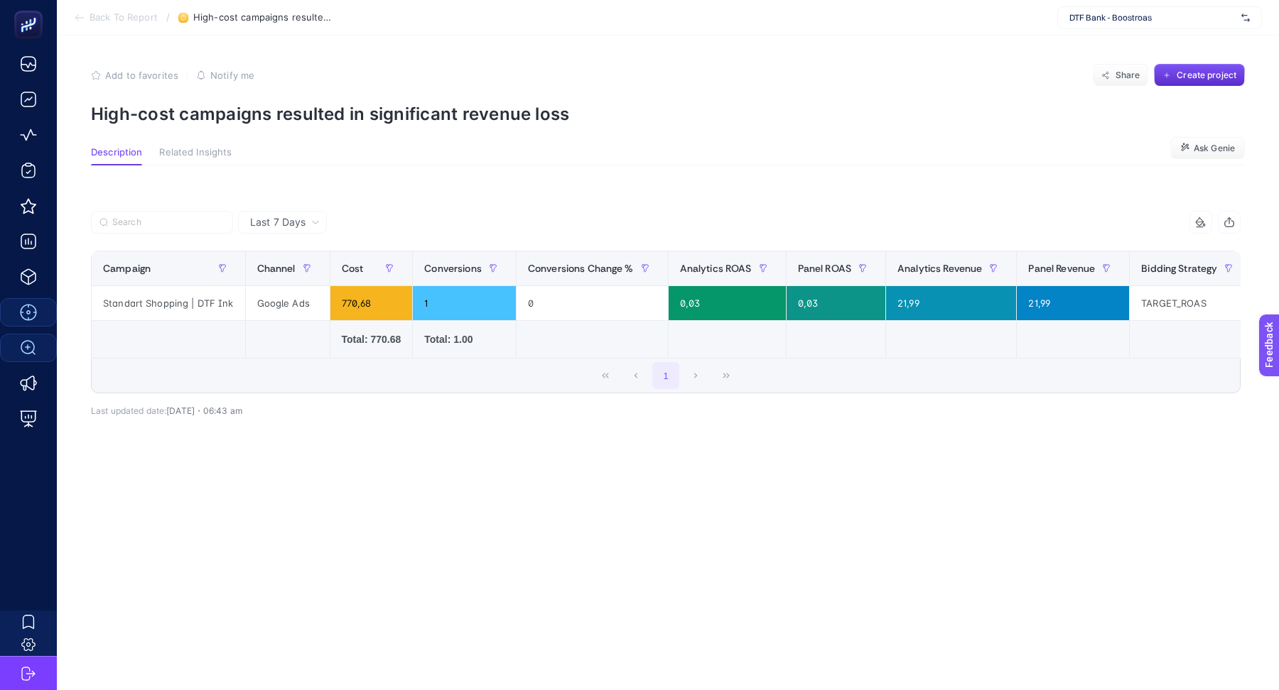
click at [283, 222] on span "Last 7 Days" at bounding box center [277, 222] width 55 height 14
click at [285, 248] on li "Last 7 Days" at bounding box center [282, 252] width 80 height 26
click at [465, 185] on article "Add to favorites false Notify me Share Create project High-cost campaigns resul…" at bounding box center [668, 363] width 1222 height 655
click at [170, 305] on div "Standart Shopping | DTF Ink" at bounding box center [168, 303] width 153 height 34
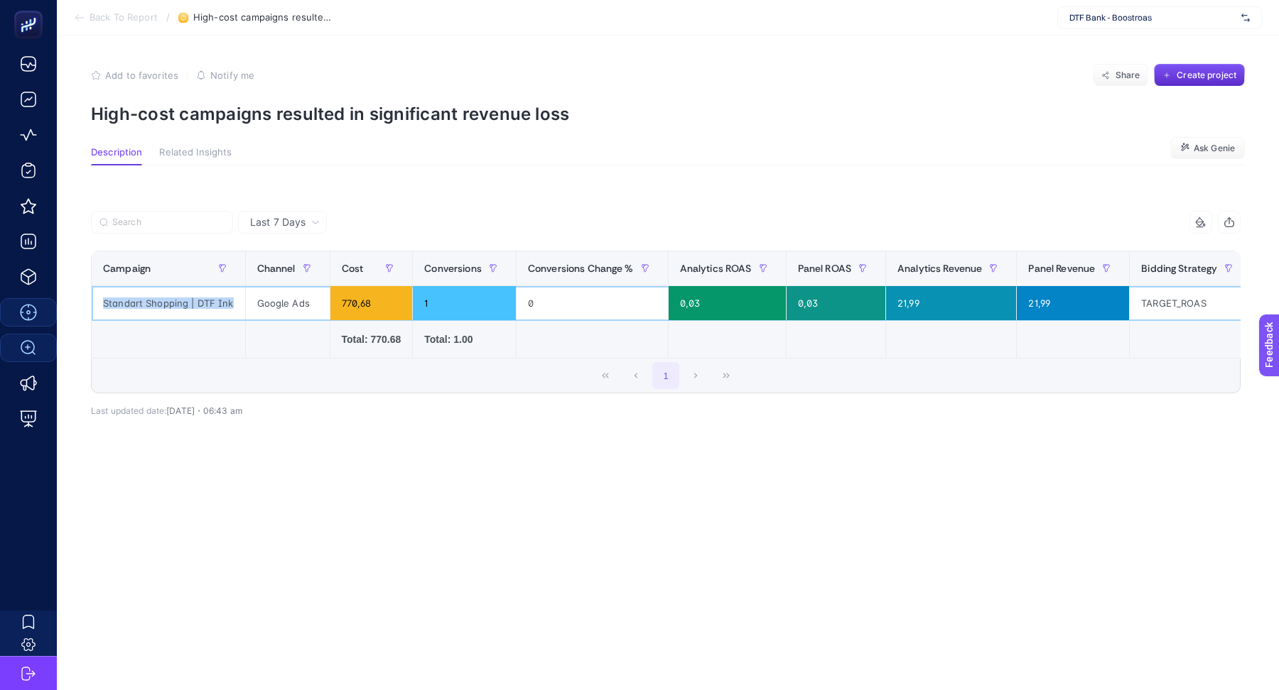
click at [170, 305] on div "Standart Shopping | DTF Ink" at bounding box center [168, 303] width 153 height 34
copy tr "Standart Shopping | DTF Ink"
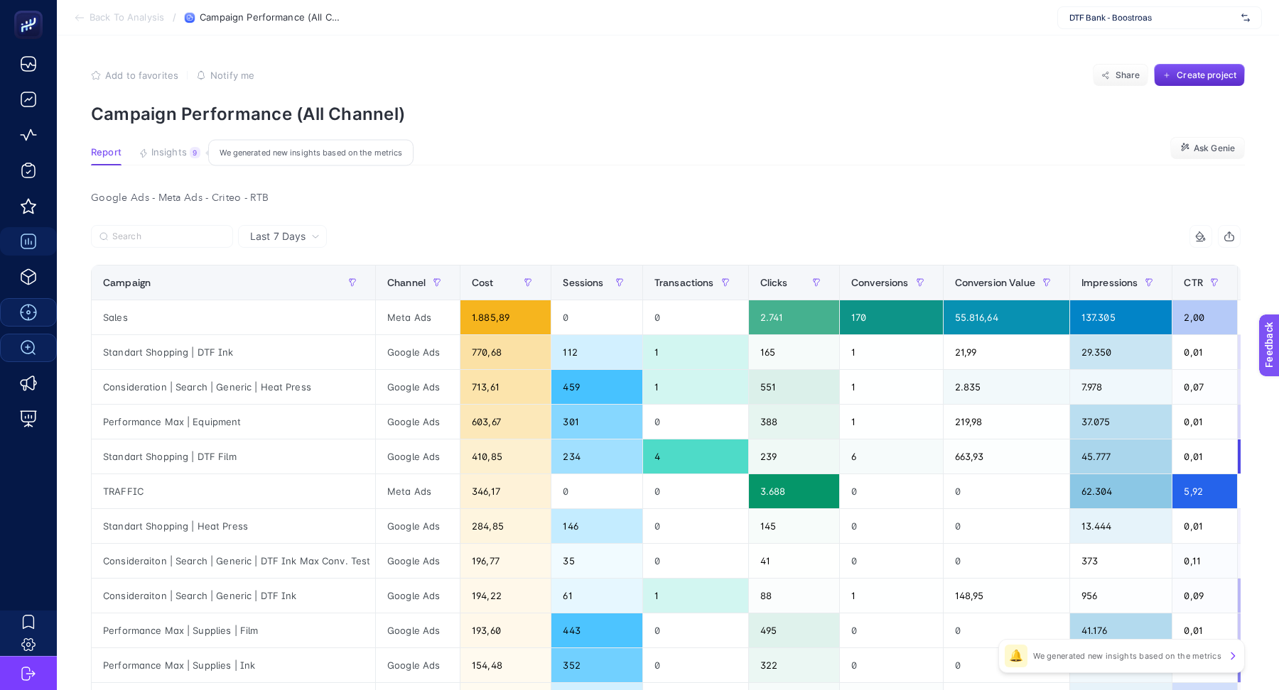
click at [168, 155] on span "Insights" at bounding box center [169, 152] width 36 height 11
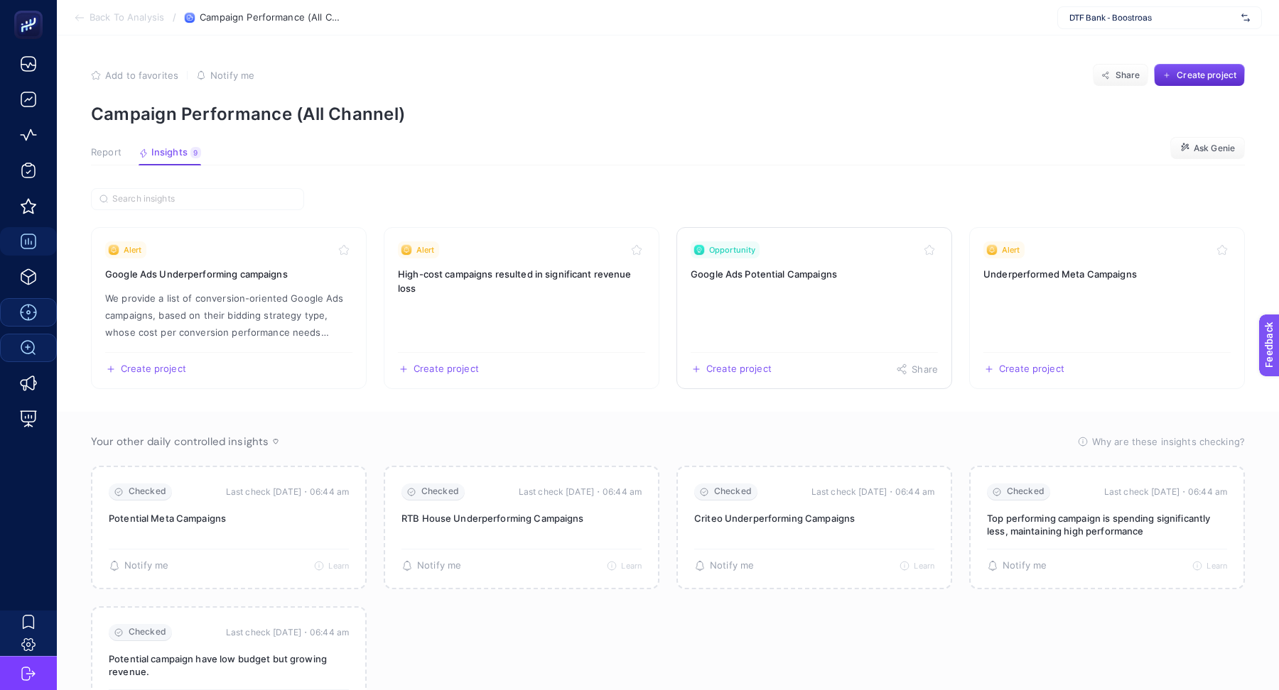
click at [839, 298] on link "Opportunity Google Ads Potential Campaigns Create project Share" at bounding box center [814, 308] width 276 height 162
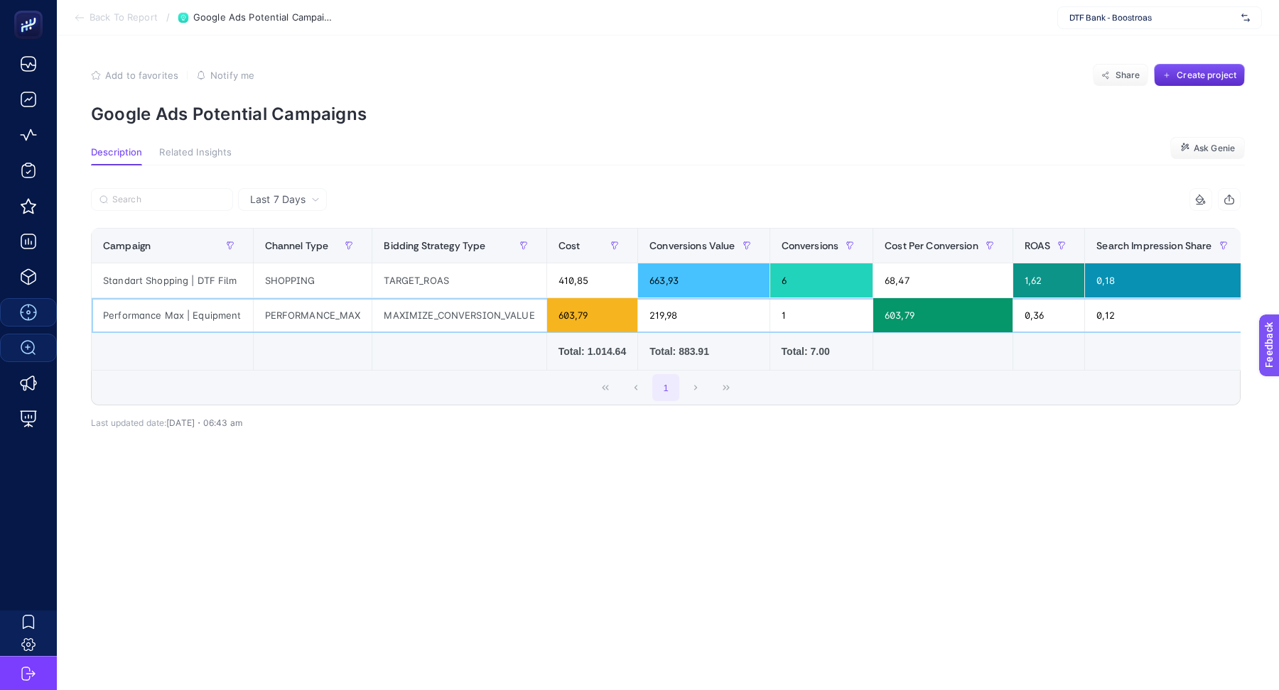
click at [174, 315] on div "Performance Max | Equipment" at bounding box center [172, 315] width 161 height 34
copy tr "Performance Max | Equipment"
click at [129, 19] on span "Back To Report" at bounding box center [123, 17] width 68 height 11
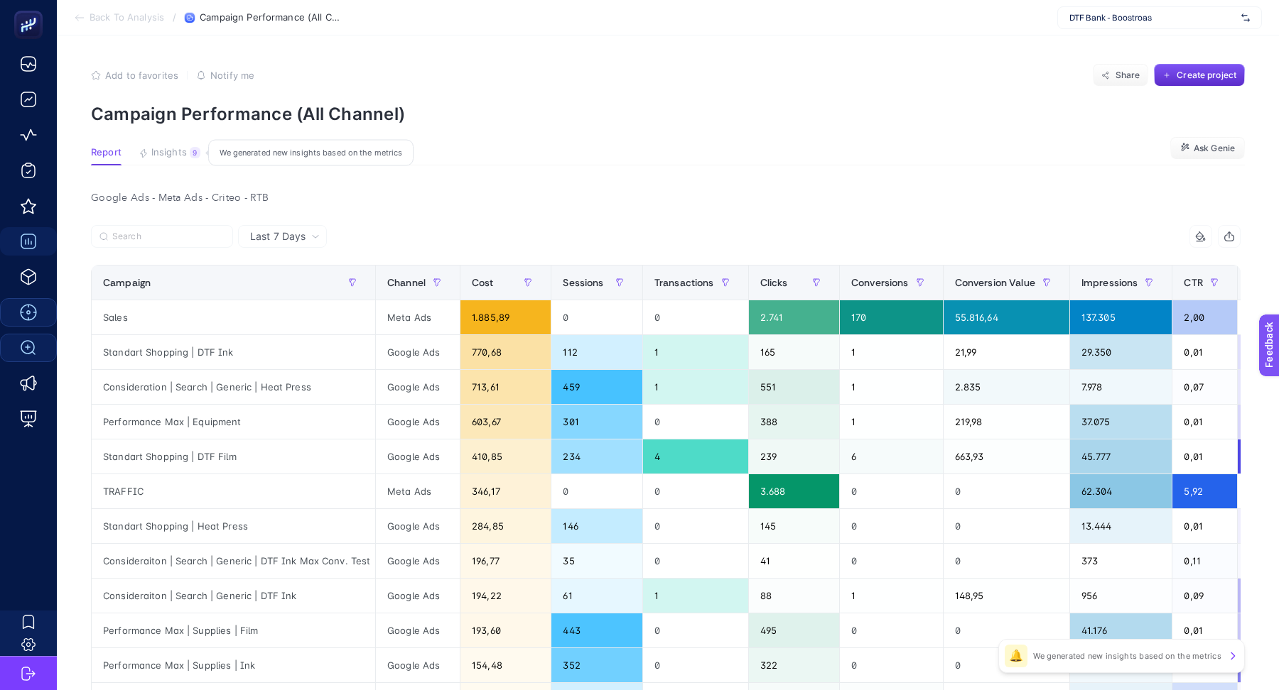
click at [165, 157] on span "Insights" at bounding box center [169, 152] width 36 height 11
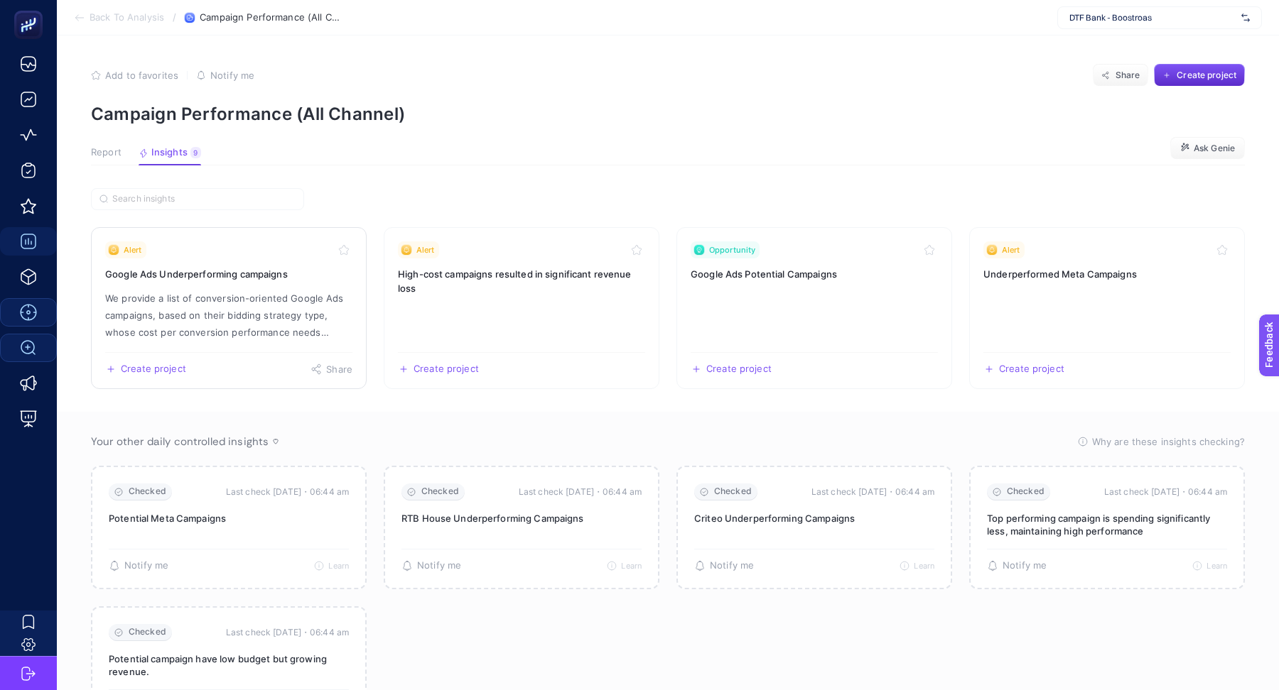
click at [266, 325] on p "We provide a list of conversion-oriented Google Ads campaigns, based on their b…" at bounding box center [228, 315] width 247 height 51
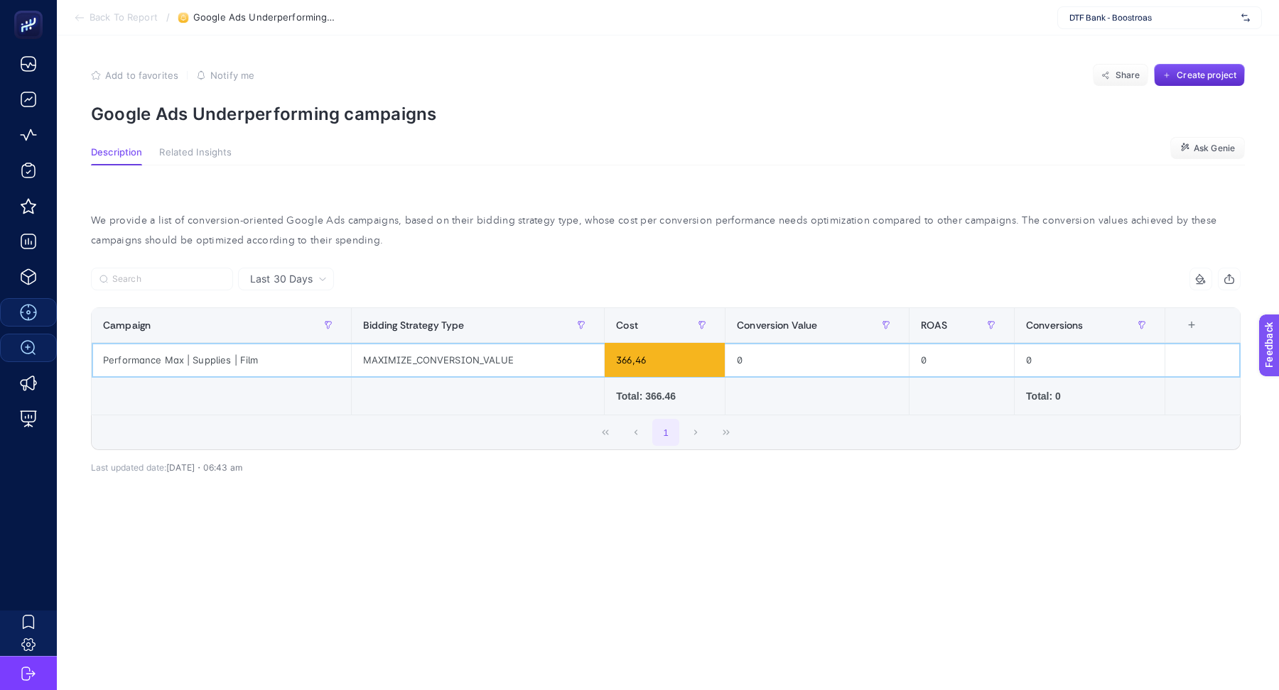
click at [230, 359] on div "Performance Max | Supplies | Film" at bounding box center [221, 360] width 259 height 34
copy tr "Performance Max | Supplies | Film"
